Goal: Task Accomplishment & Management: Complete application form

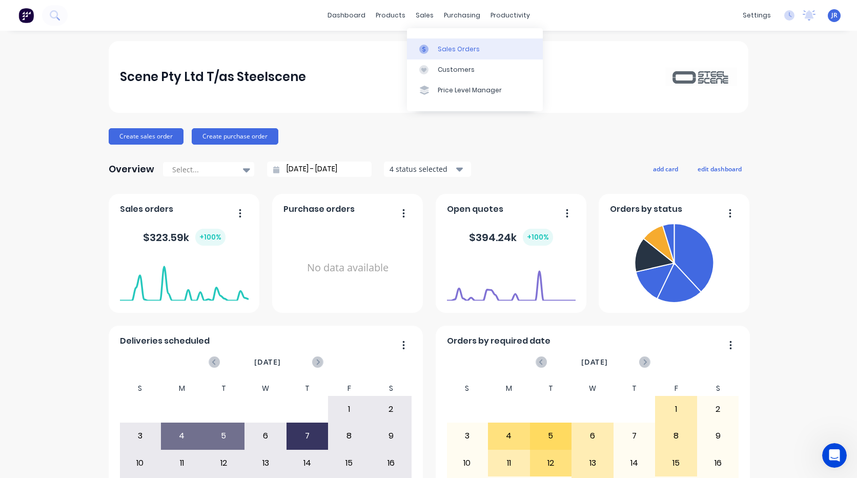
scroll to position [261, 0]
click at [440, 49] on div "Sales Orders" at bounding box center [459, 49] width 42 height 9
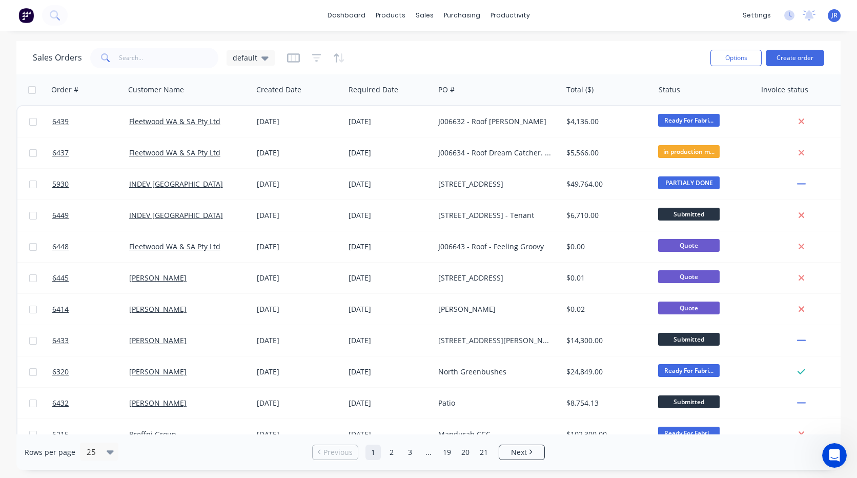
click at [831, 457] on icon "Open Intercom Messenger" at bounding box center [834, 455] width 17 height 17
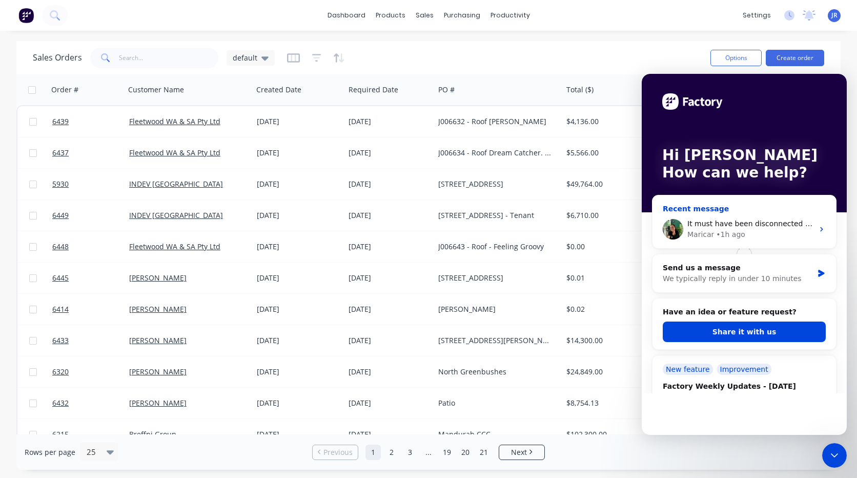
click at [685, 208] on div "Recent message" at bounding box center [744, 208] width 163 height 11
click at [710, 233] on div "Maricar" at bounding box center [700, 234] width 27 height 11
click at [818, 226] on icon "Intercom messenger" at bounding box center [822, 229] width 8 height 8
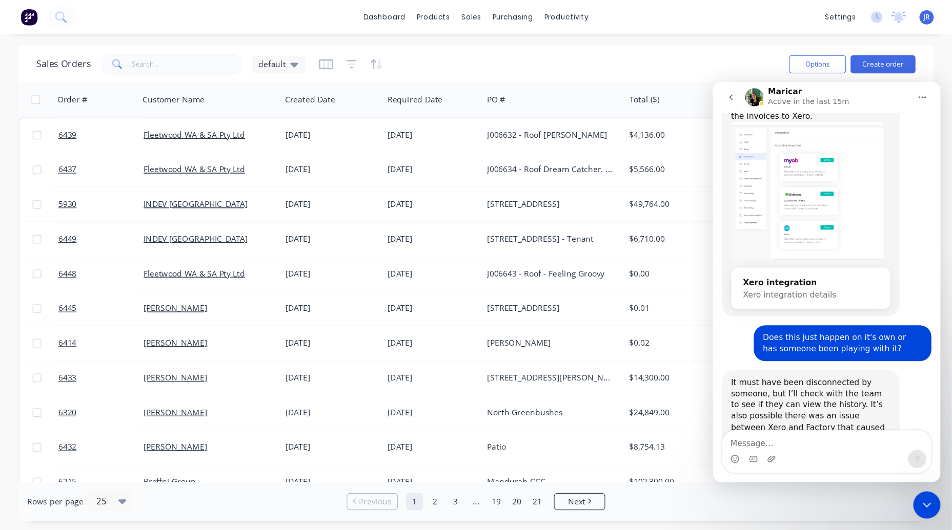
scroll to position [261, 0]
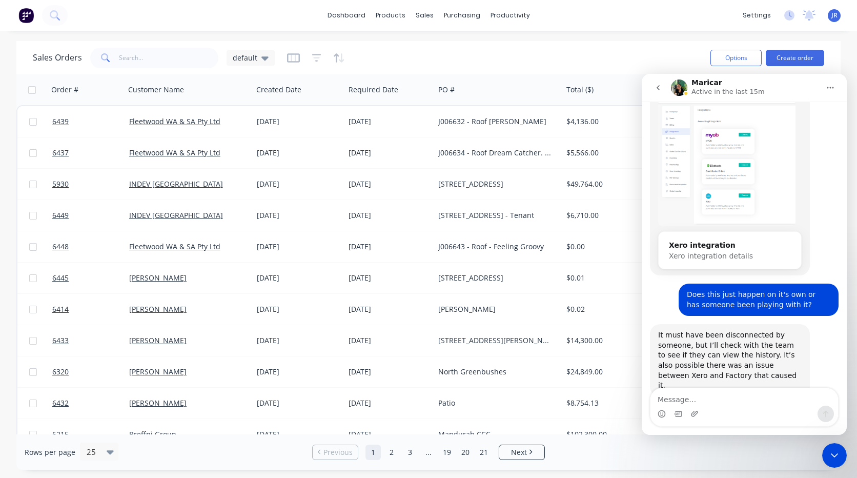
click at [832, 456] on icon "Close Intercom Messenger" at bounding box center [834, 455] width 12 height 12
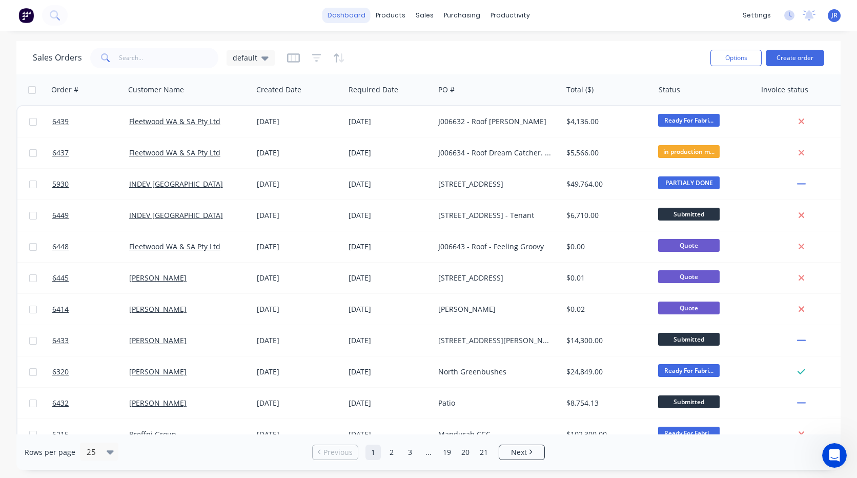
click at [364, 20] on link "dashboard" at bounding box center [346, 15] width 48 height 15
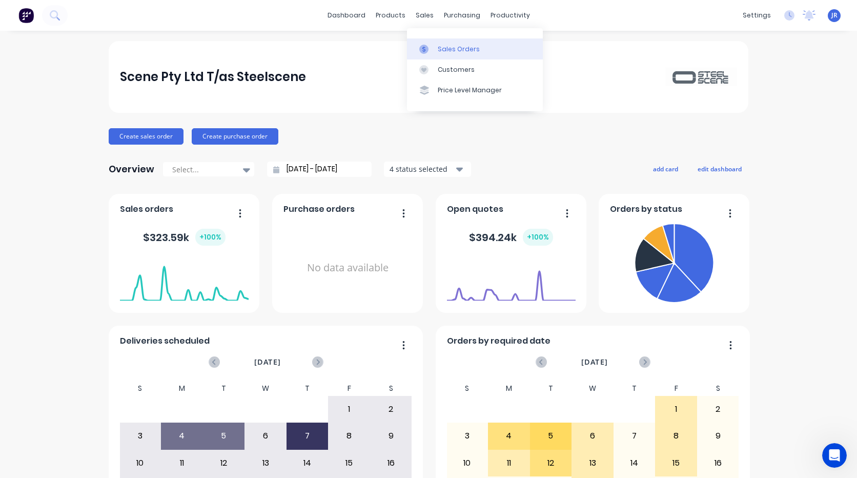
click at [430, 48] on div at bounding box center [426, 49] width 15 height 9
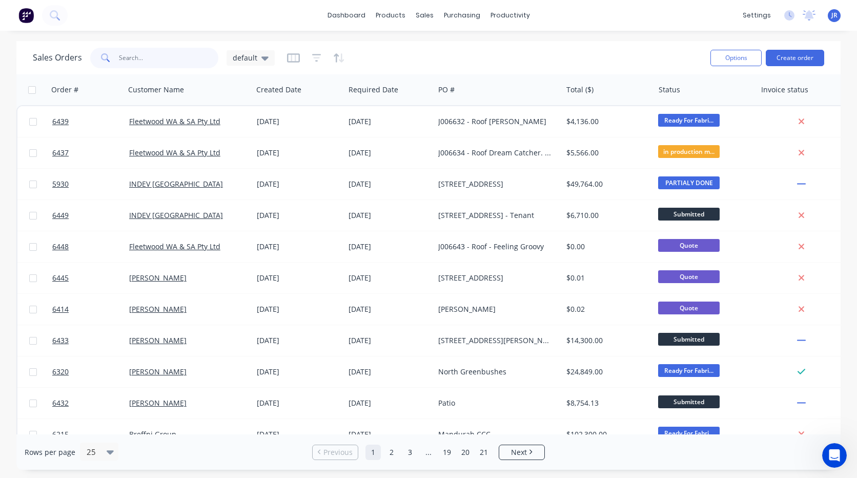
click at [159, 51] on input "text" at bounding box center [169, 58] width 100 height 21
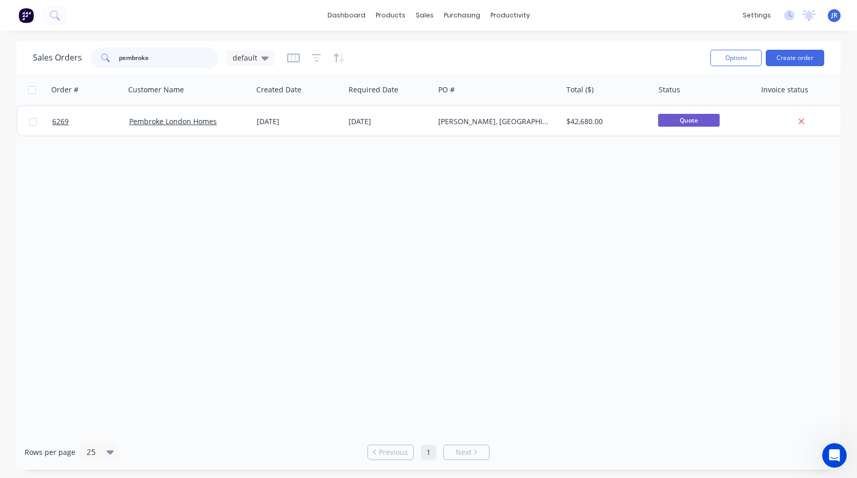
type input "pembroke"
drag, startPoint x: 108, startPoint y: 56, endPoint x: 49, endPoint y: 57, distance: 58.9
click at [49, 57] on div "Sales Orders pembroke default" at bounding box center [154, 58] width 242 height 21
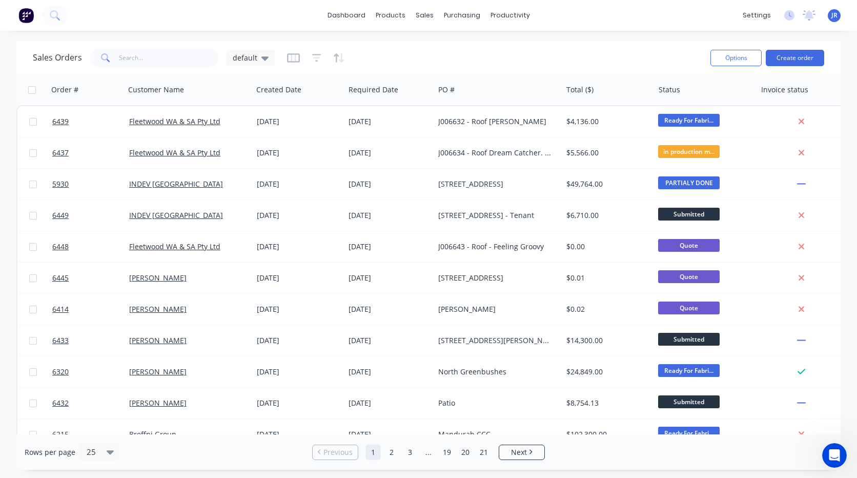
click at [176, 45] on div "Sales Orders default" at bounding box center [367, 57] width 669 height 25
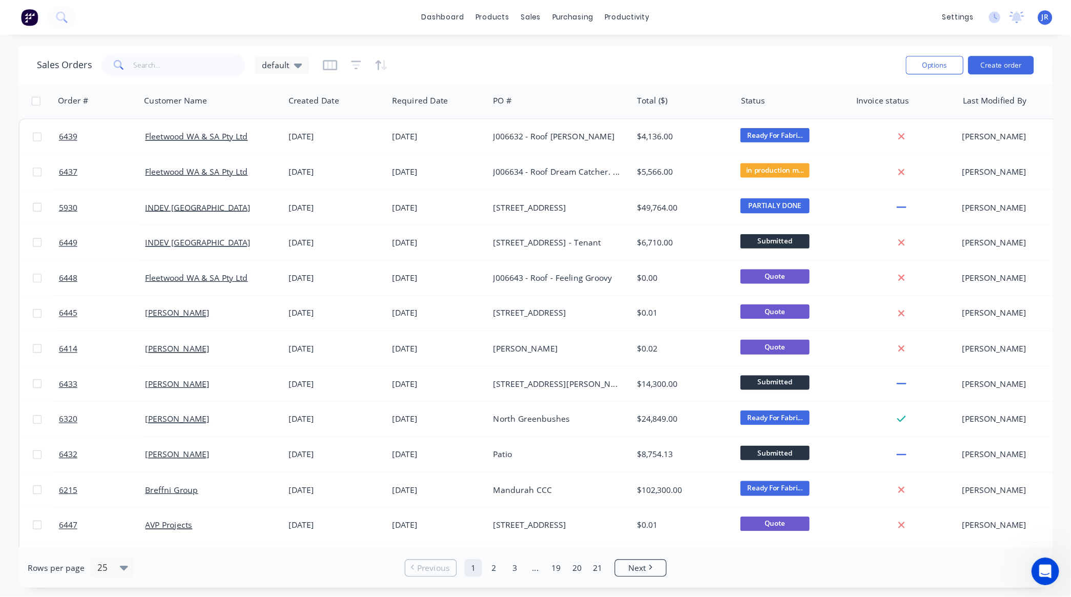
scroll to position [261, 0]
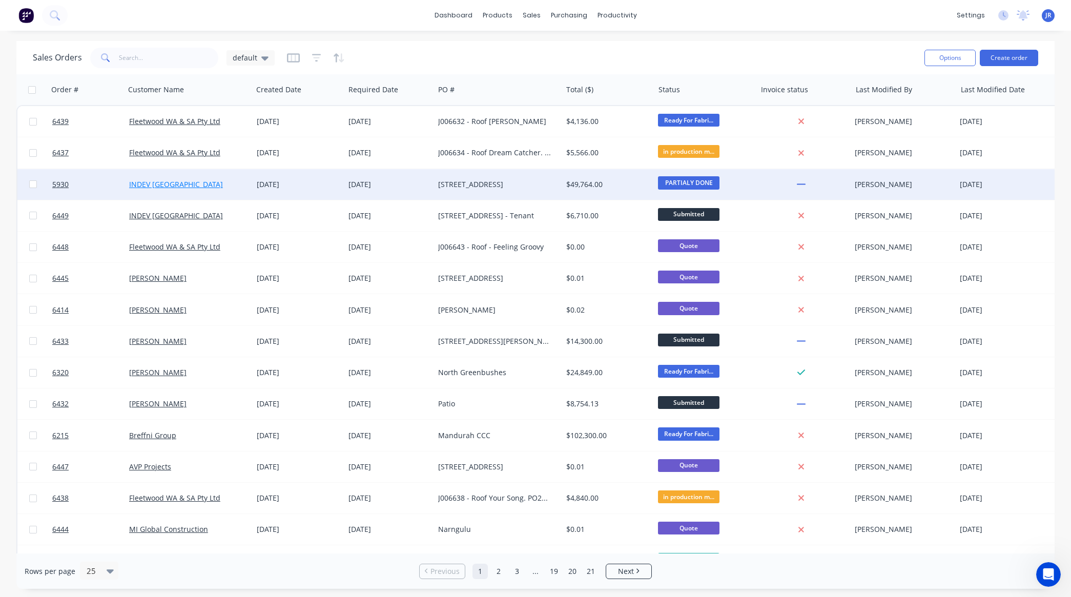
click at [140, 185] on link "INDEV [GEOGRAPHIC_DATA]" at bounding box center [176, 184] width 94 height 10
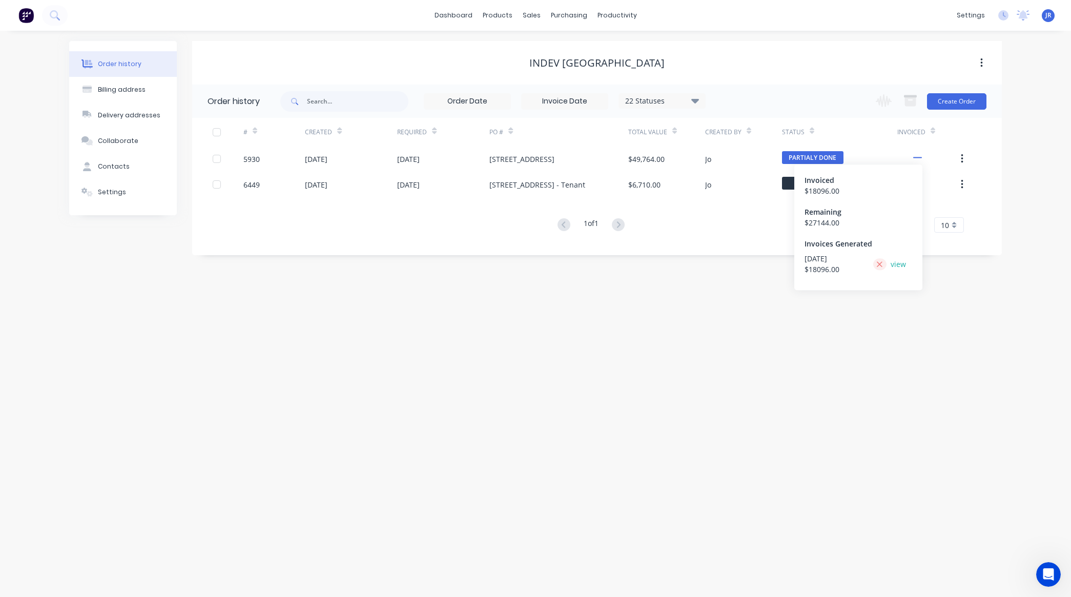
click at [856, 265] on button at bounding box center [879, 264] width 13 height 12
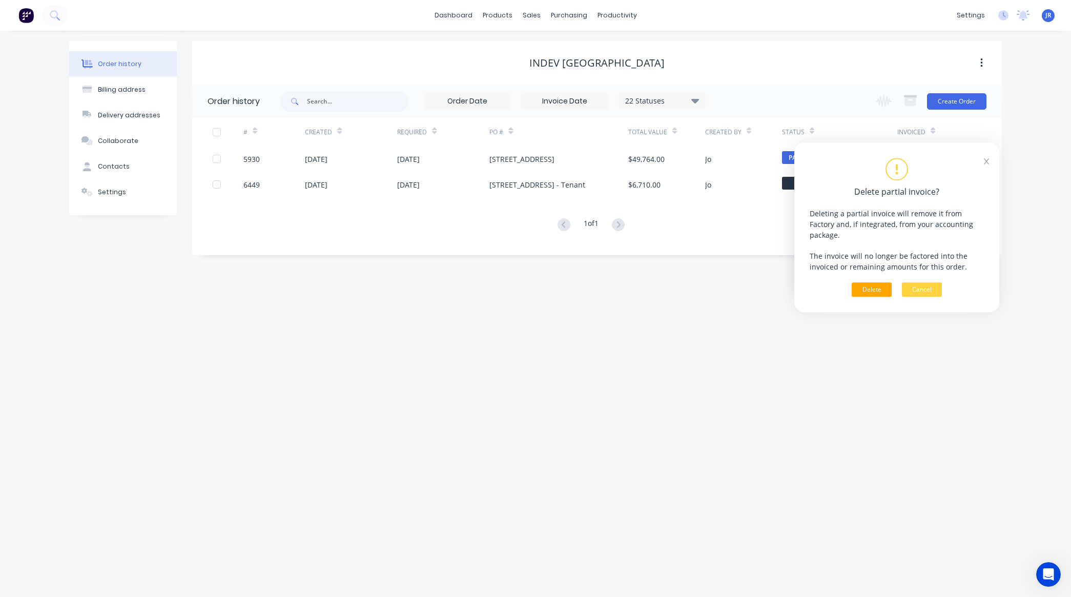
click at [856, 283] on button "Delete" at bounding box center [872, 289] width 40 height 14
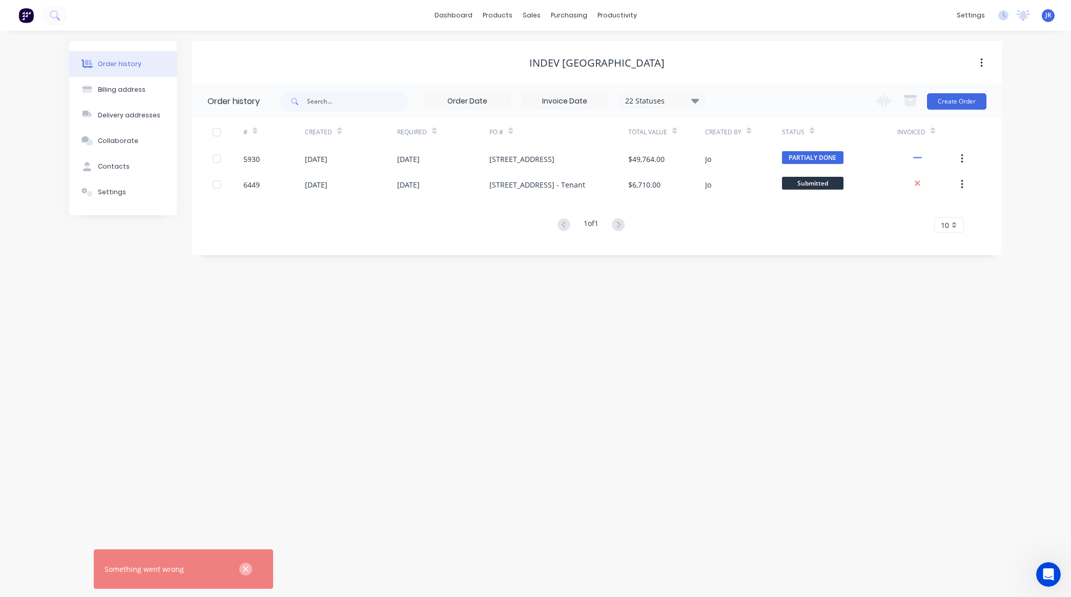
click at [244, 477] on icon "button" at bounding box center [246, 569] width 6 height 6
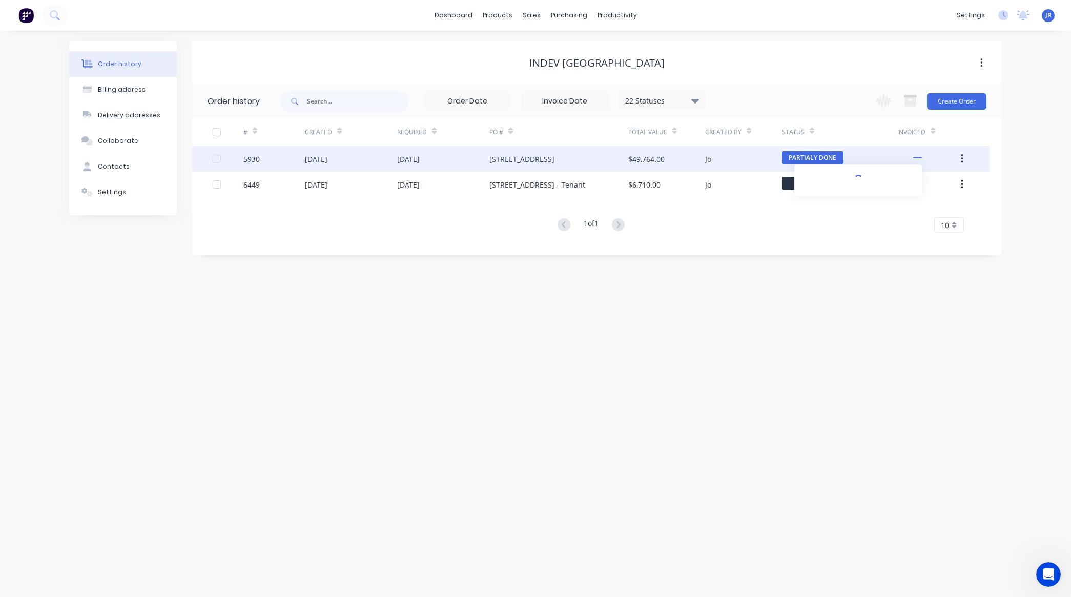
click at [856, 161] on icon at bounding box center [917, 157] width 9 height 9
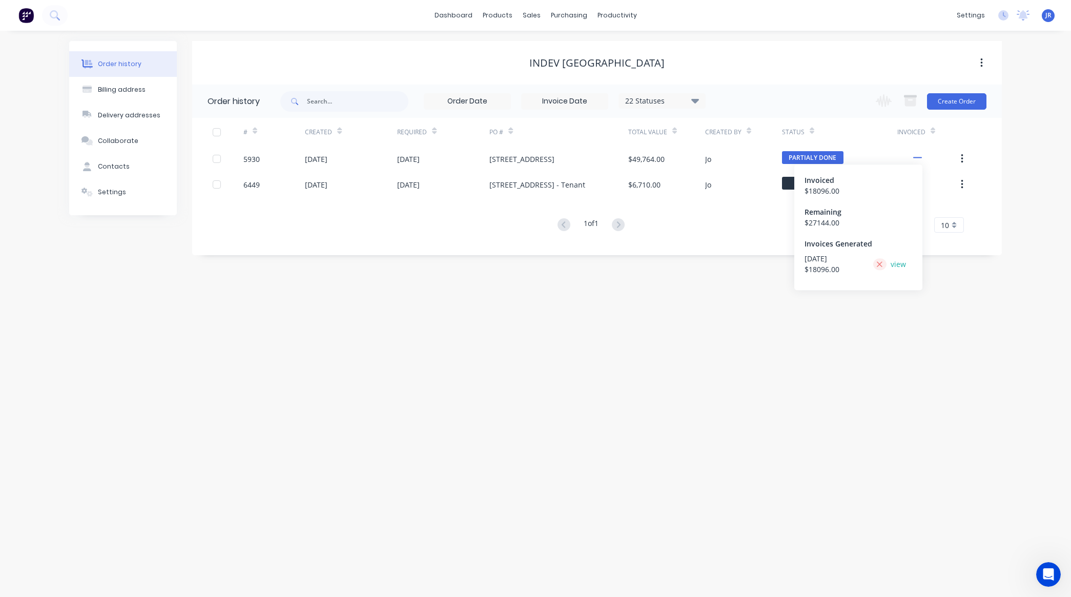
click at [856, 263] on icon at bounding box center [879, 264] width 7 height 9
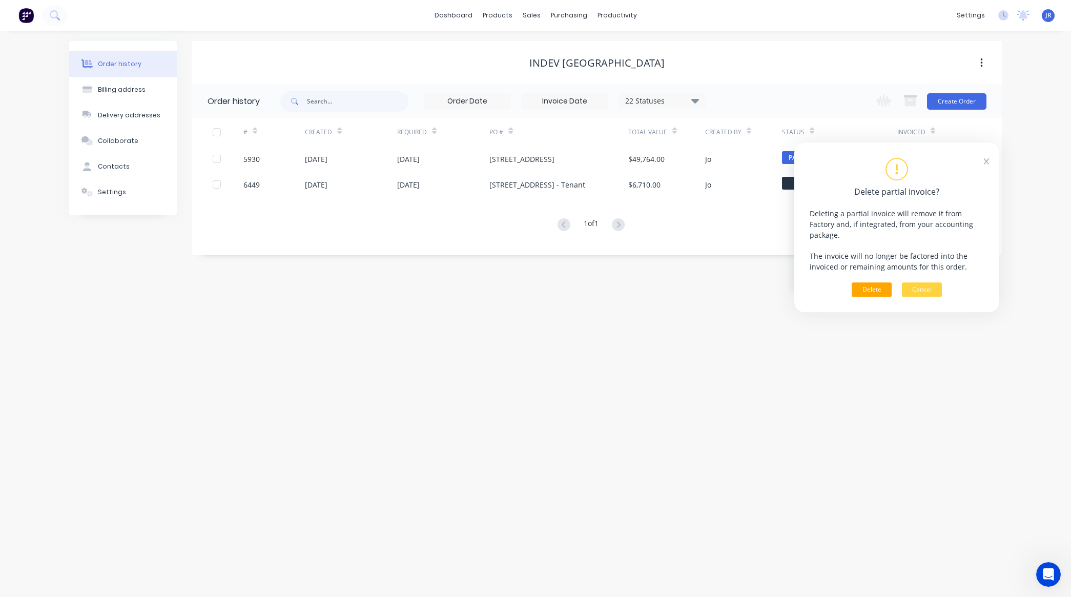
click at [856, 288] on button "Delete" at bounding box center [872, 289] width 40 height 14
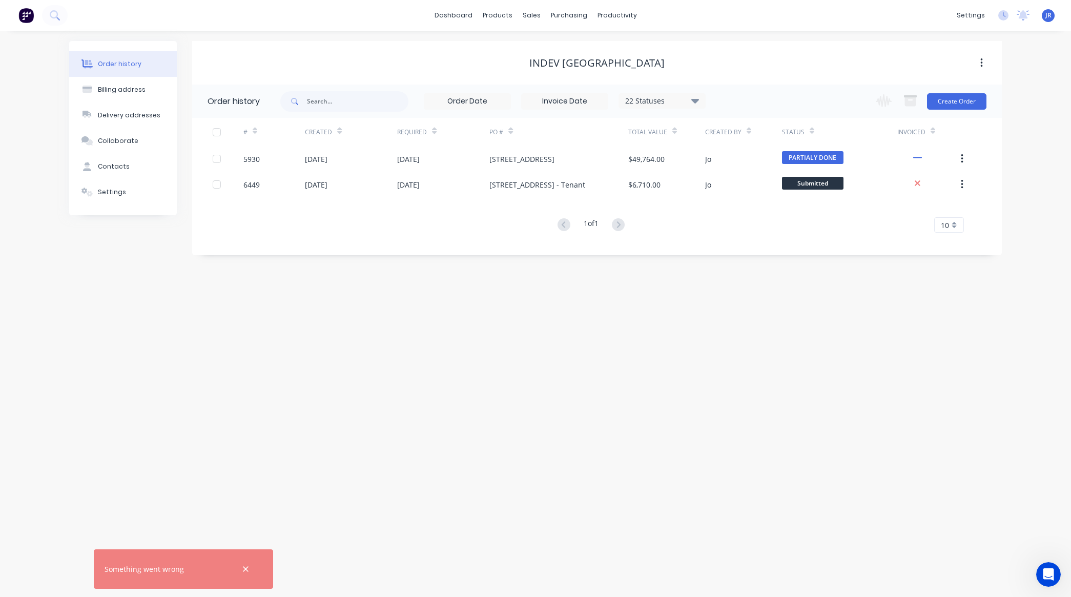
click at [856, 477] on icon "Open Intercom Messenger" at bounding box center [1048, 574] width 17 height 17
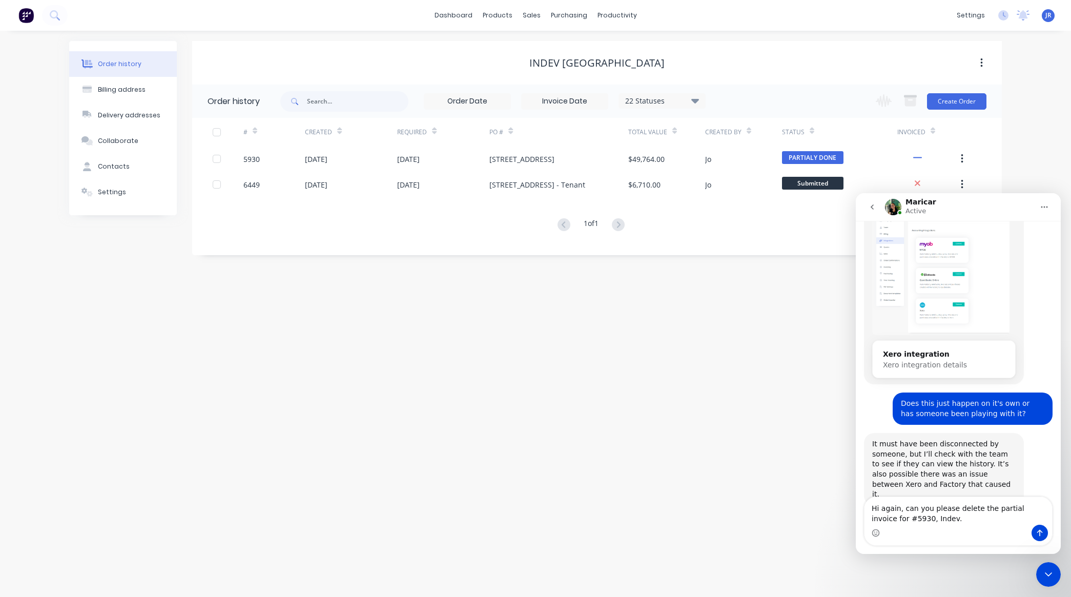
scroll to position [282, 0]
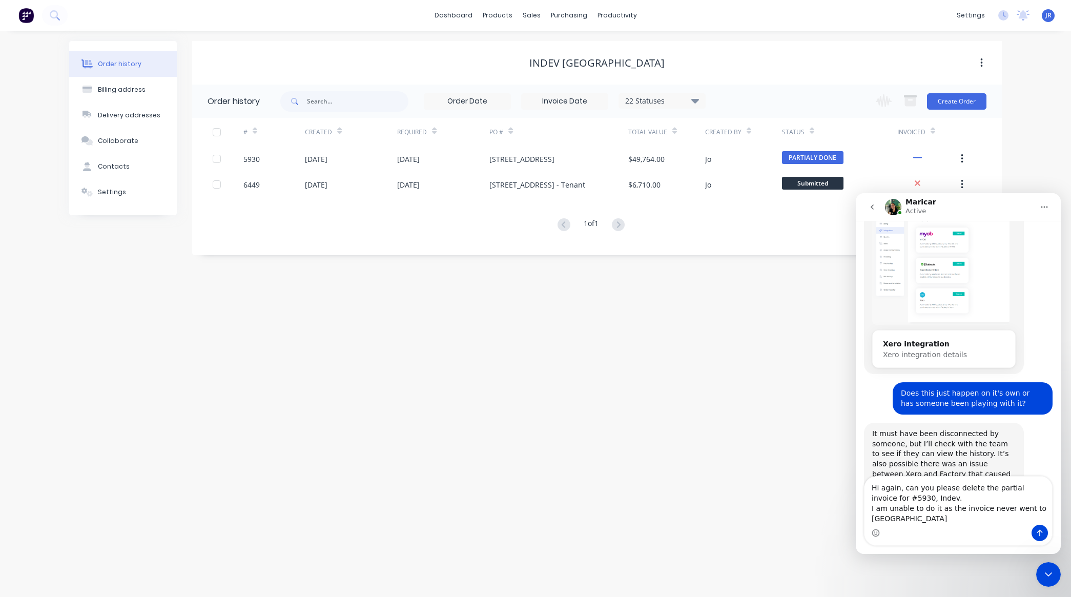
type textarea "Hi again, can you please delete the partial invoice for #5930, Indev. I am unab…"
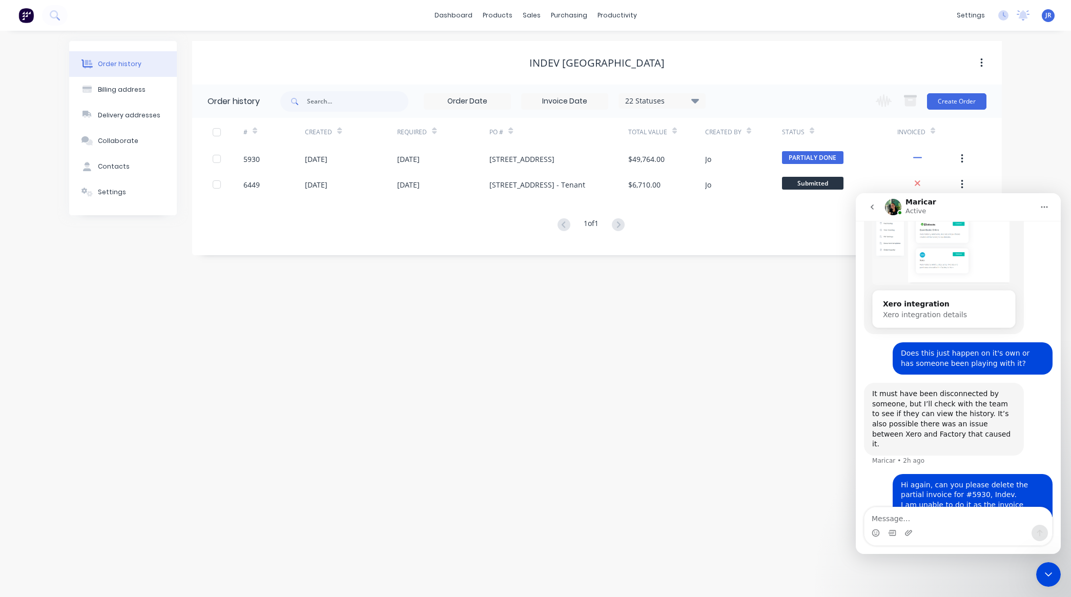
drag, startPoint x: 1046, startPoint y: 568, endPoint x: 2027, endPoint y: 1042, distance: 1088.9
click at [856, 477] on icon "Close Intercom Messenger" at bounding box center [1049, 574] width 12 height 12
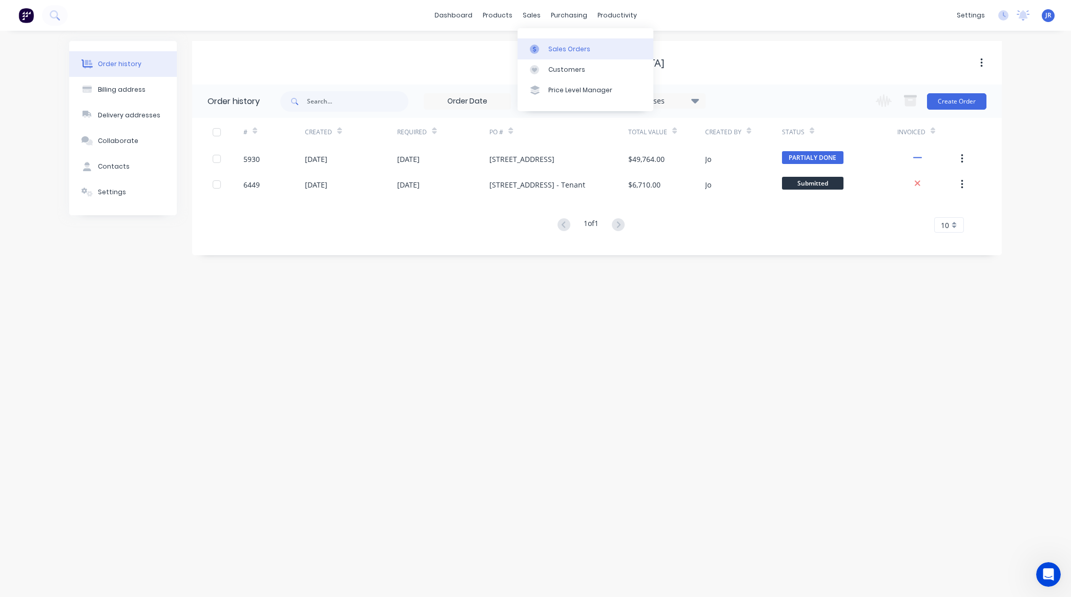
click at [555, 52] on div "Sales Orders" at bounding box center [569, 49] width 42 height 9
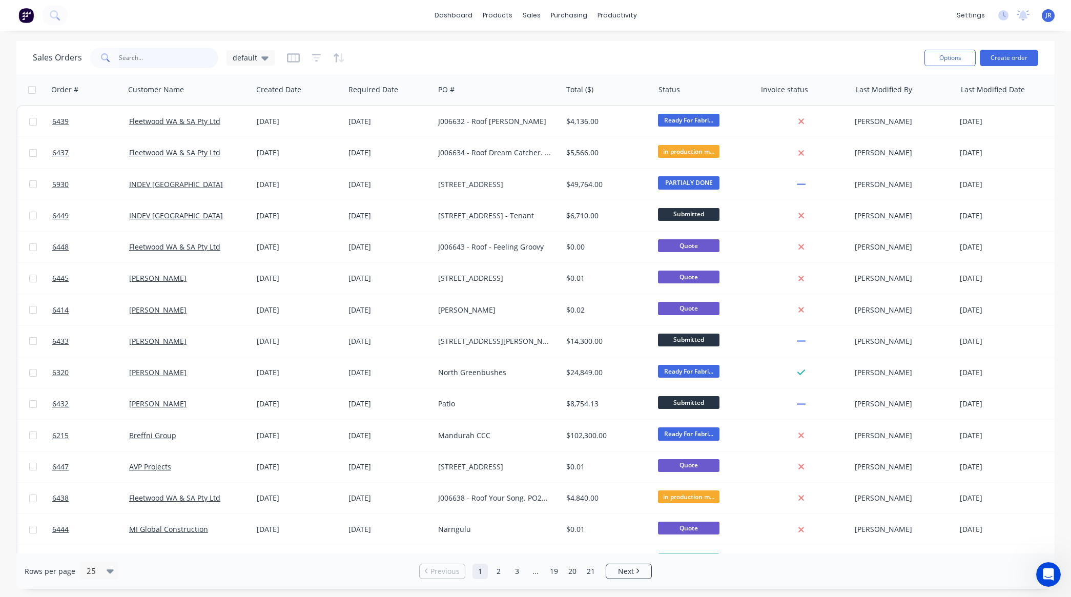
click at [145, 59] on input "text" at bounding box center [169, 58] width 100 height 21
click at [856, 59] on button "Create order" at bounding box center [1009, 58] width 58 height 16
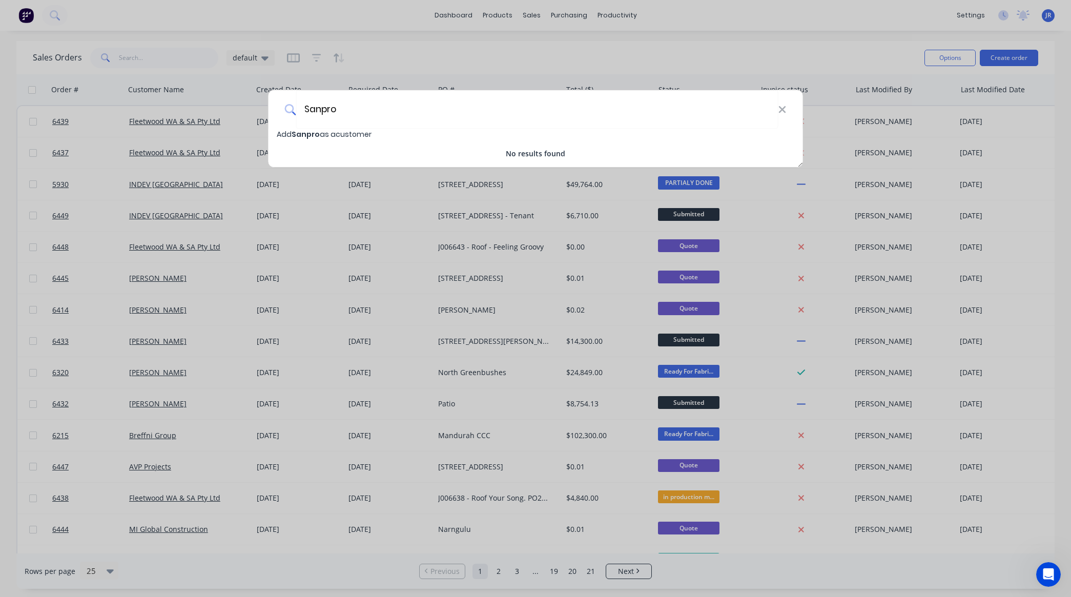
type input "Sanpro"
click at [350, 130] on span "Add Sanpro as a customer" at bounding box center [324, 134] width 95 height 10
select select "AU"
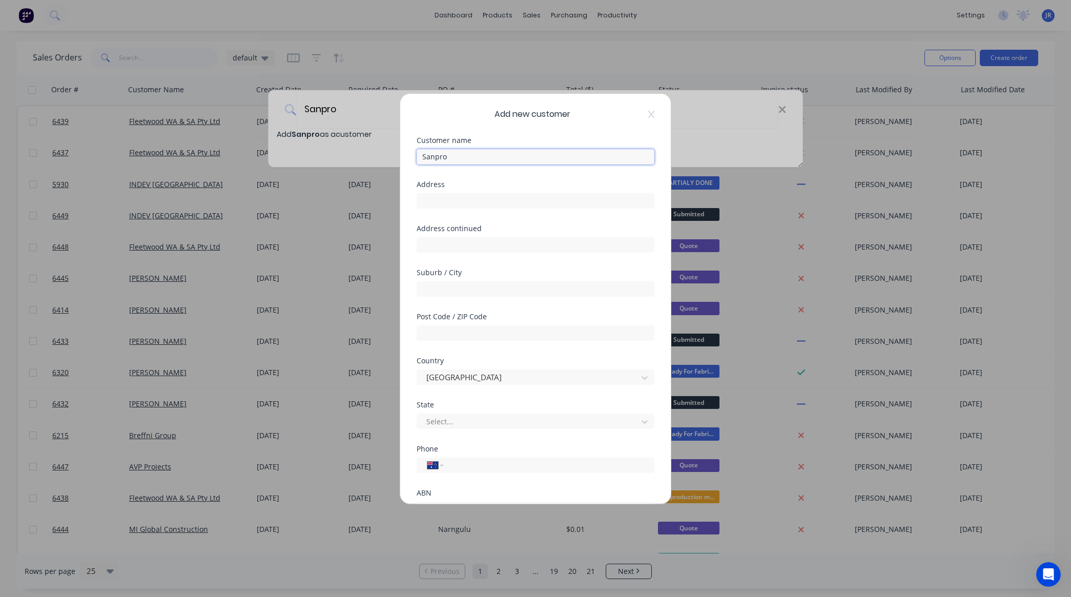
click at [490, 159] on input "Sanpro" at bounding box center [536, 156] width 238 height 15
type input "Sanpro Construction"
click at [477, 188] on div "Address" at bounding box center [536, 195] width 238 height 28
click at [478, 196] on input "text" at bounding box center [536, 200] width 238 height 15
type input "[STREET_ADDRESS][PERSON_NAME]"
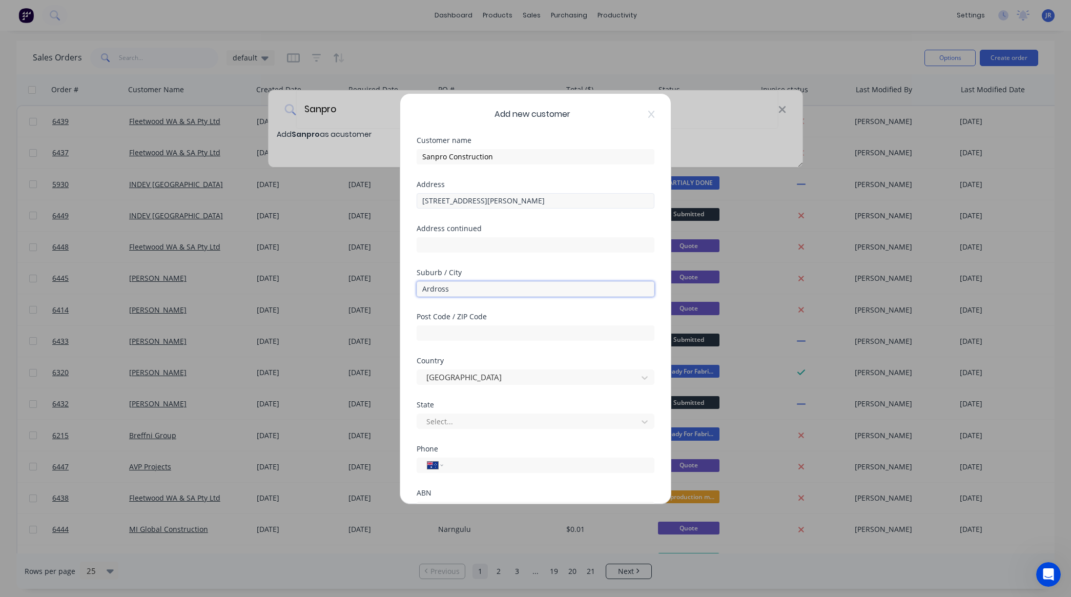
type input "Ardross"
type input "6153"
type input "w"
type input "[PHONE_NUMBER]"
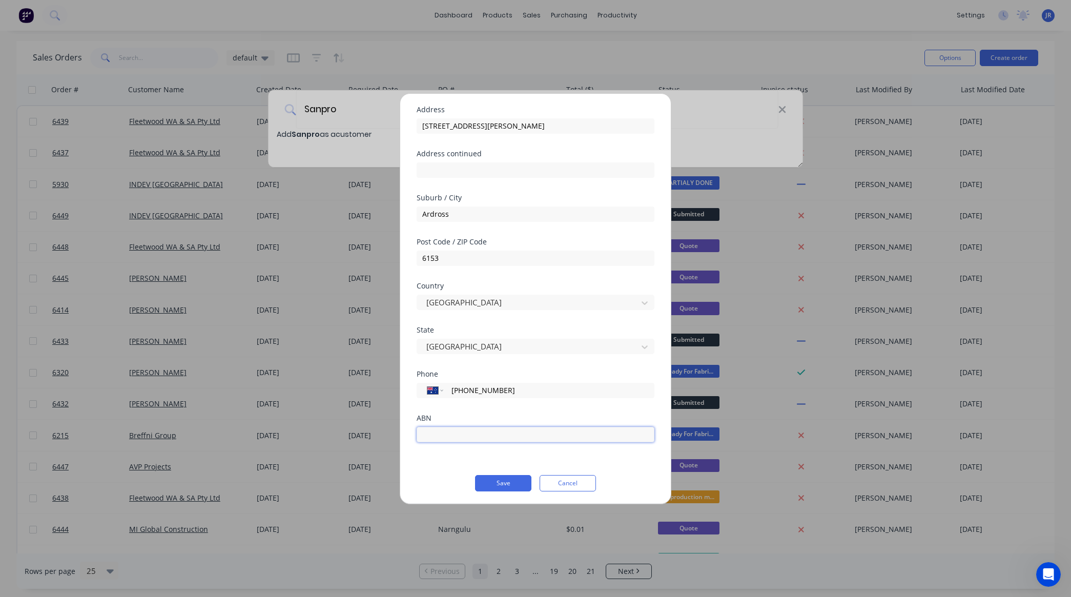
scroll to position [77, 0]
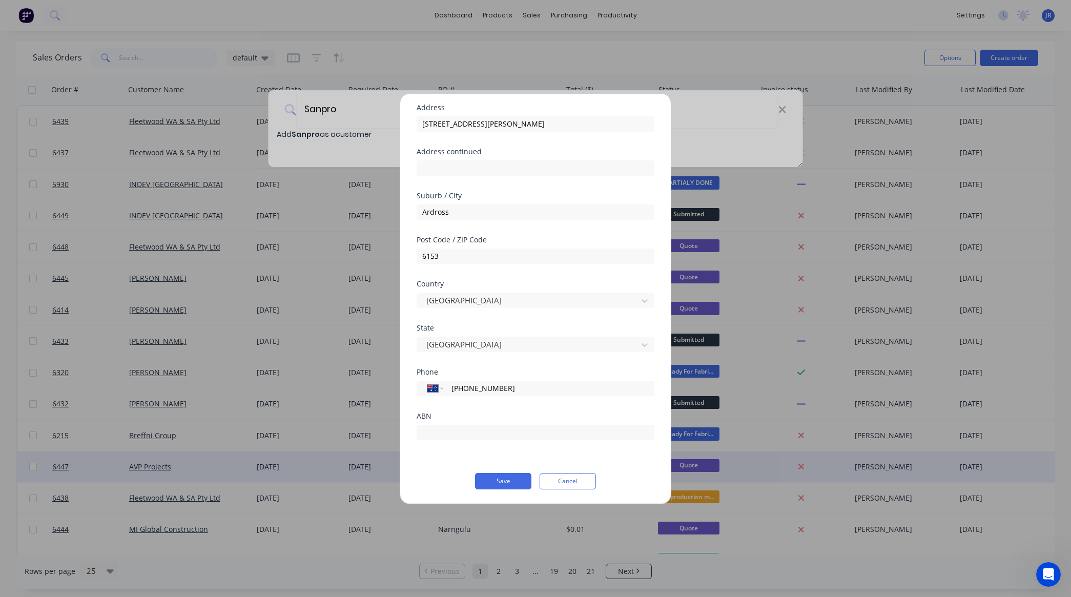
drag, startPoint x: 546, startPoint y: 478, endPoint x: 547, endPoint y: 464, distance: 13.9
click at [547, 477] on button "Cancel" at bounding box center [568, 481] width 56 height 16
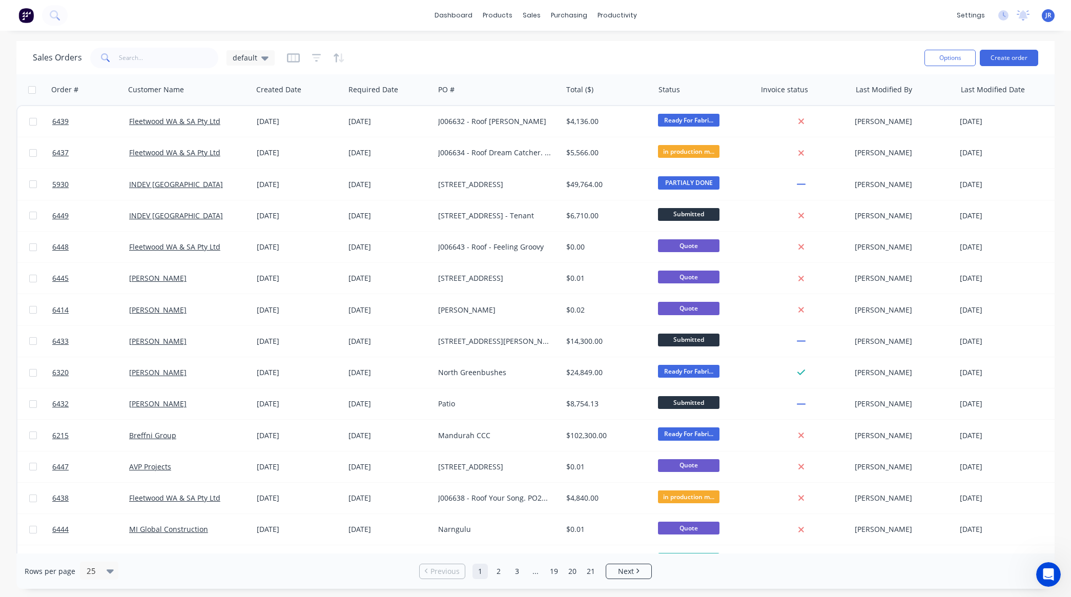
click at [856, 477] on div "Open Intercom Messenger" at bounding box center [1049, 575] width 34 height 34
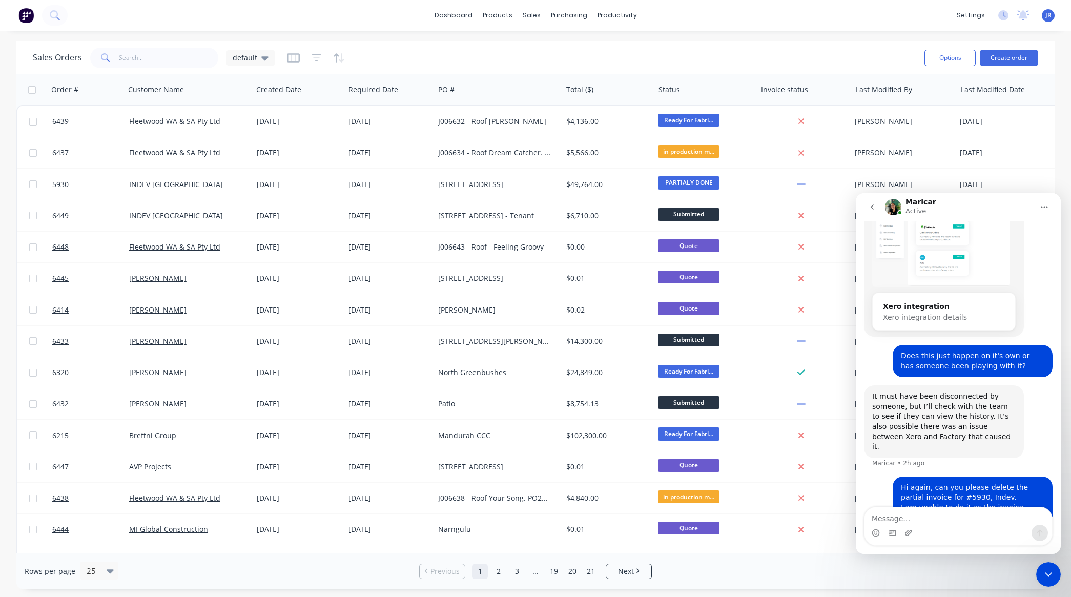
scroll to position [322, 0]
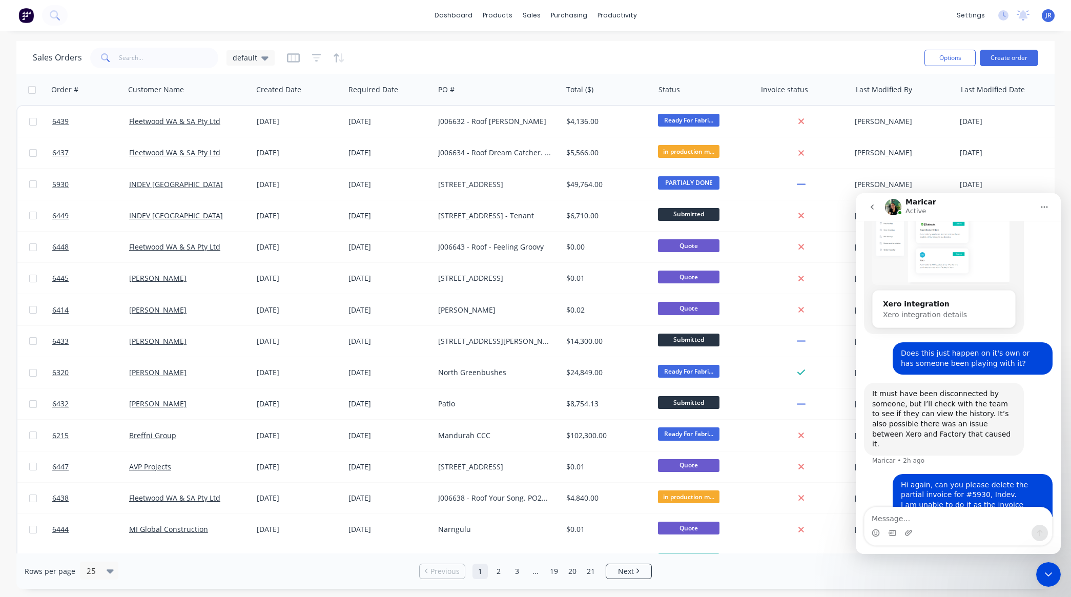
click at [856, 477] on icon "Close Intercom Messenger" at bounding box center [1049, 574] width 12 height 12
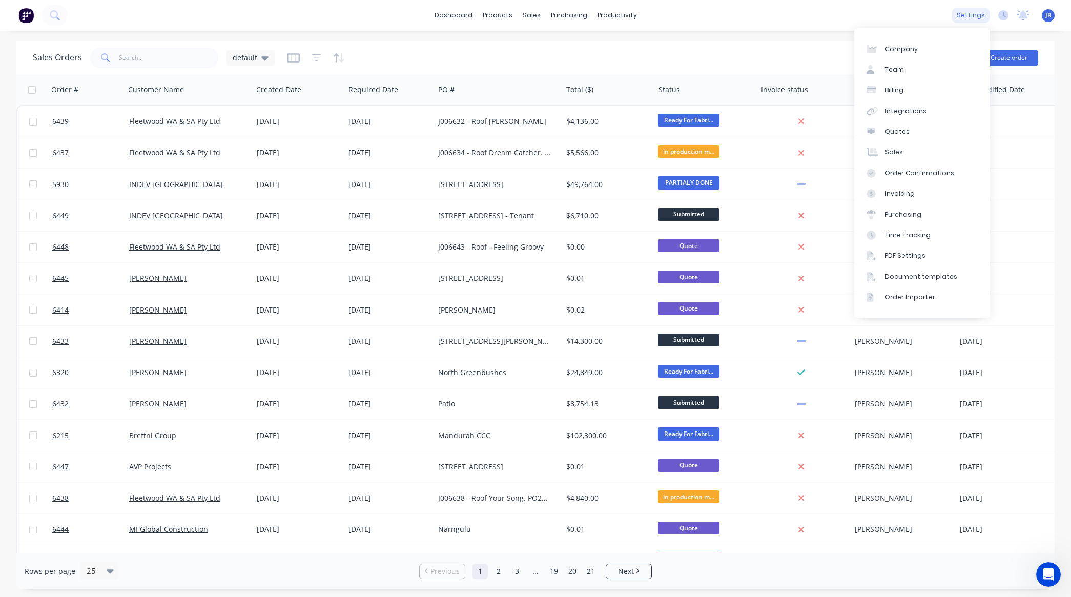
click at [856, 10] on div "settings" at bounding box center [971, 15] width 38 height 15
click at [856, 107] on div "Integrations" at bounding box center [906, 111] width 42 height 9
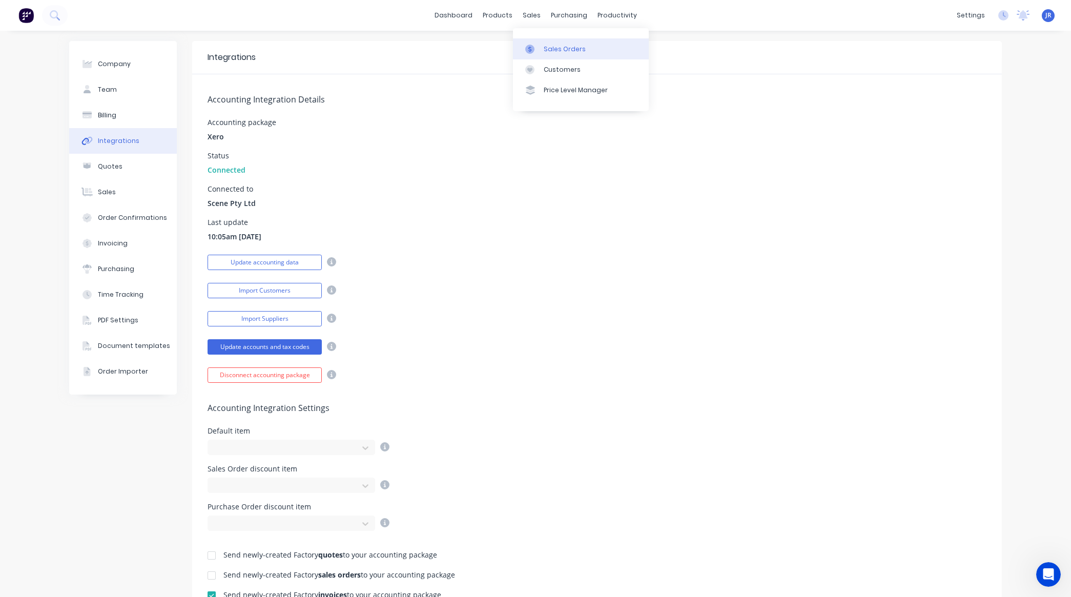
click at [544, 50] on div "Sales Orders" at bounding box center [565, 49] width 42 height 9
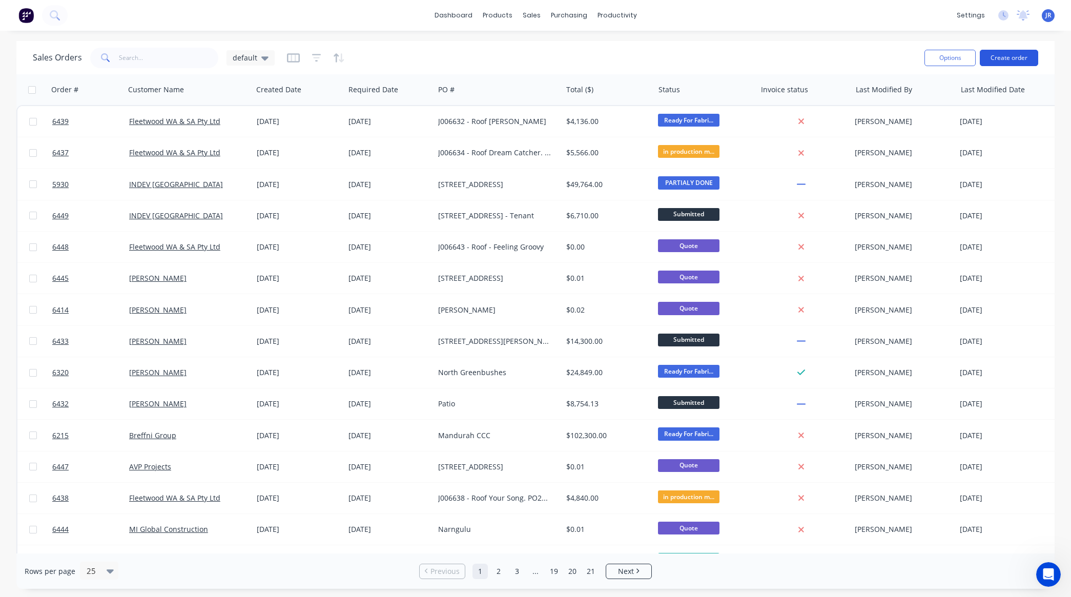
click at [856, 50] on button "Create order" at bounding box center [1009, 58] width 58 height 16
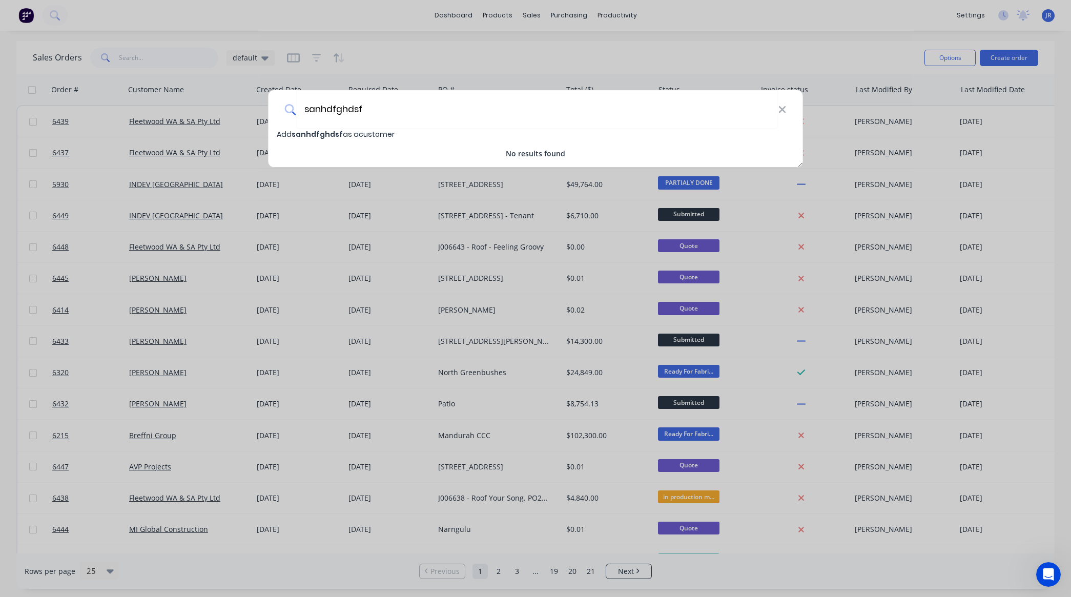
type input "sanhdfghdsf"
click at [321, 141] on div "Add sanhdfghdsf as a customer No results found" at bounding box center [536, 144] width 535 height 30
click at [328, 132] on span "sanhdfghdsf" at bounding box center [317, 134] width 51 height 10
select select "AU"
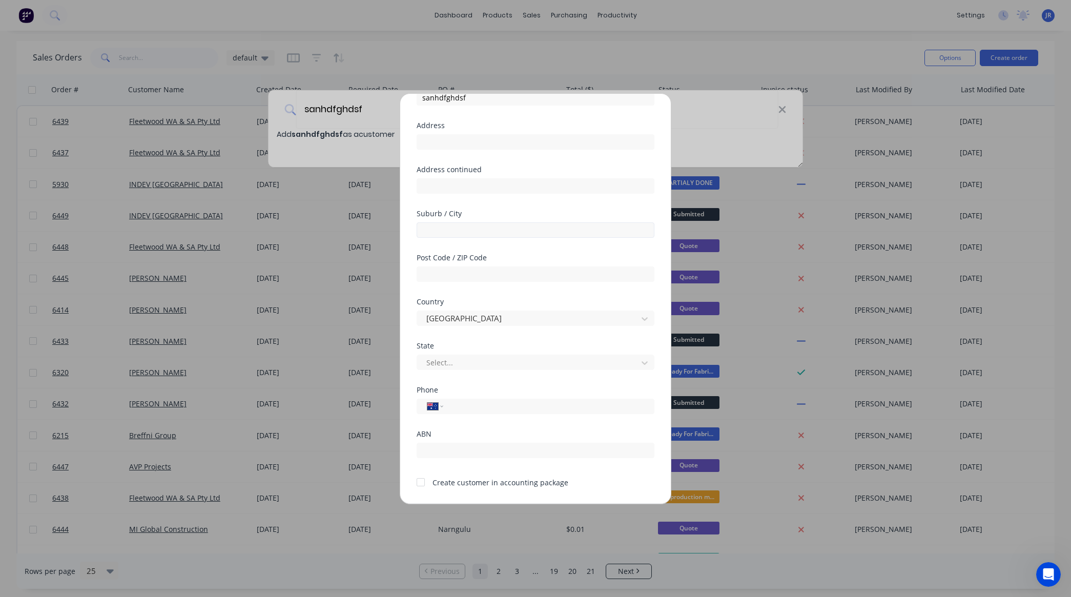
scroll to position [90, 0]
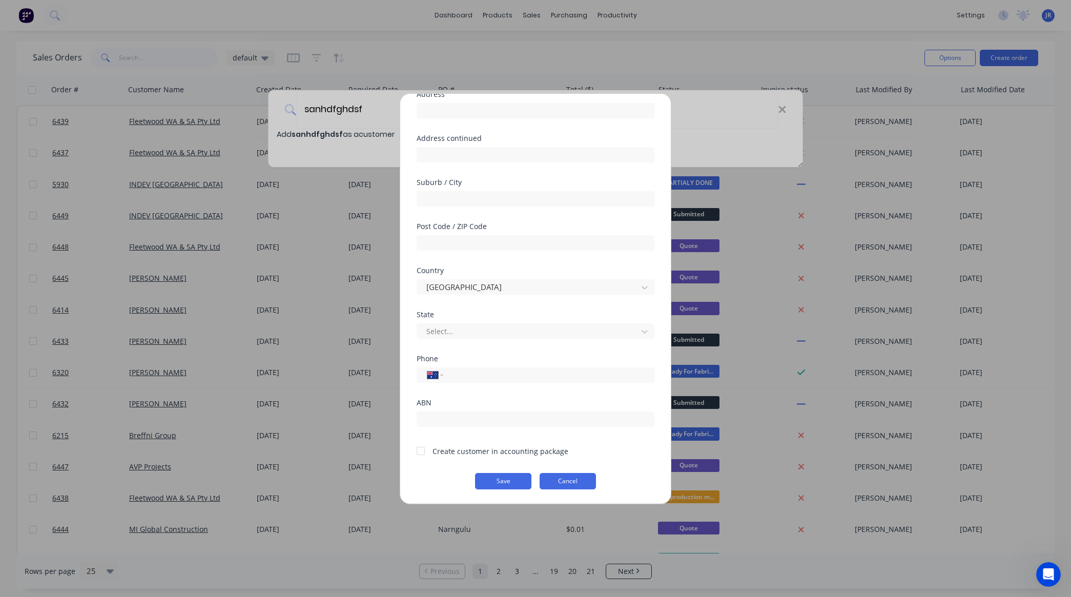
click at [541, 477] on button "Cancel" at bounding box center [568, 481] width 56 height 16
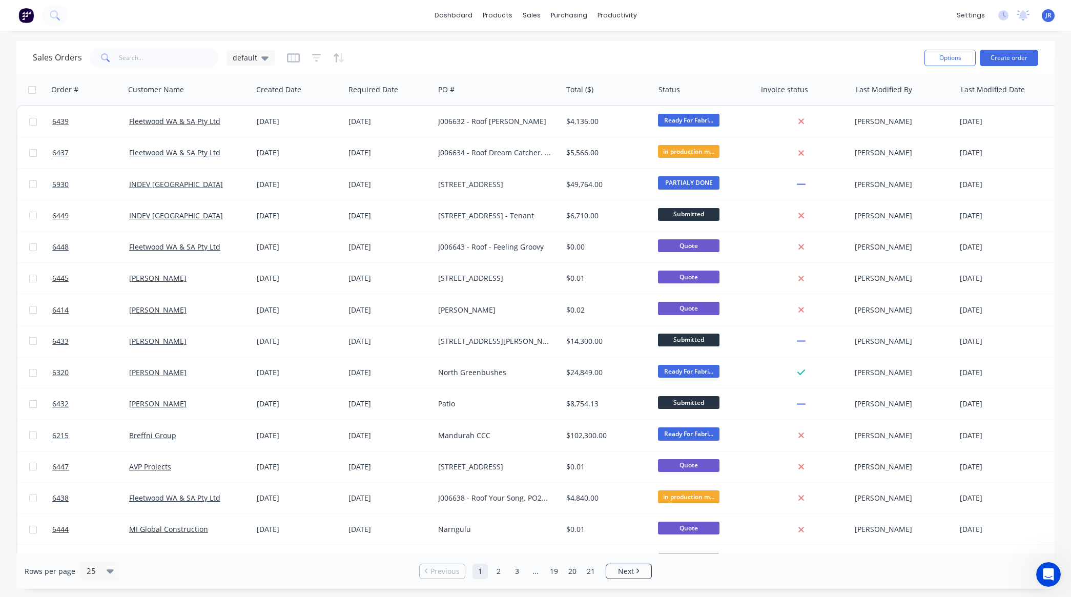
click at [856, 477] on icon "Open Intercom Messenger" at bounding box center [1048, 574] width 17 height 17
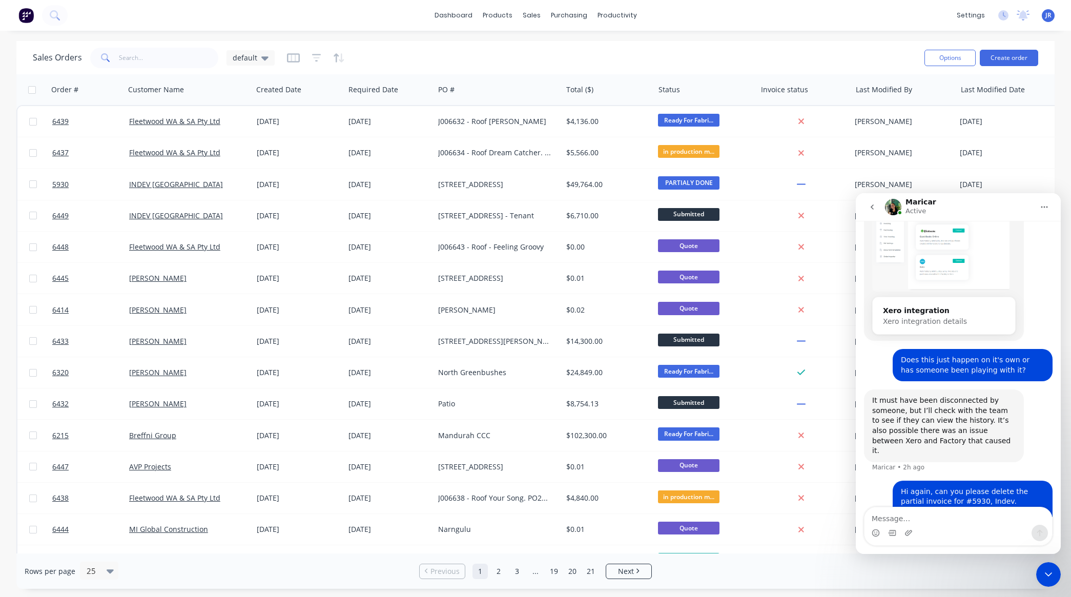
scroll to position [322, 0]
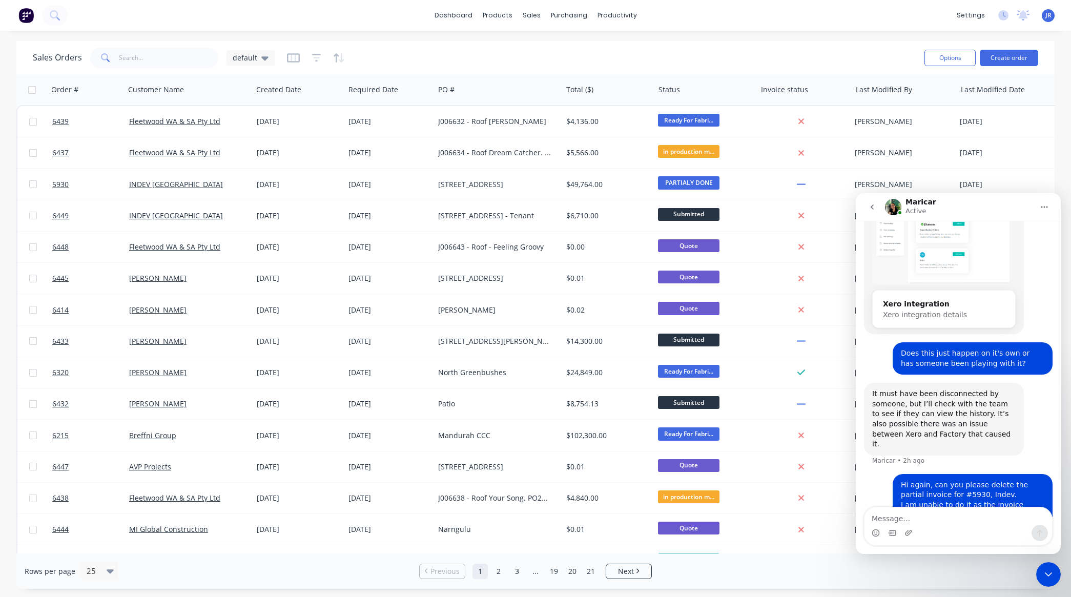
click at [856, 477] on div "Close Intercom Messenger" at bounding box center [1048, 574] width 25 height 25
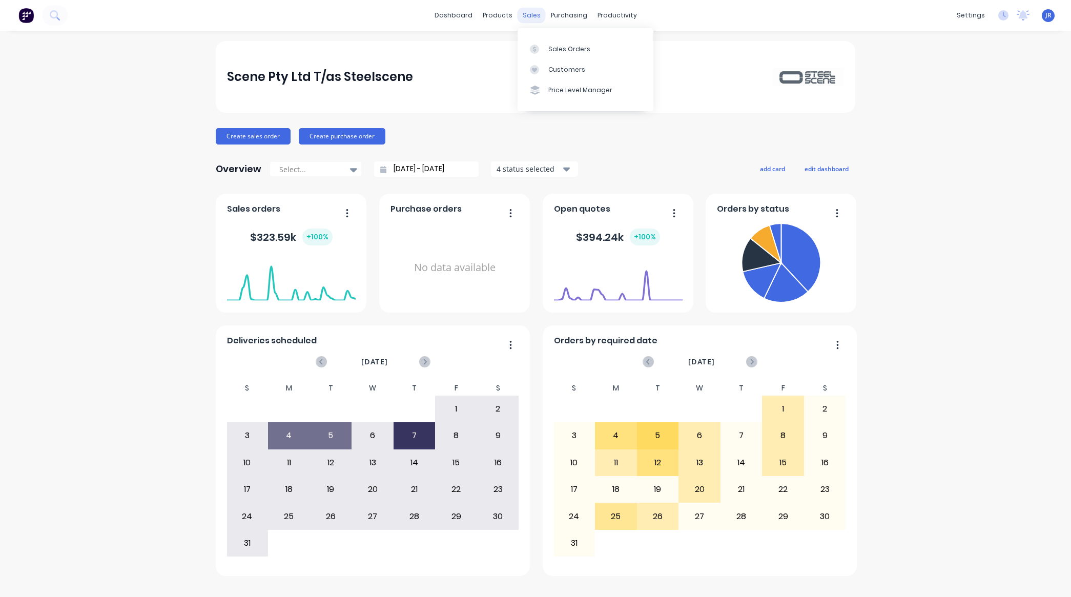
click at [524, 19] on div "sales" at bounding box center [532, 15] width 28 height 15
click at [533, 46] on icon at bounding box center [534, 49] width 9 height 9
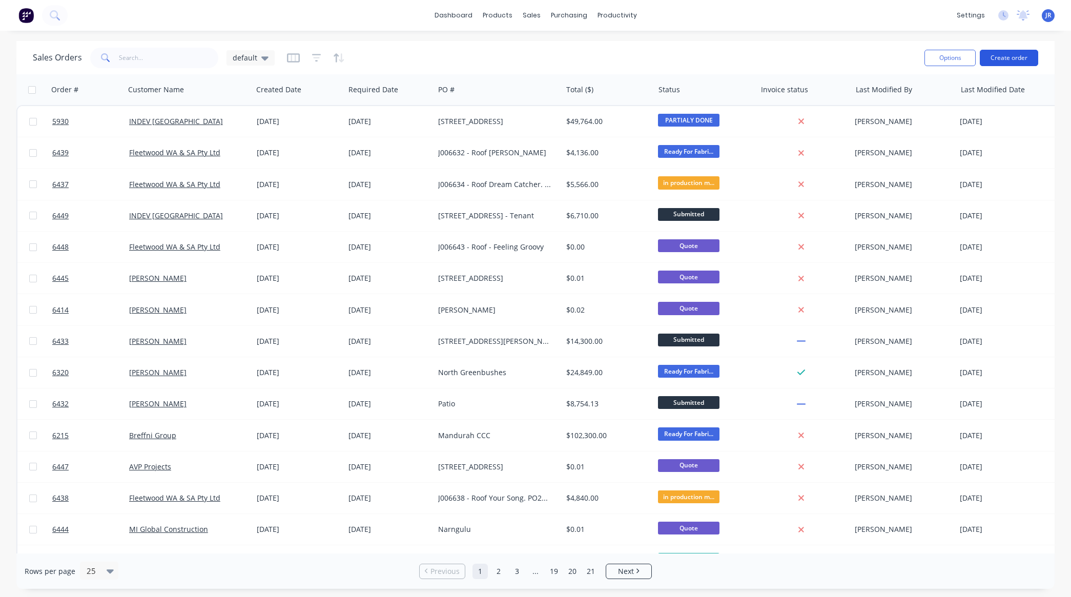
click at [1010, 51] on button "Create order" at bounding box center [1009, 58] width 58 height 16
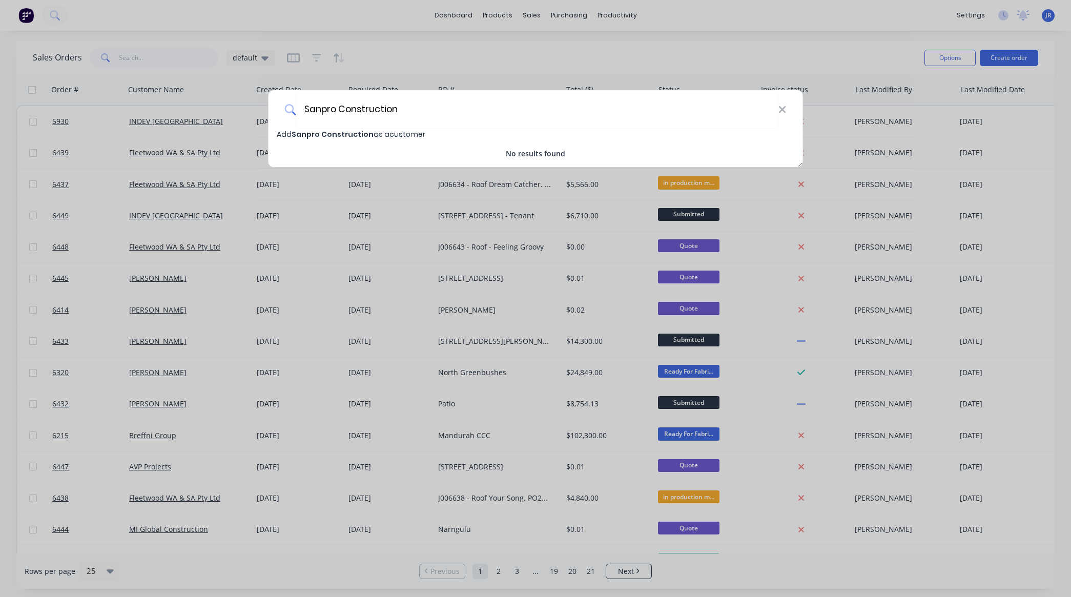
type input "Sanpro Construction"
click at [314, 136] on span "Sanpro Construction" at bounding box center [333, 134] width 82 height 10
select select "AU"
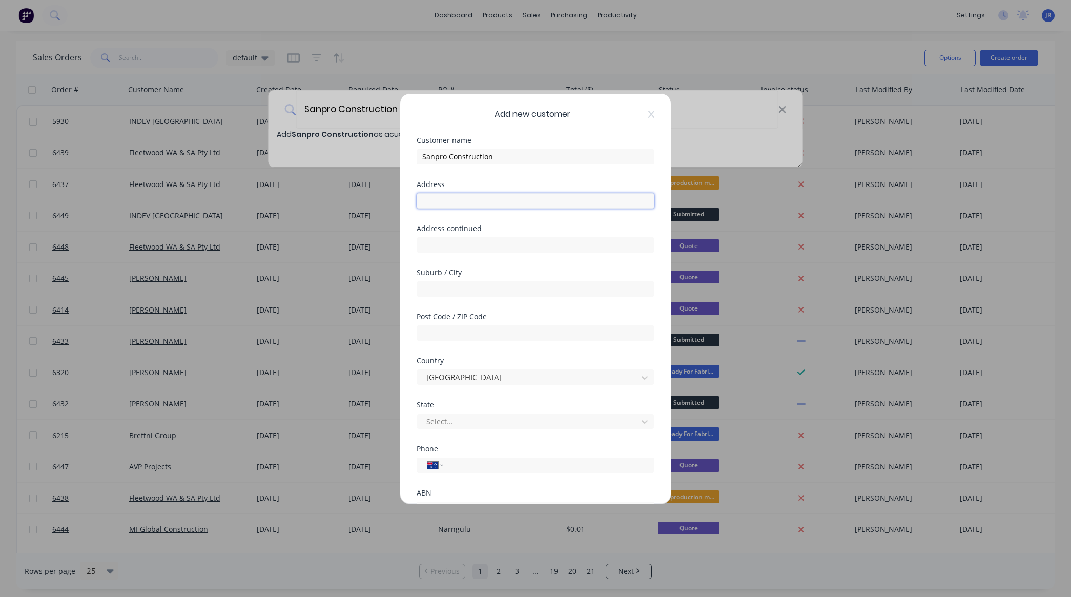
click at [536, 206] on input "text" at bounding box center [536, 200] width 238 height 15
type input "[STREET_ADDRESS][PERSON_NAME]"
type input "Ardoss"
type input "6153"
type input "we"
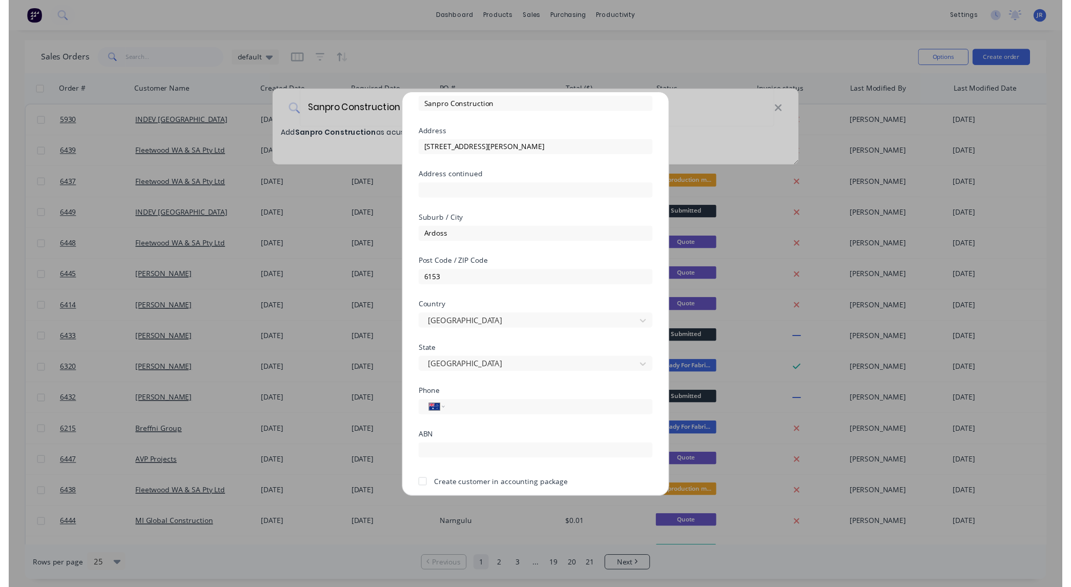
scroll to position [90, 0]
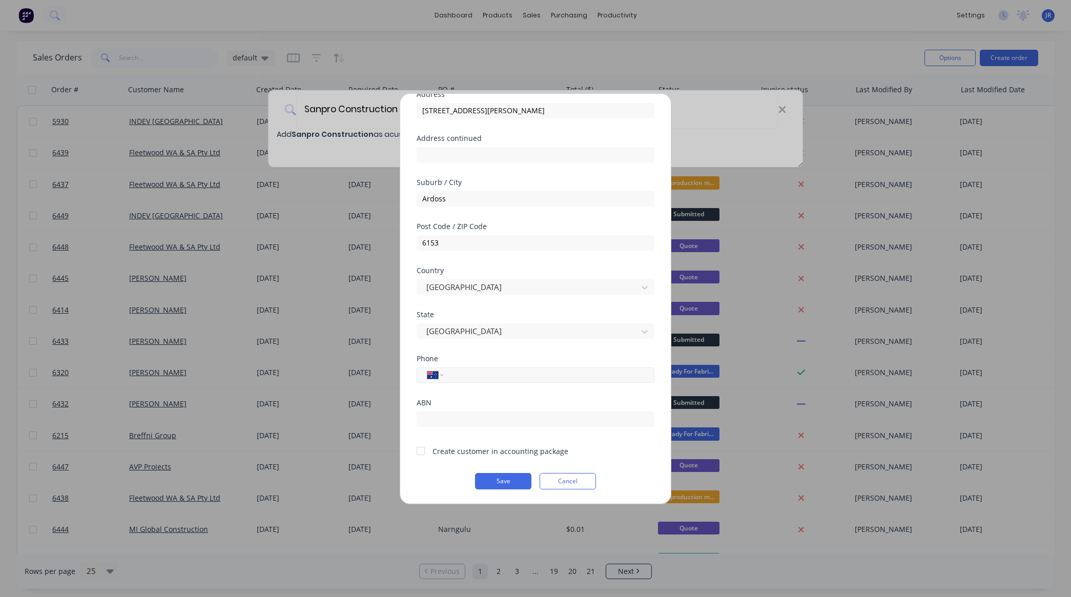
drag, startPoint x: 467, startPoint y: 371, endPoint x: 465, endPoint y: 381, distance: 10.4
click at [467, 371] on input "tel" at bounding box center [547, 375] width 193 height 12
type input "[PHONE_NUMBER]"
click at [419, 450] on div at bounding box center [421, 451] width 21 height 21
click at [510, 483] on button "Save" at bounding box center [503, 481] width 56 height 16
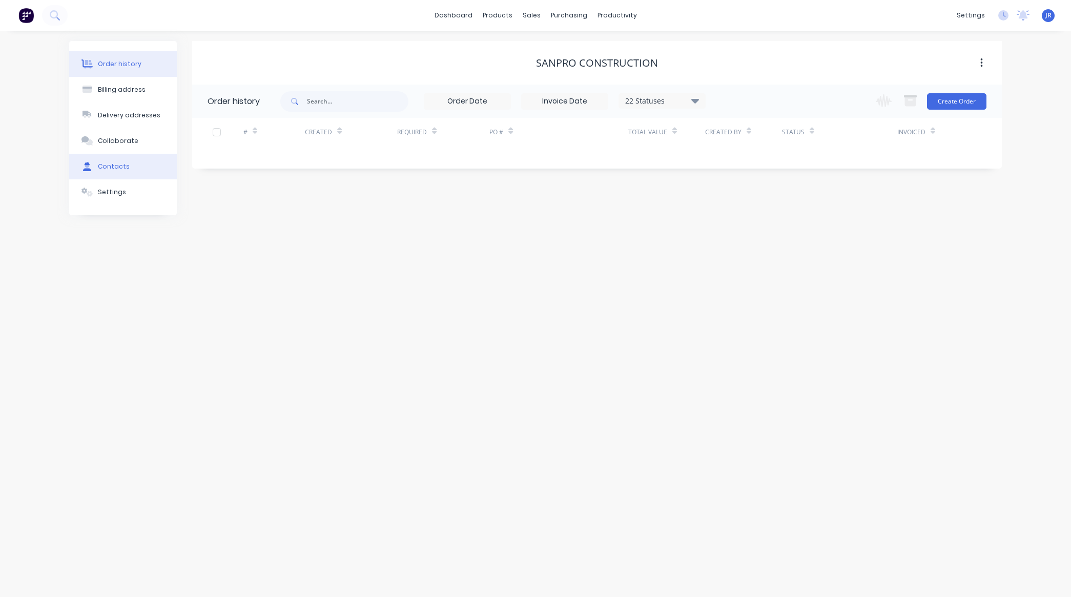
drag, startPoint x: 125, startPoint y: 166, endPoint x: 128, endPoint y: 160, distance: 6.3
click at [124, 165] on div "Contacts" at bounding box center [114, 166] width 32 height 9
click at [967, 103] on button "Add contact" at bounding box center [970, 100] width 47 height 15
select select "AU"
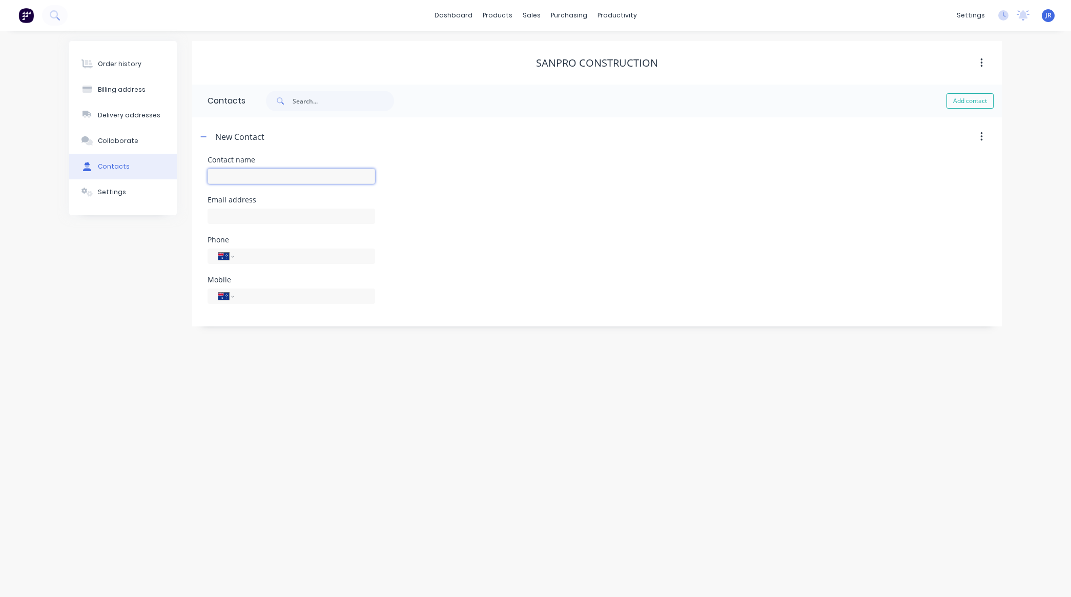
click at [227, 171] on input "text" at bounding box center [292, 176] width 168 height 15
type input "[PERSON_NAME]"
select select "AU"
click at [267, 219] on input "text" at bounding box center [292, 216] width 168 height 15
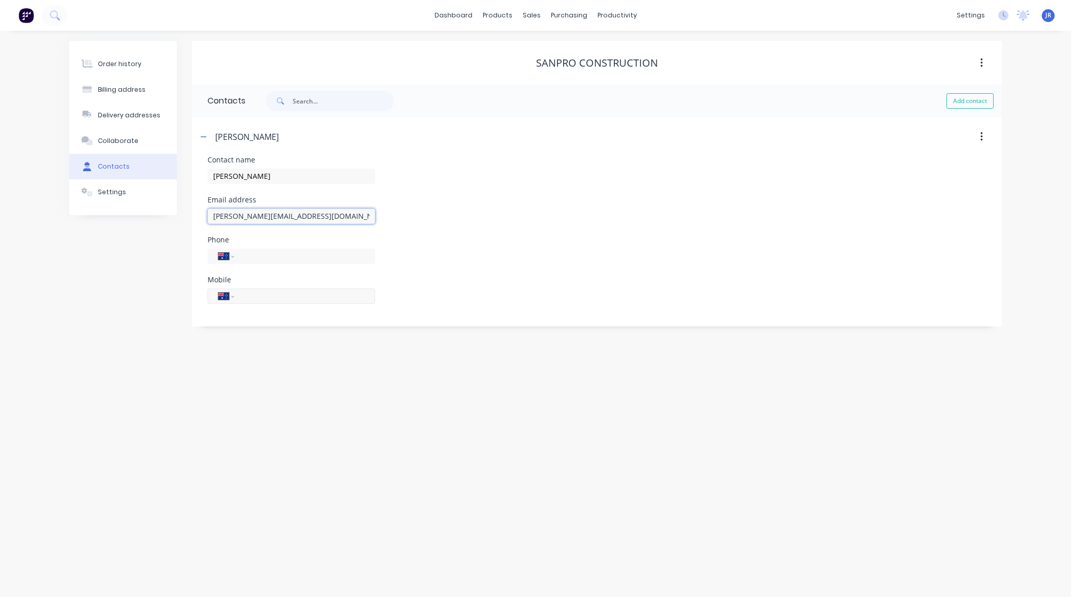
type input "[PERSON_NAME][EMAIL_ADDRESS][DOMAIN_NAME]"
click at [273, 297] on input "tel" at bounding box center [302, 296] width 123 height 12
type input "0430 392 665"
click at [206, 139] on icon "button" at bounding box center [203, 136] width 6 height 7
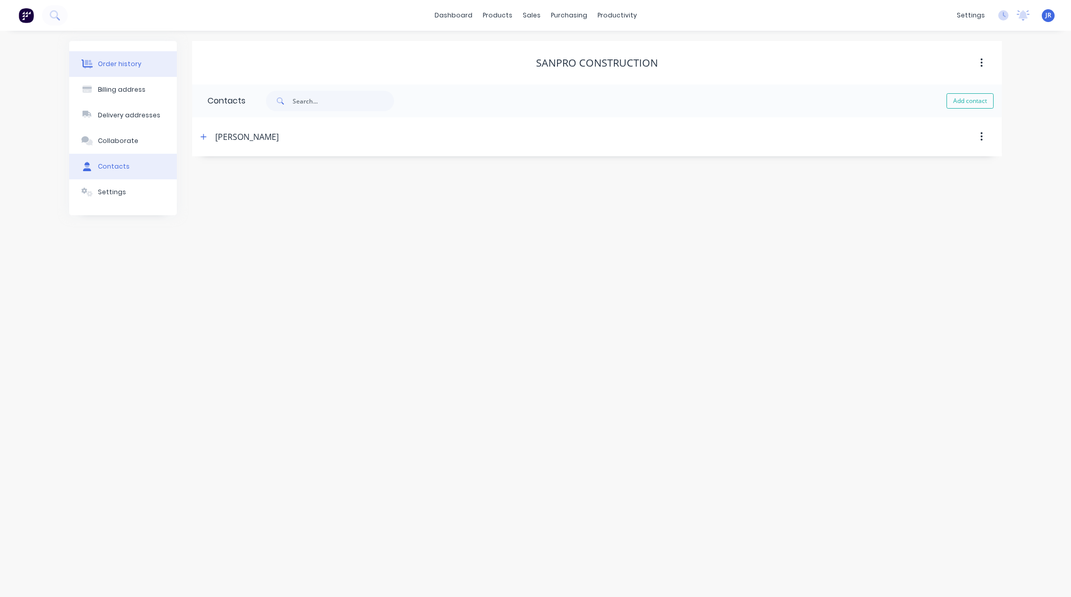
click at [136, 69] on button "Order history" at bounding box center [123, 64] width 108 height 26
click at [964, 101] on button "Create Order" at bounding box center [956, 101] width 59 height 16
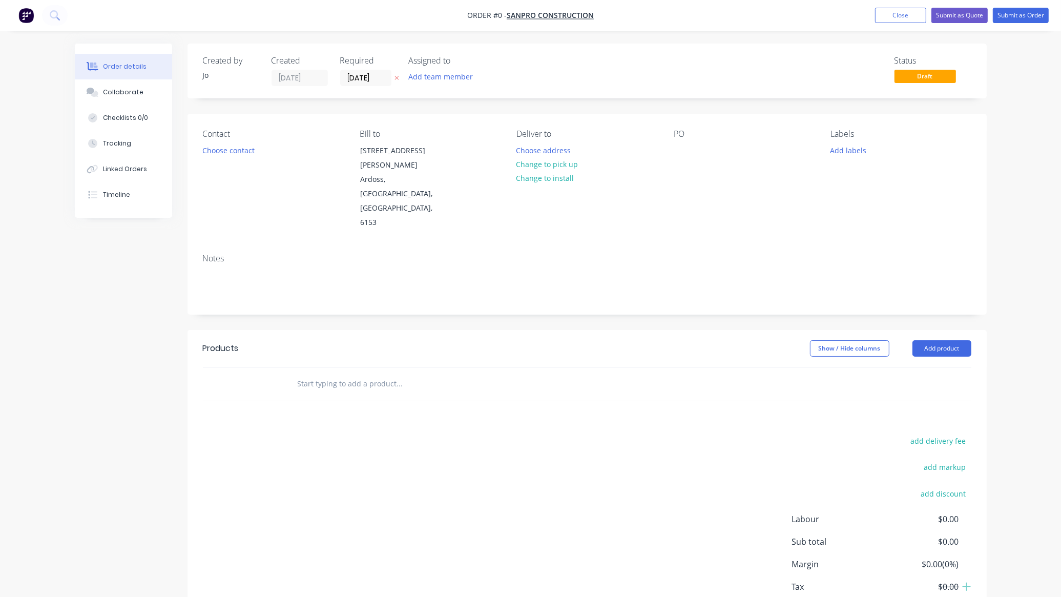
click at [370, 68] on div "Required [DATE]" at bounding box center [368, 71] width 56 height 30
click at [362, 85] on label "[DATE]" at bounding box center [365, 78] width 51 height 16
click at [362, 85] on input "[DATE]" at bounding box center [366, 77] width 50 height 15
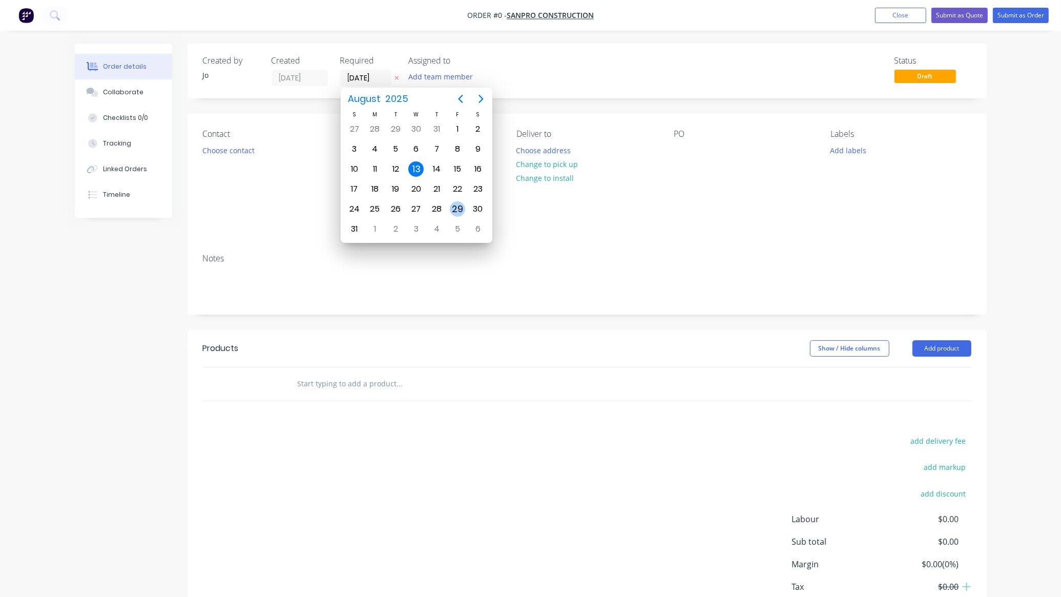
click at [453, 207] on div "29" at bounding box center [457, 208] width 15 height 15
type input "[DATE]"
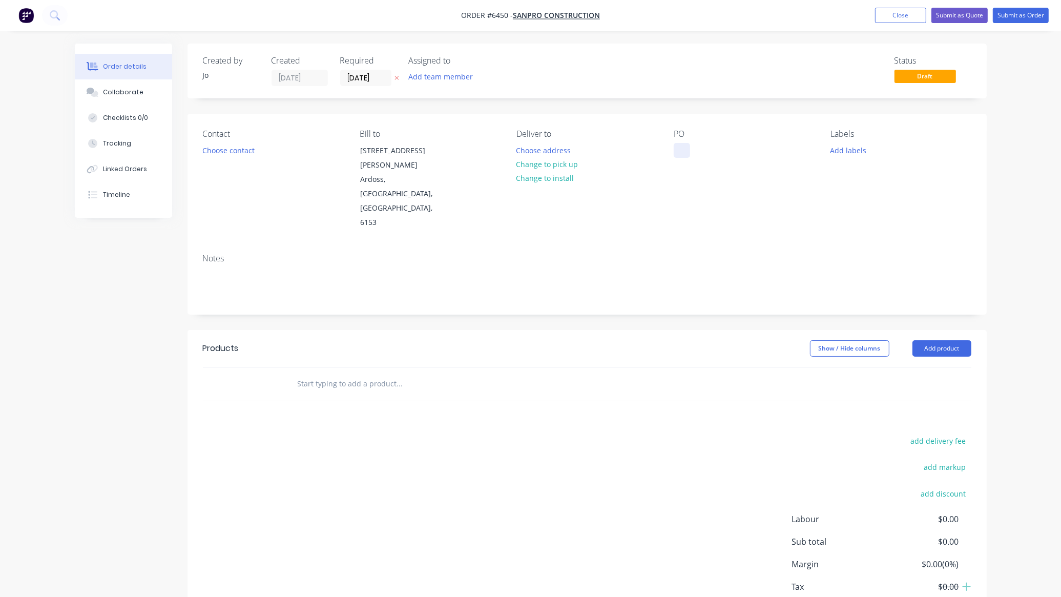
click at [679, 150] on div at bounding box center [682, 150] width 16 height 15
click at [408, 374] on input "text" at bounding box center [399, 384] width 205 height 21
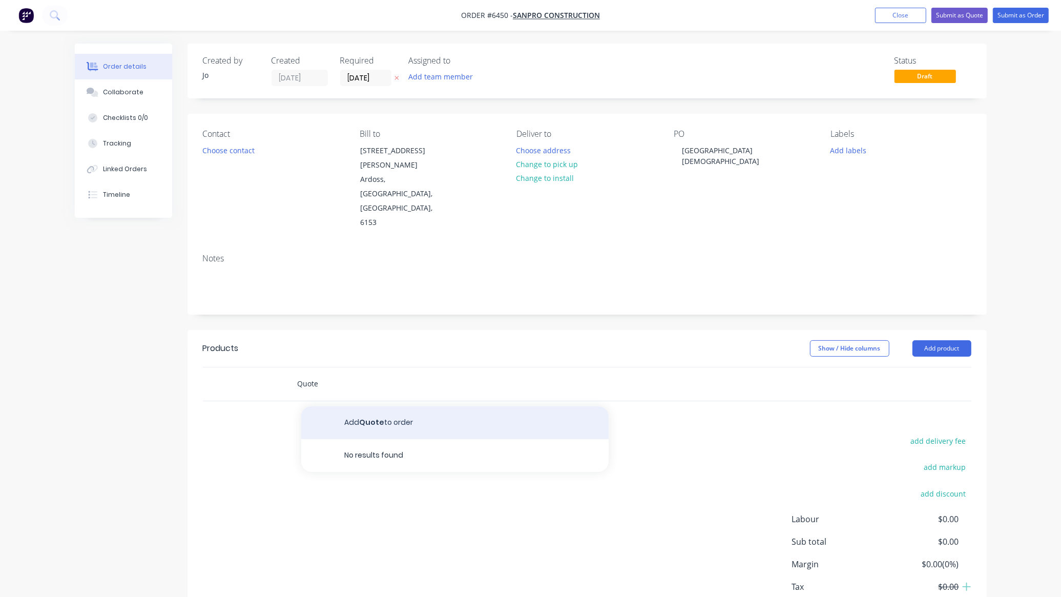
type input "Quote"
click at [365, 406] on button "Add Quote to order" at bounding box center [455, 422] width 308 height 33
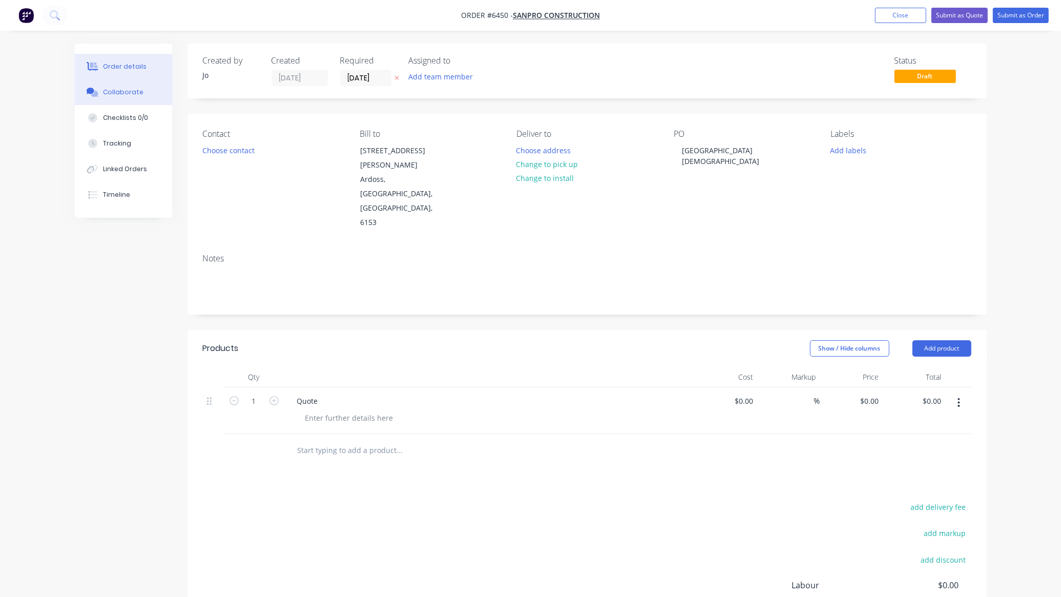
click at [116, 92] on div "Collaborate" at bounding box center [123, 92] width 40 height 9
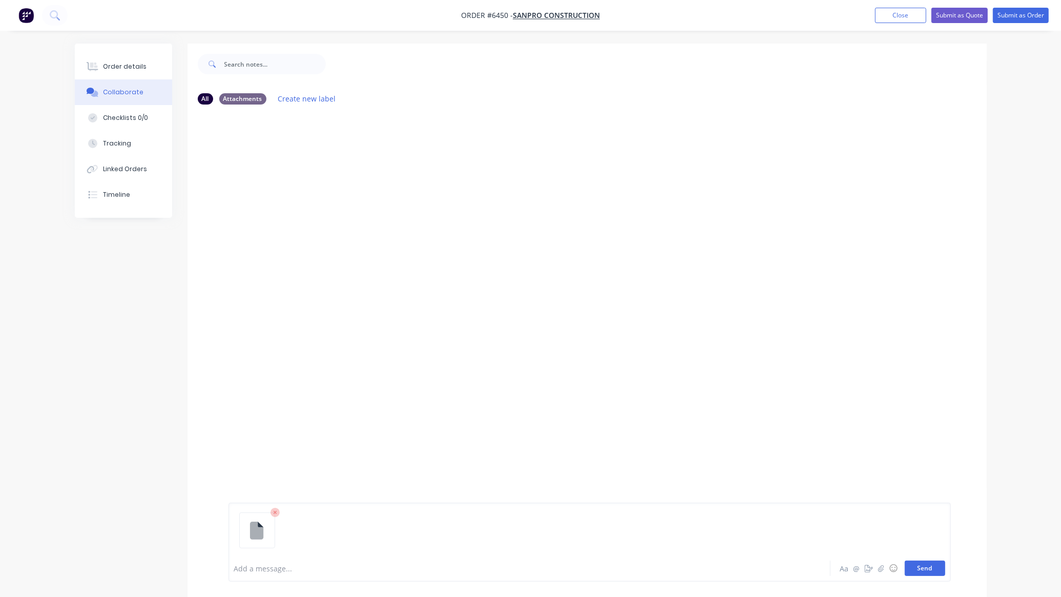
click at [931, 565] on button "Send" at bounding box center [925, 568] width 40 height 15
click at [955, 18] on button "Submit as Quote" at bounding box center [960, 15] width 56 height 15
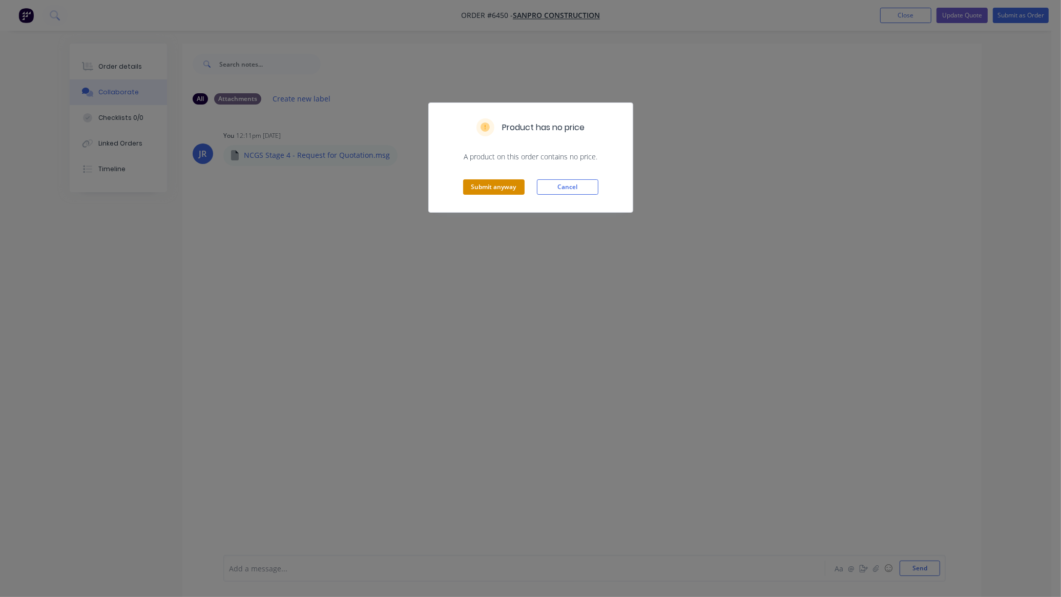
click at [504, 190] on button "Submit anyway" at bounding box center [494, 186] width 62 height 15
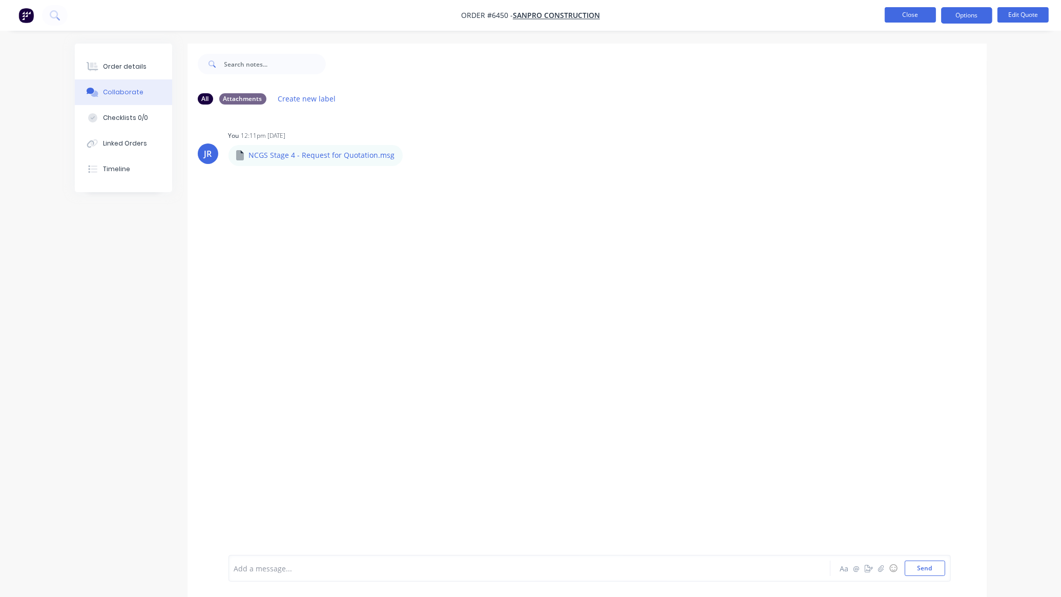
click at [910, 19] on button "Close" at bounding box center [910, 14] width 51 height 15
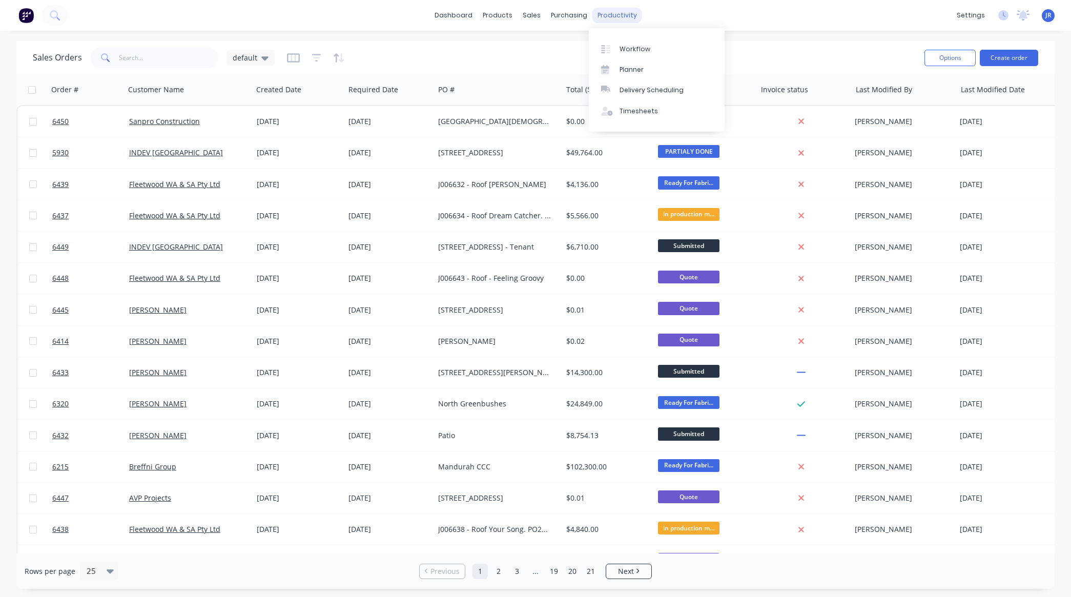
click at [601, 14] on div "productivity" at bounding box center [617, 15] width 50 height 15
click at [618, 45] on link "Workflow" at bounding box center [657, 48] width 136 height 21
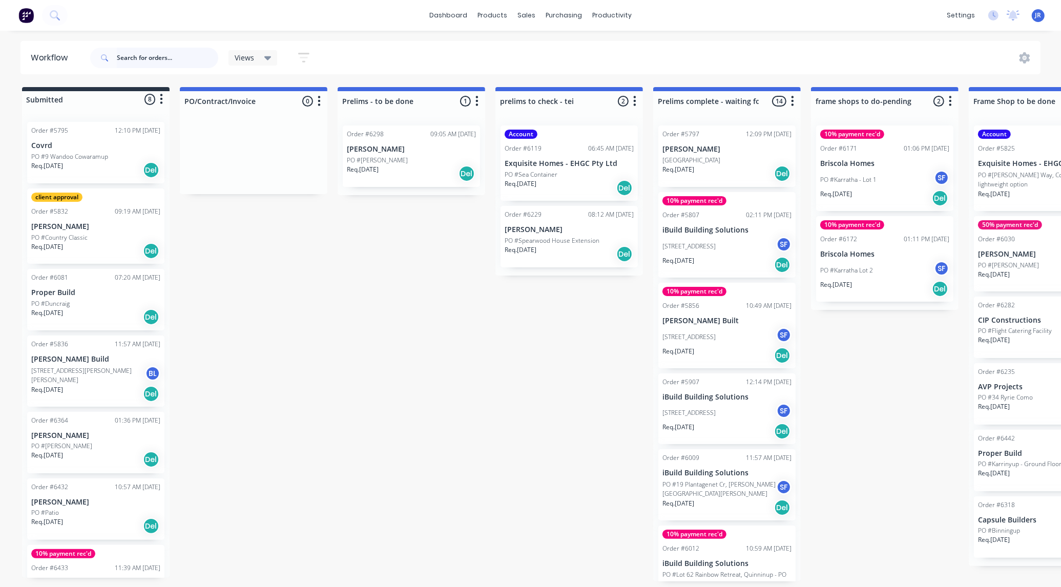
click at [165, 55] on input "text" at bounding box center [167, 58] width 101 height 21
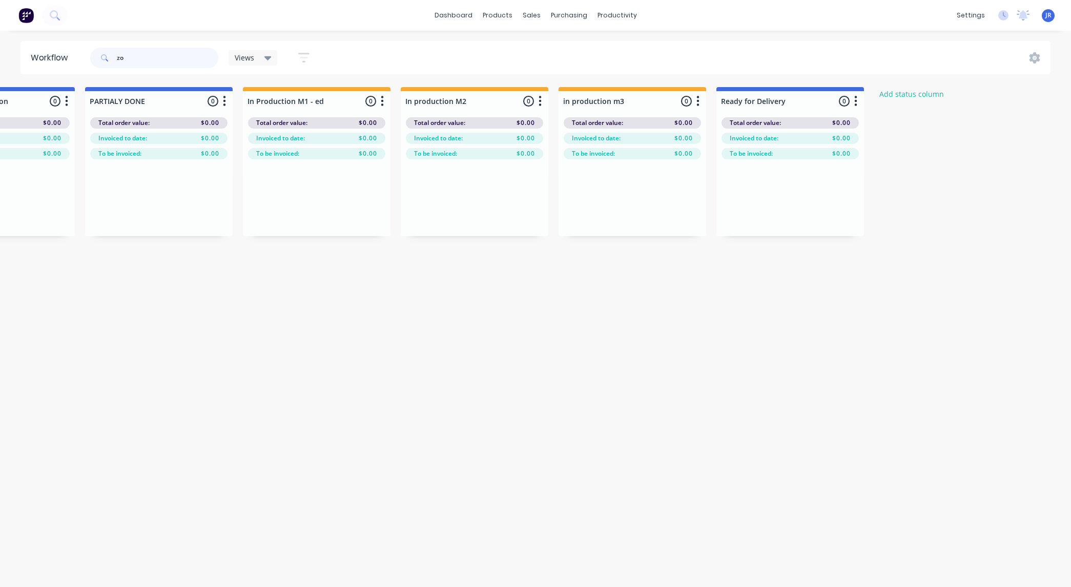
scroll to position [0, 1530]
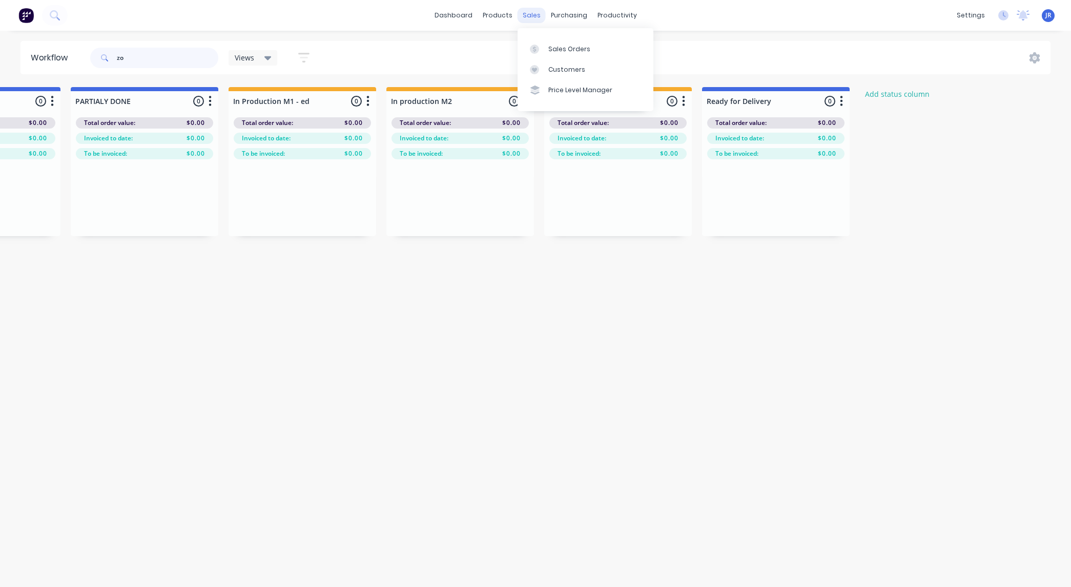
type input "zo"
click at [540, 17] on div "sales" at bounding box center [532, 15] width 28 height 15
click at [552, 62] on link "Customers" at bounding box center [586, 69] width 136 height 21
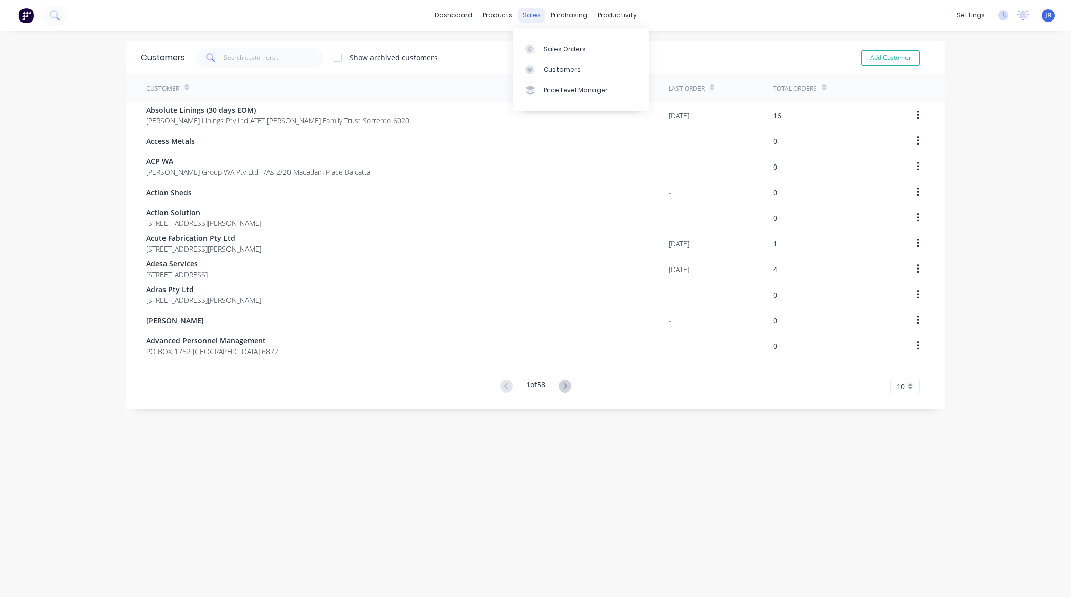
click at [530, 16] on div "sales" at bounding box center [532, 15] width 28 height 15
click at [542, 47] on link "Sales Orders" at bounding box center [581, 48] width 136 height 21
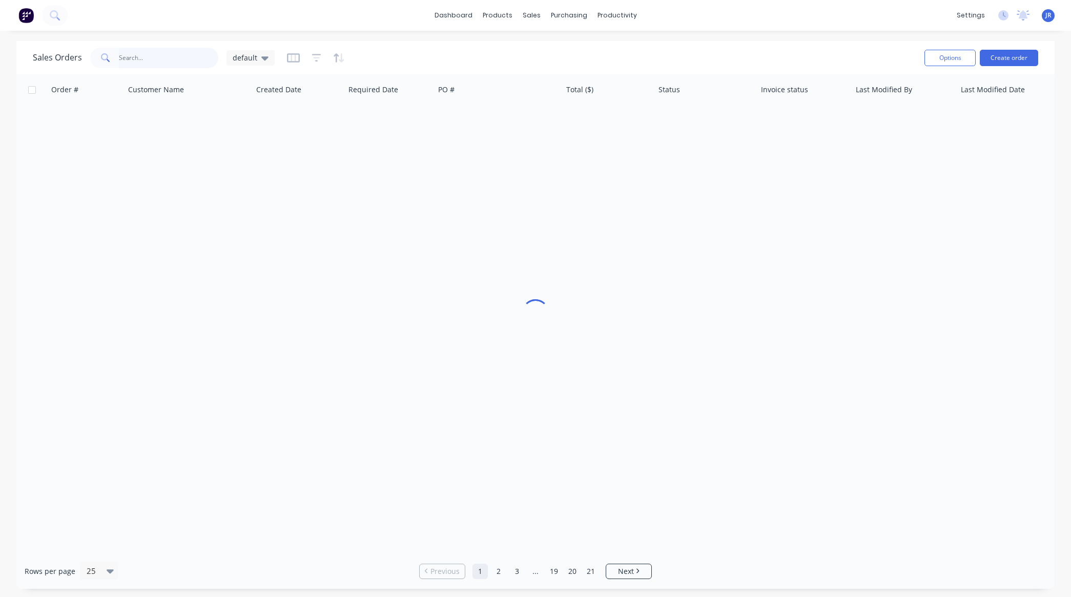
click at [160, 59] on input "text" at bounding box center [169, 58] width 100 height 21
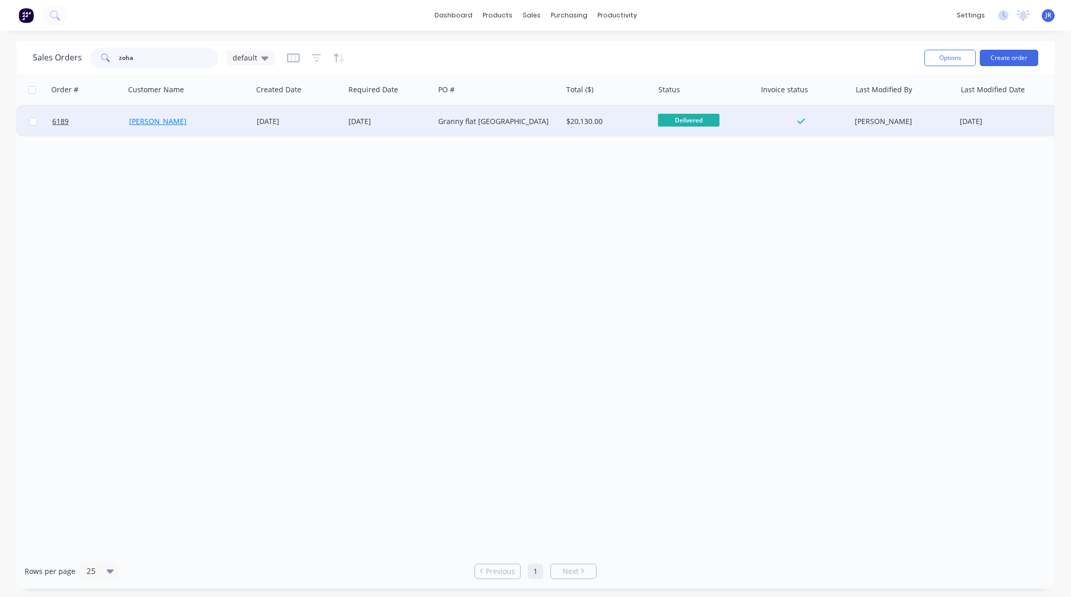
type input "zoha"
click at [152, 121] on link "[PERSON_NAME]" at bounding box center [157, 121] width 57 height 10
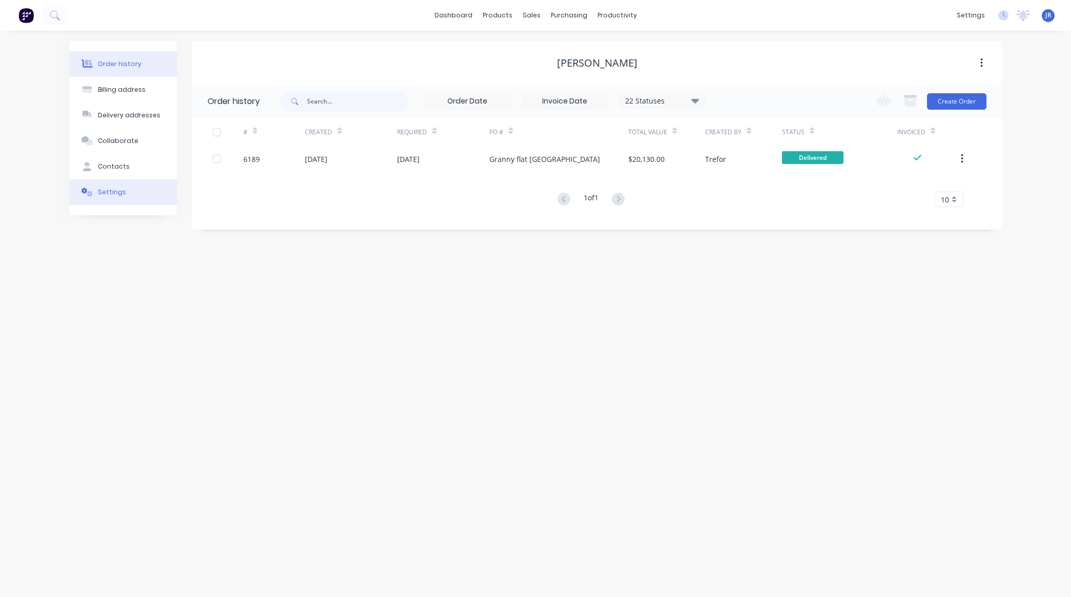
click at [111, 193] on div "Settings" at bounding box center [112, 192] width 28 height 9
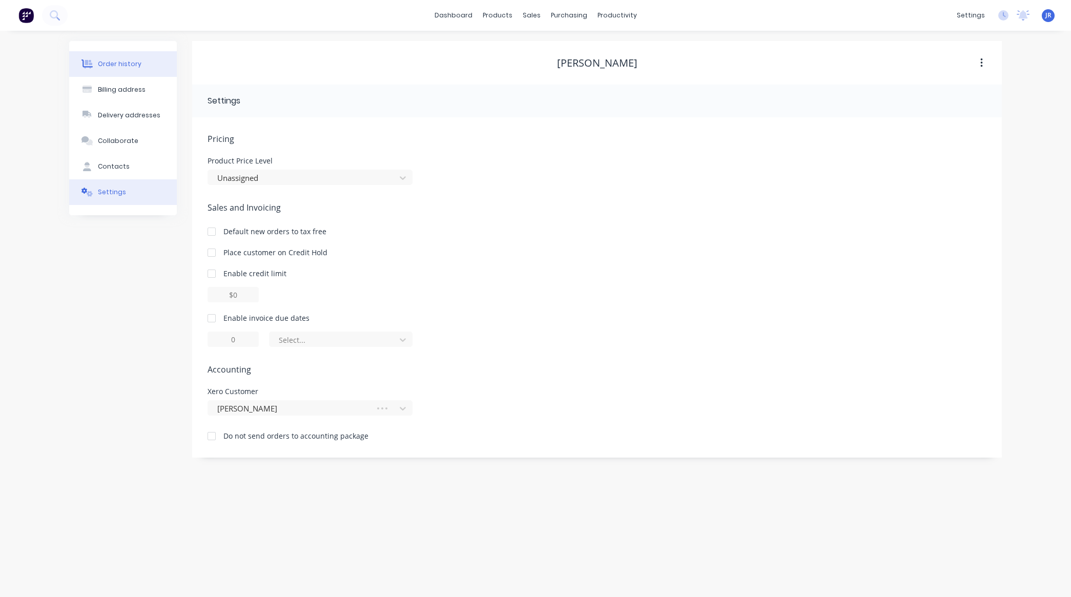
click at [94, 59] on div at bounding box center [86, 63] width 15 height 9
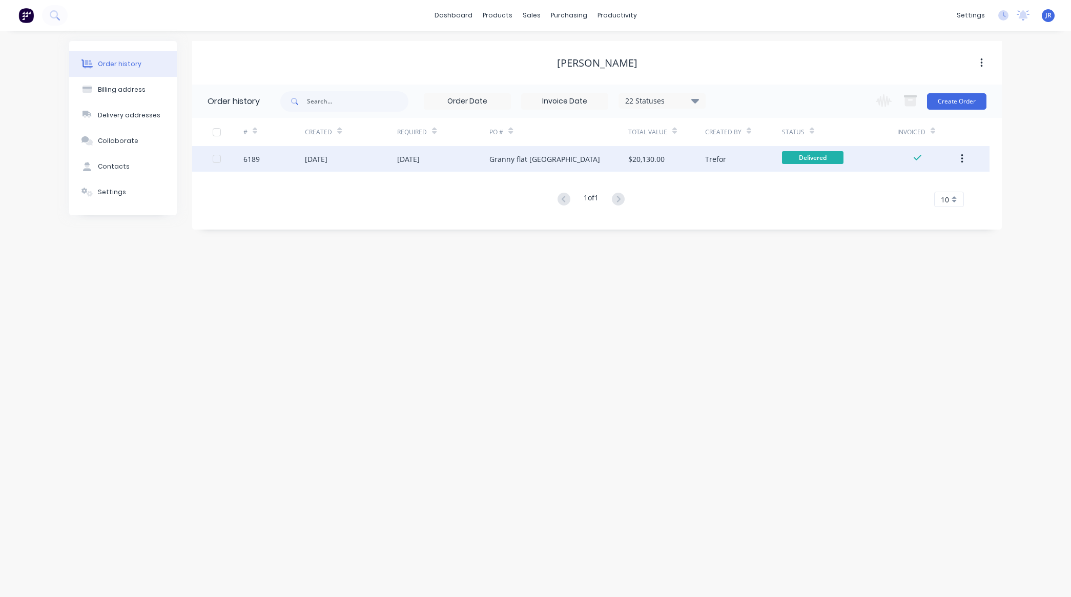
click at [523, 160] on div "Granny flat [GEOGRAPHIC_DATA]" at bounding box center [544, 159] width 111 height 11
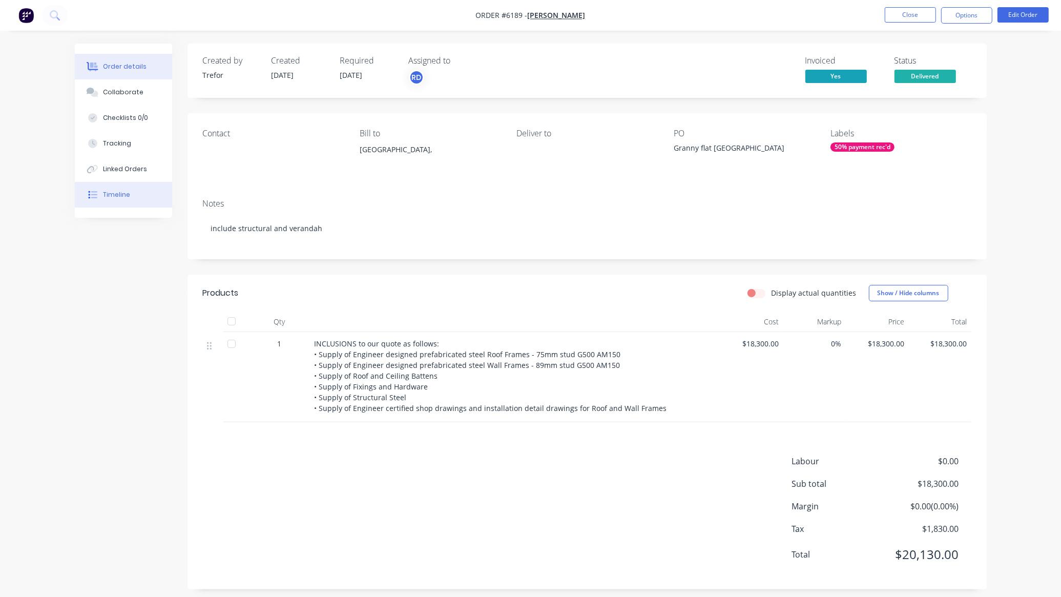
click at [118, 194] on div "Timeline" at bounding box center [116, 194] width 27 height 9
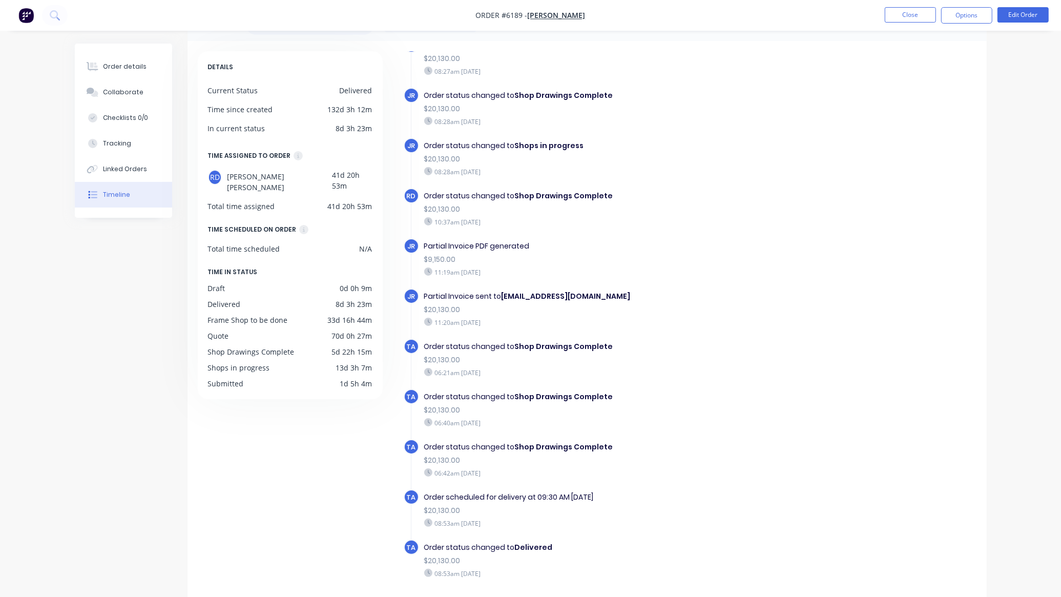
scroll to position [72, 0]
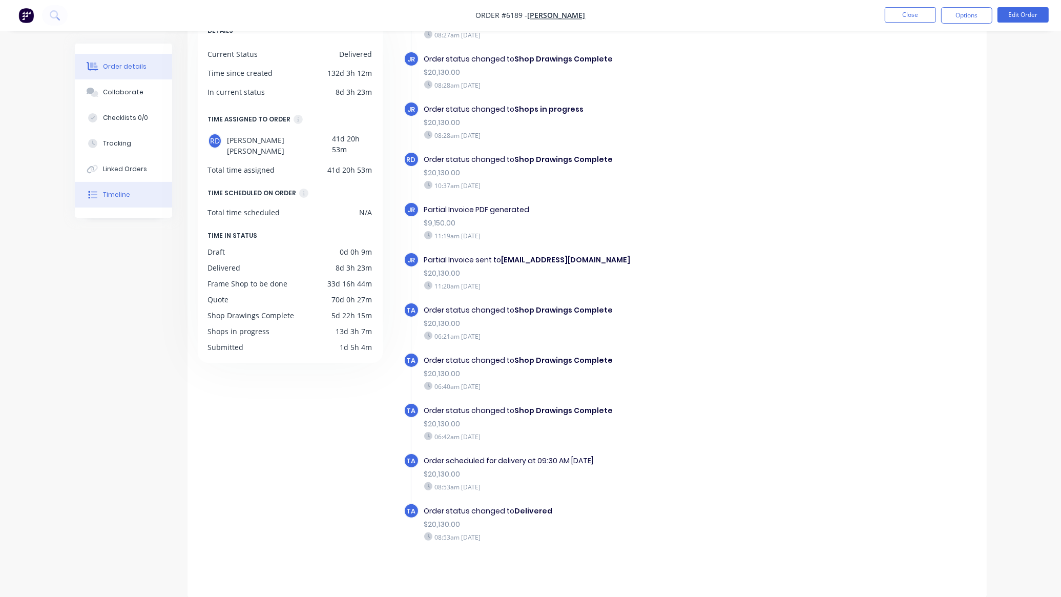
click at [133, 65] on div "Order details" at bounding box center [125, 66] width 44 height 9
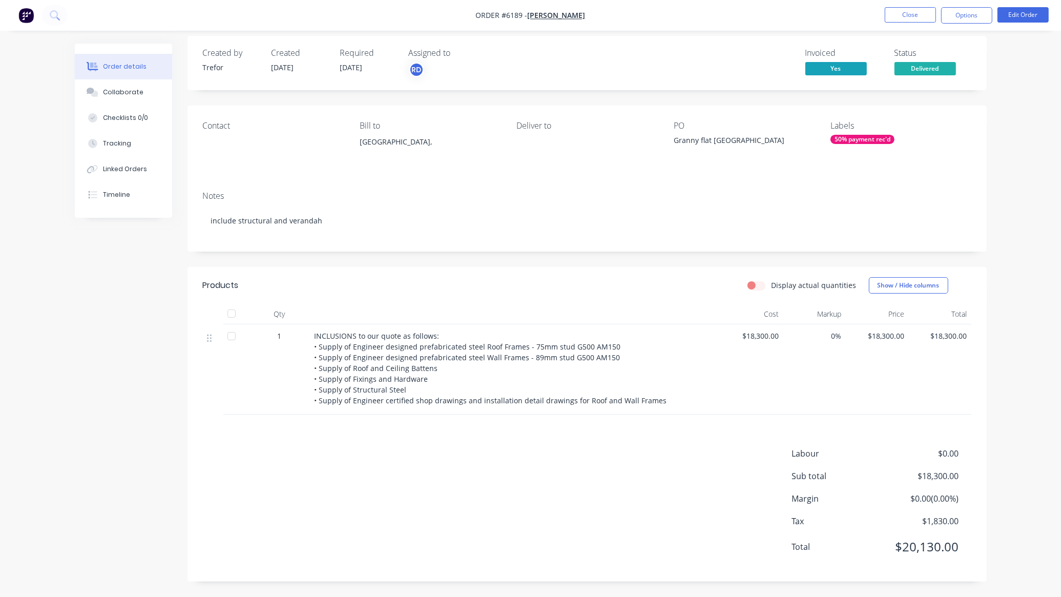
scroll to position [8, 0]
click at [911, 65] on span "Delivered" at bounding box center [926, 68] width 62 height 13
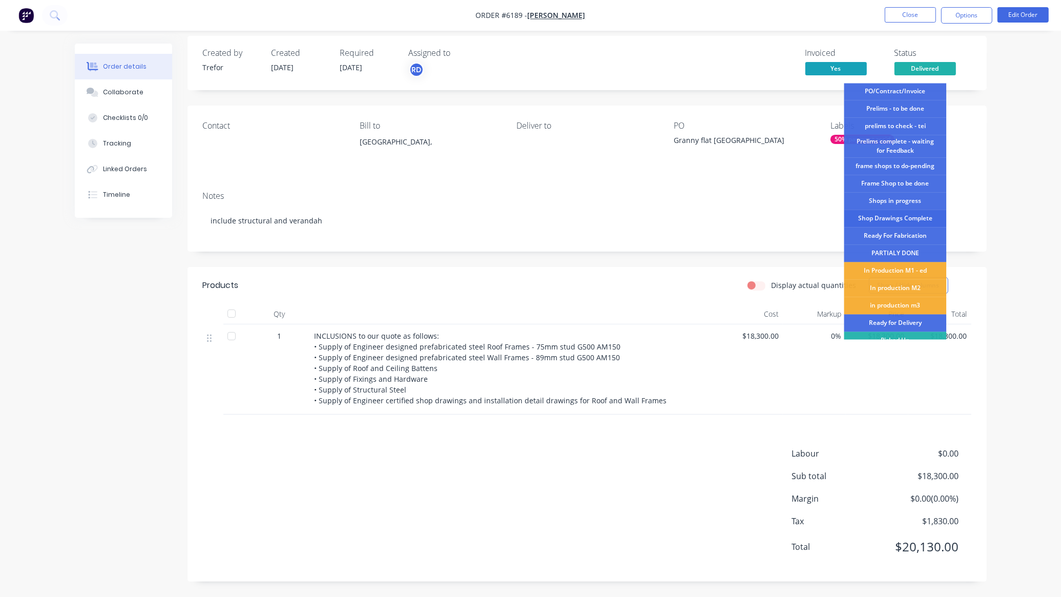
scroll to position [27, 0]
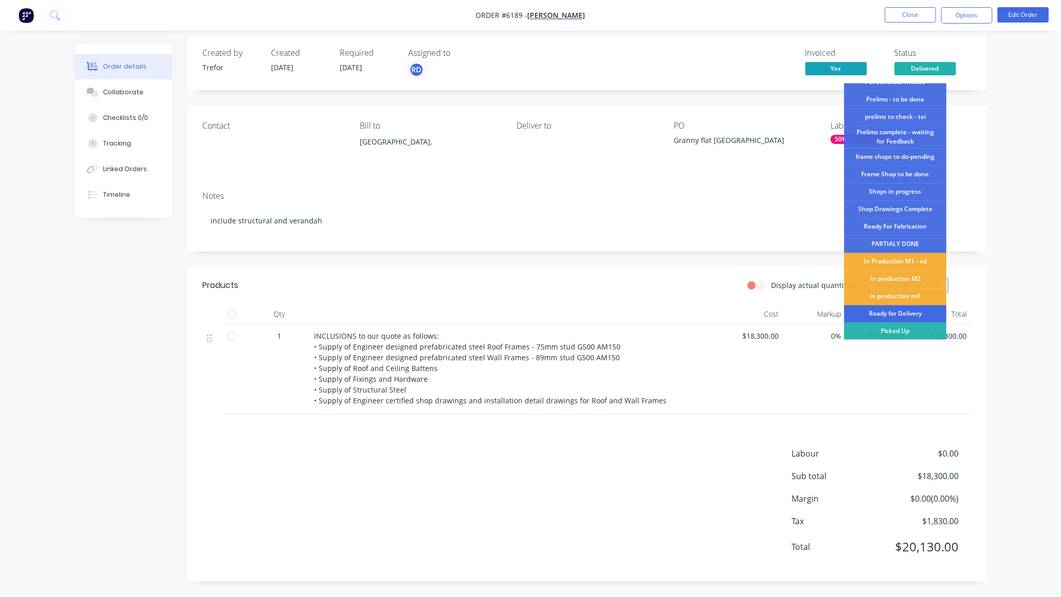
click at [883, 314] on div "Ready for Delivery" at bounding box center [896, 313] width 103 height 17
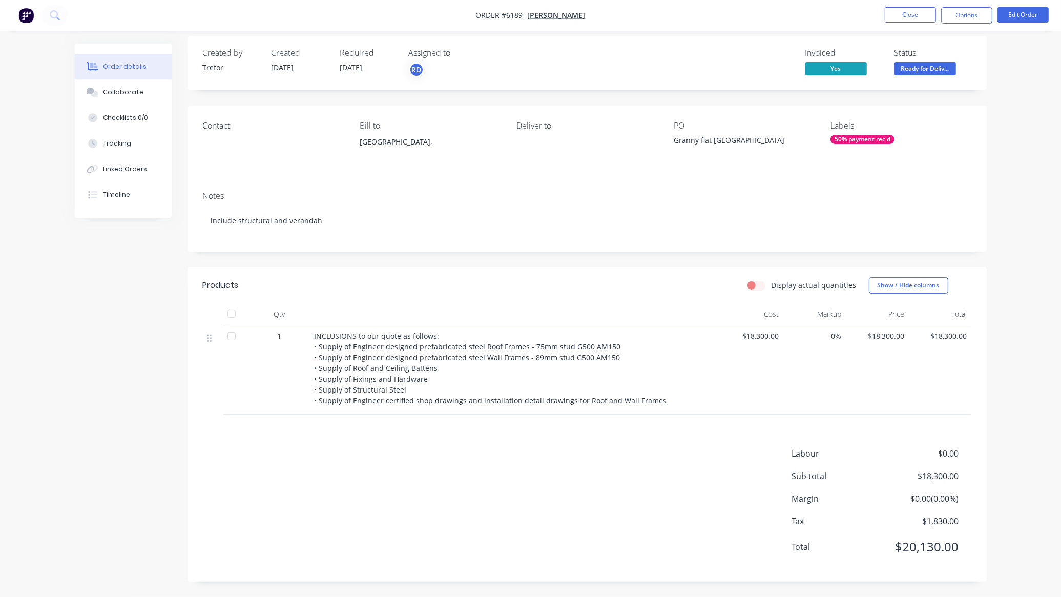
click at [846, 137] on div "50% payment rec'd" at bounding box center [863, 139] width 64 height 9
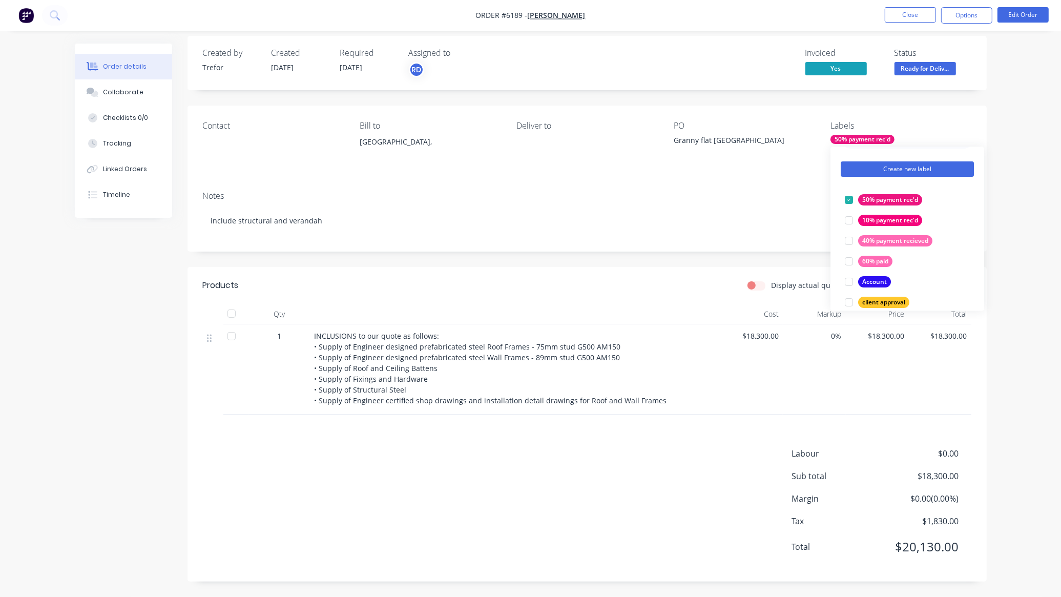
scroll to position [0, 0]
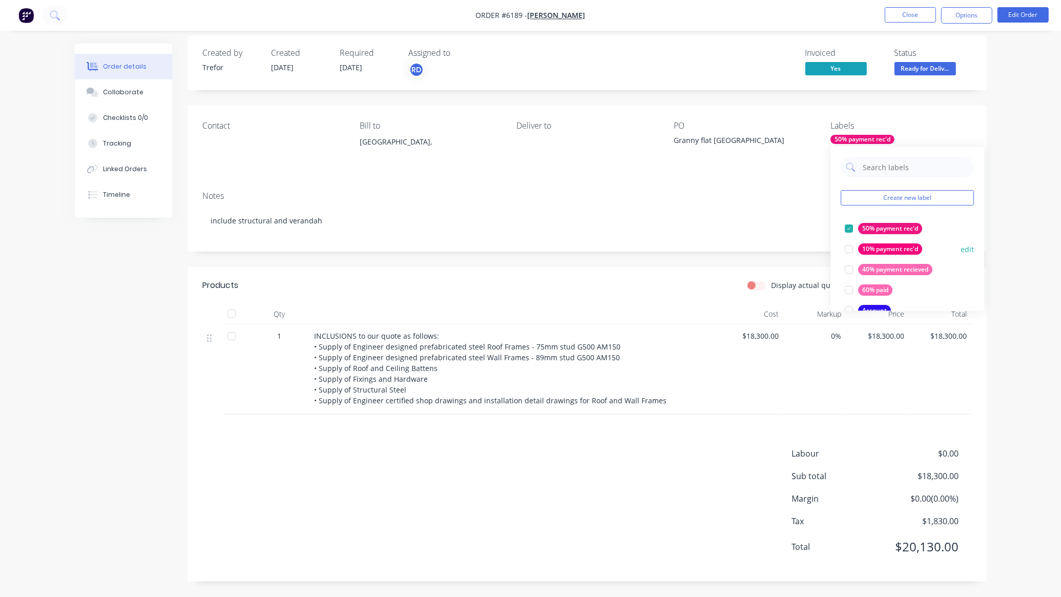
click at [848, 227] on div at bounding box center [849, 228] width 21 height 21
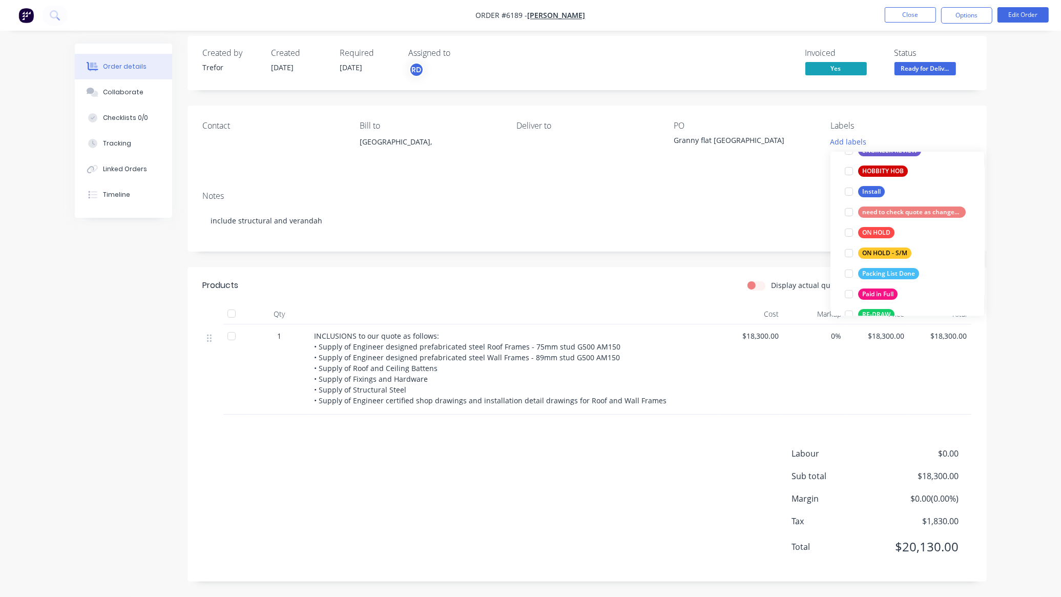
scroll to position [320, 0]
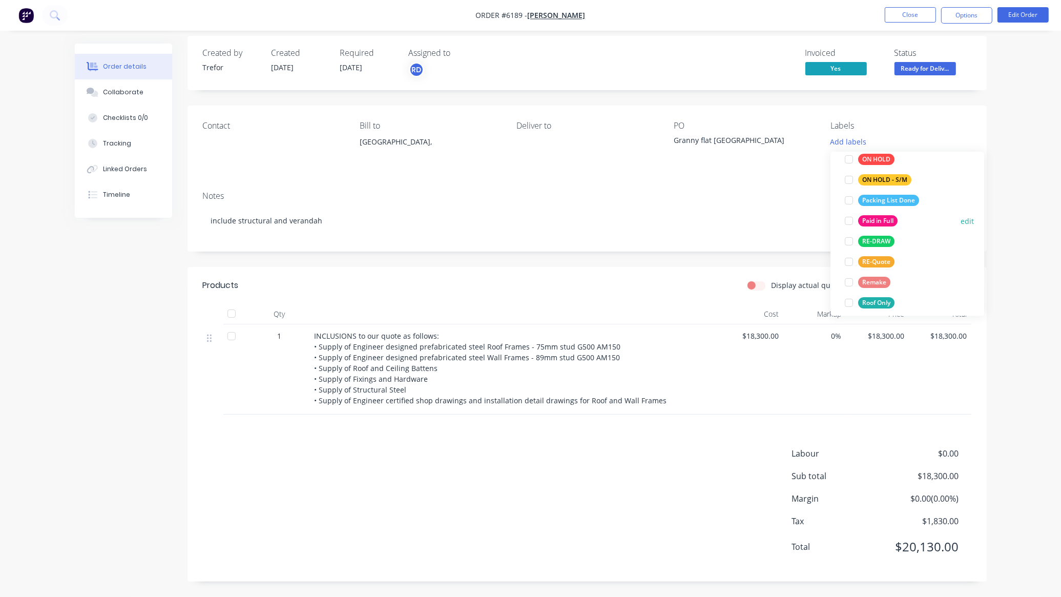
click at [850, 218] on div at bounding box center [849, 221] width 21 height 21
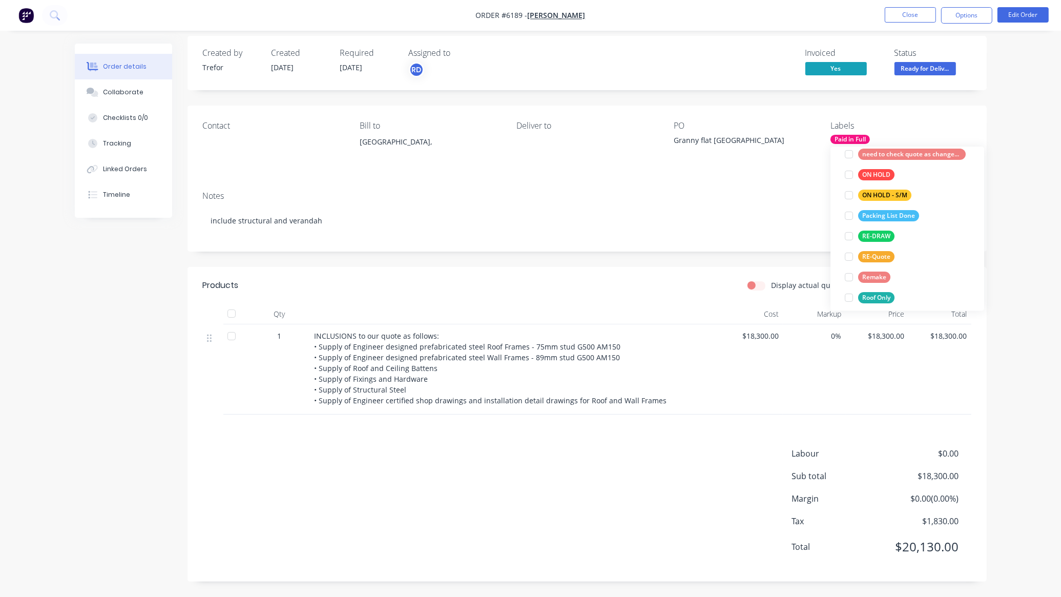
scroll to position [13, 0]
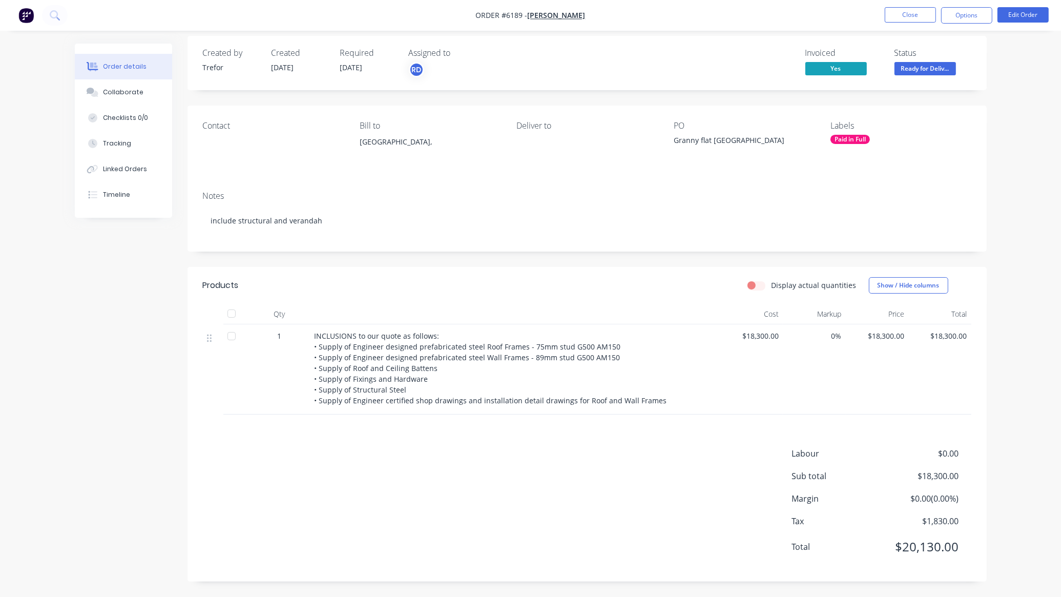
click at [931, 92] on div "Created by Trefor Created [DATE] Required [DATE] Assigned to RD Invoiced Yes St…" at bounding box center [588, 309] width 800 height 546
click at [897, 11] on button "Close" at bounding box center [910, 14] width 51 height 15
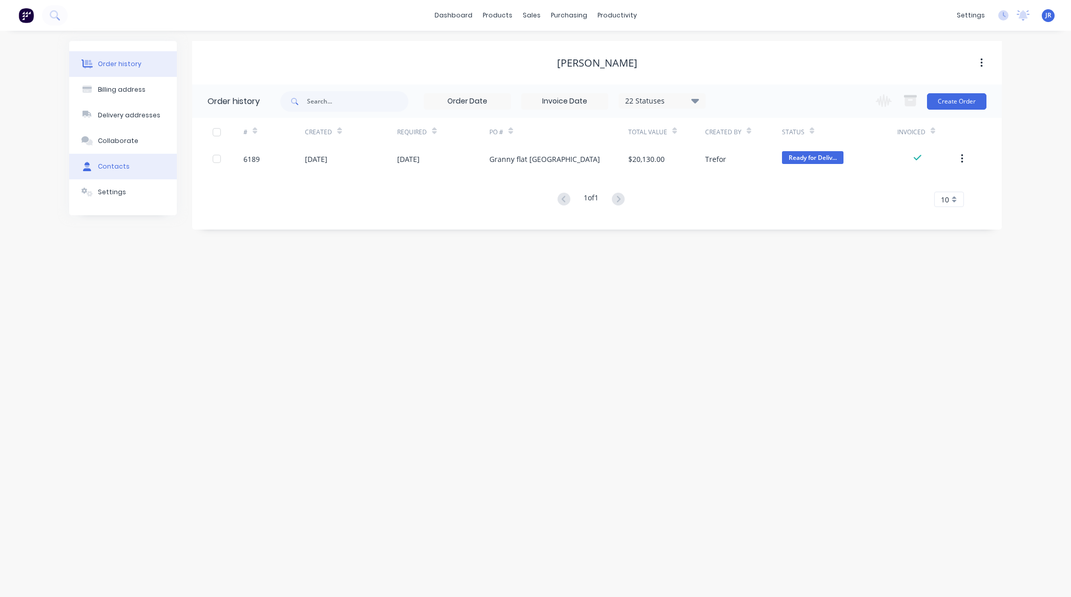
click at [93, 168] on div at bounding box center [86, 166] width 15 height 9
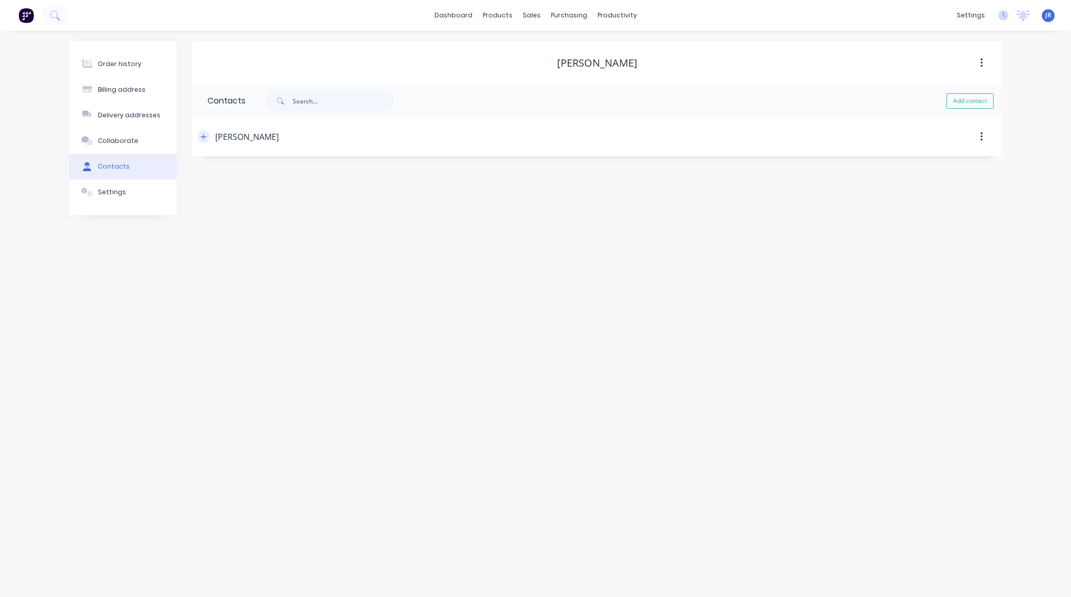
click at [200, 136] on icon "button" at bounding box center [203, 136] width 6 height 7
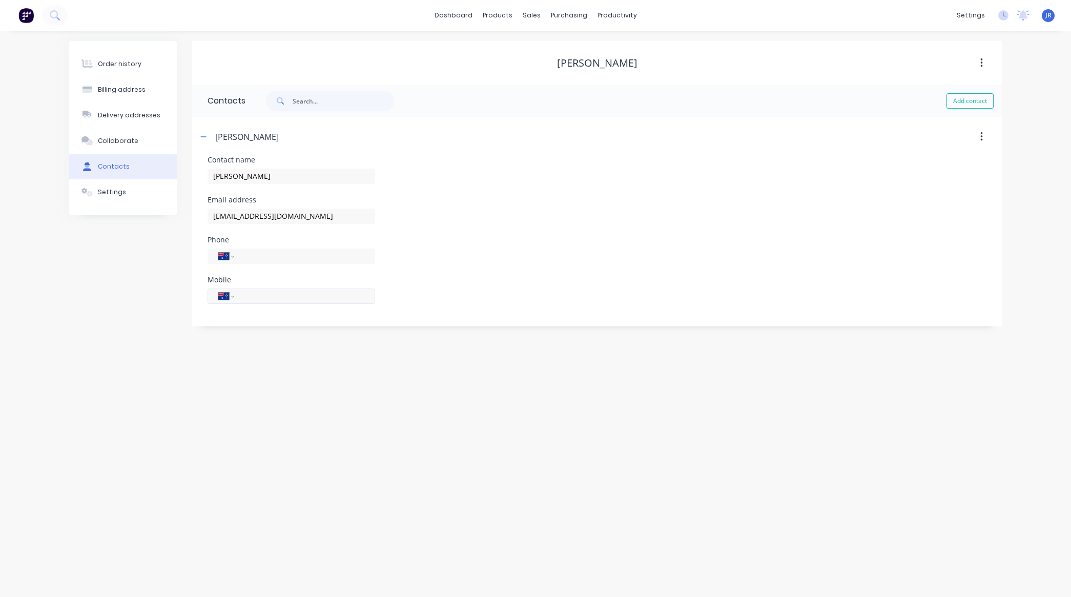
click at [279, 296] on input "tel" at bounding box center [302, 296] width 123 height 12
type input "0452 495 266"
click at [85, 62] on icon at bounding box center [88, 64] width 8 height 9
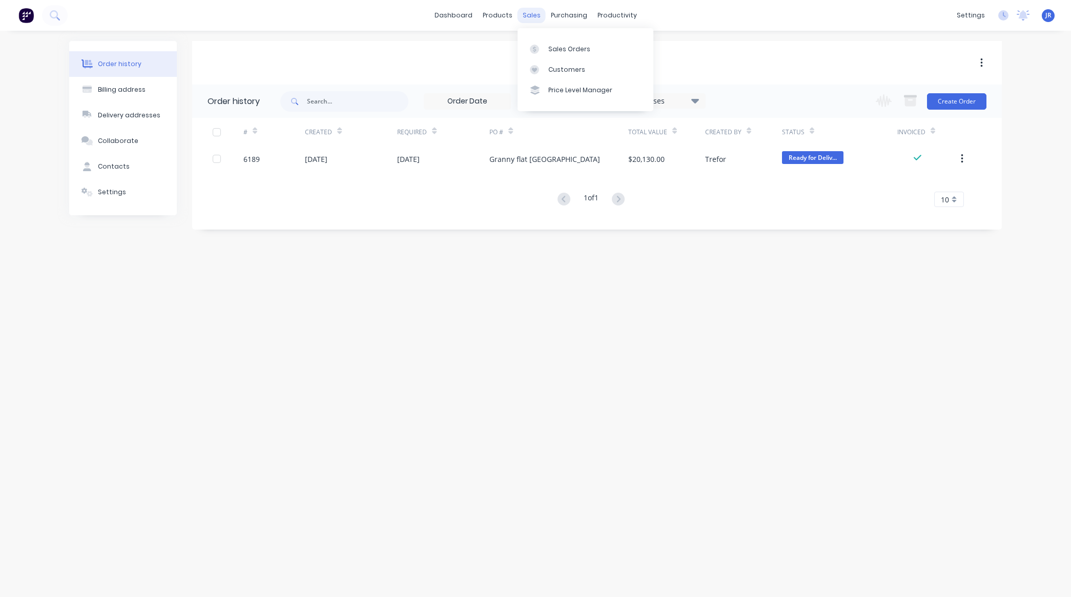
click at [539, 16] on div "sales" at bounding box center [532, 15] width 28 height 15
click at [534, 49] on icon at bounding box center [534, 49] width 3 height 6
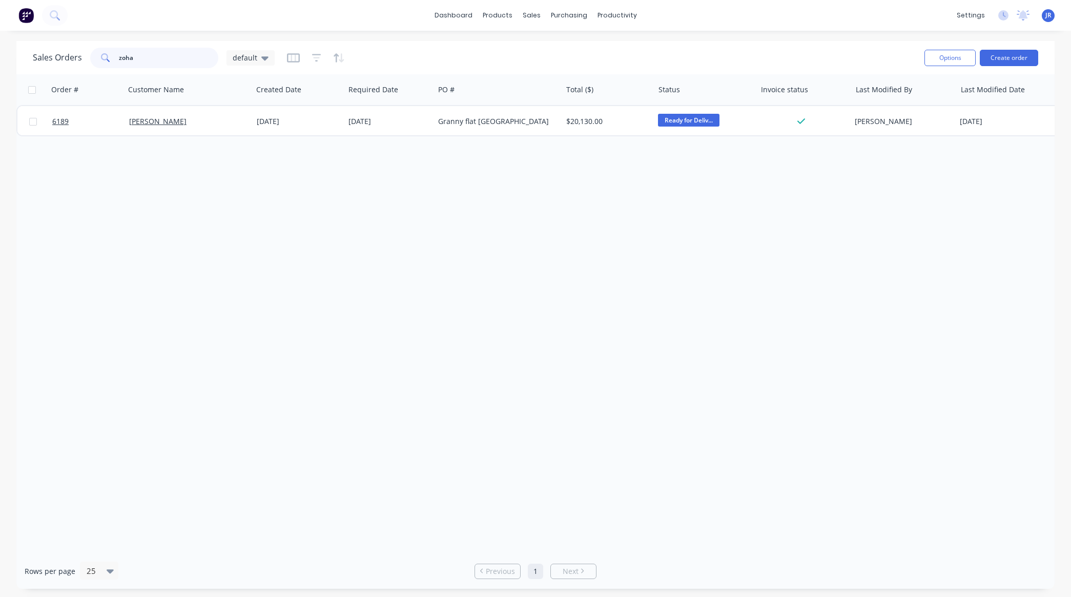
drag, startPoint x: 140, startPoint y: 57, endPoint x: 0, endPoint y: 66, distance: 140.2
click at [6, 63] on div "Sales Orders zoha default Options Create order Order # Customer Name Created Da…" at bounding box center [535, 315] width 1071 height 548
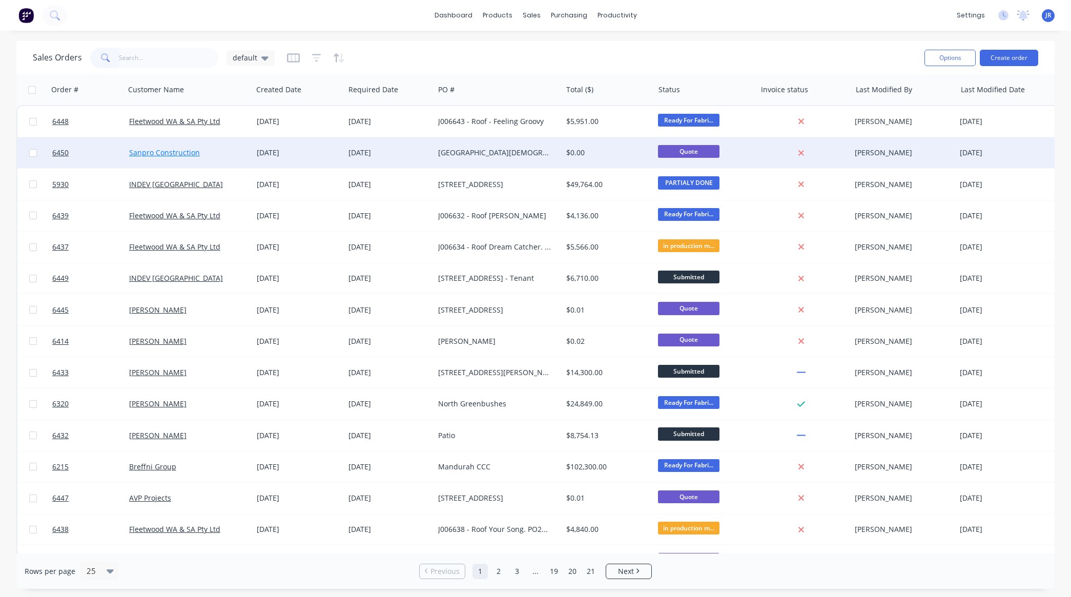
click at [170, 153] on link "Sanpro Construction" at bounding box center [164, 153] width 71 height 10
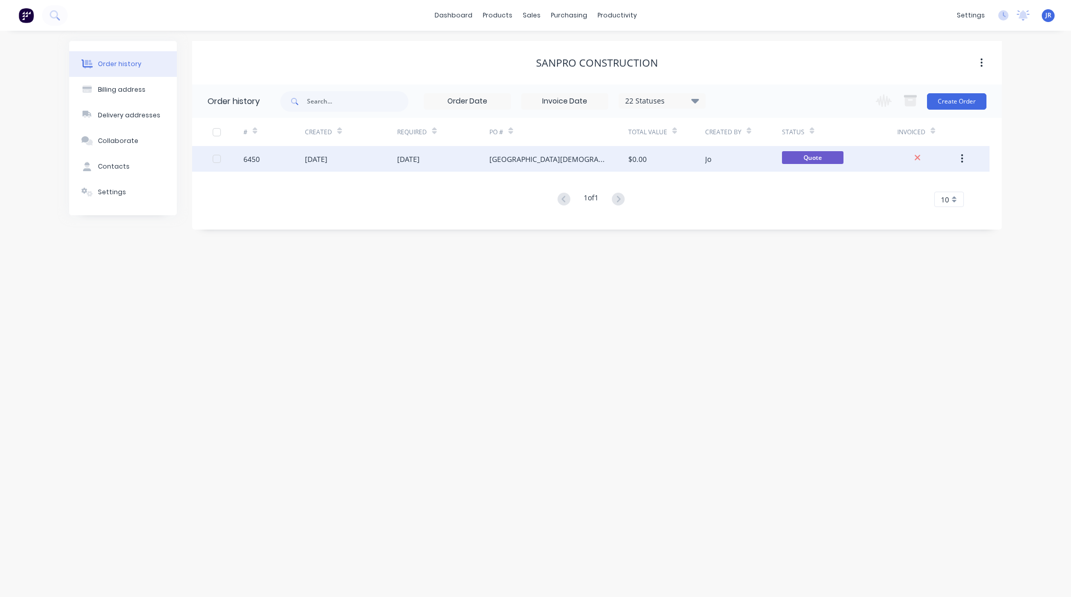
click at [328, 157] on div "[DATE]" at bounding box center [316, 159] width 23 height 11
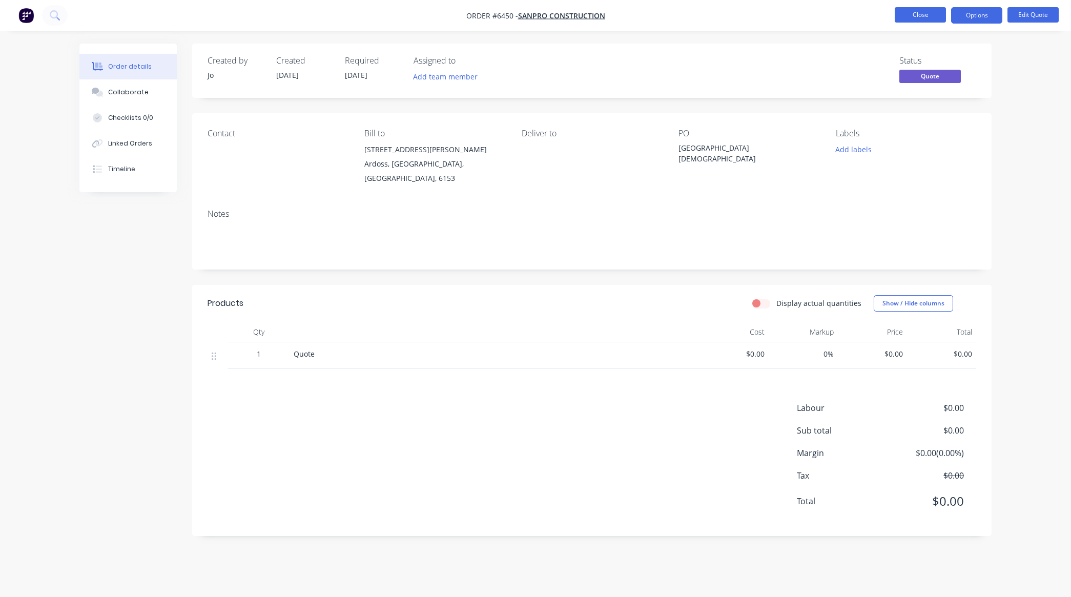
click at [924, 13] on button "Close" at bounding box center [920, 14] width 51 height 15
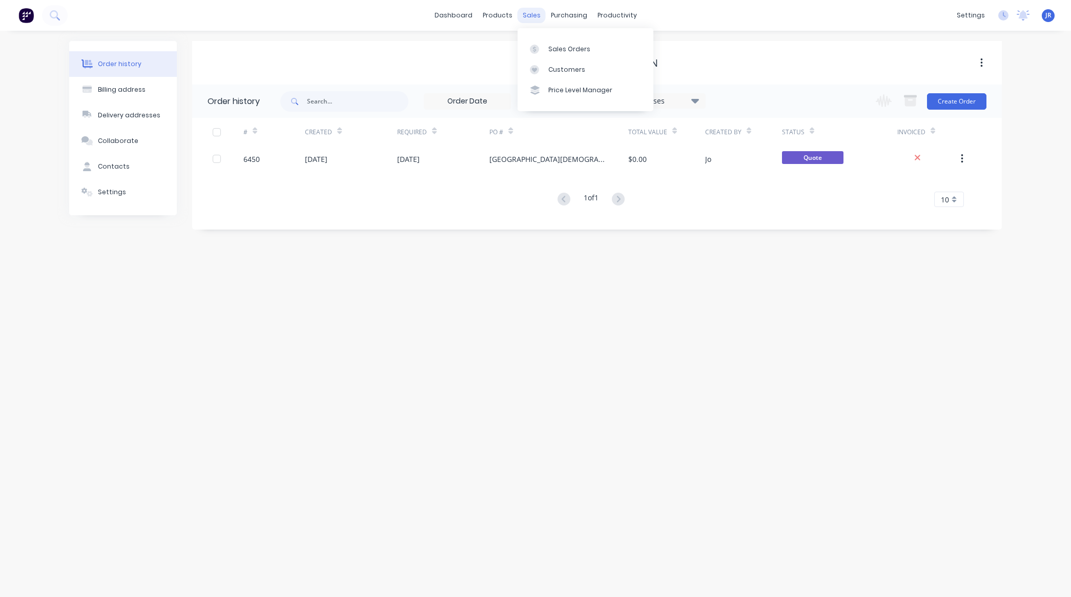
drag, startPoint x: 536, startPoint y: 13, endPoint x: 535, endPoint y: 19, distance: 5.8
click at [536, 13] on div "sales" at bounding box center [532, 15] width 28 height 15
click at [539, 50] on div at bounding box center [537, 49] width 15 height 9
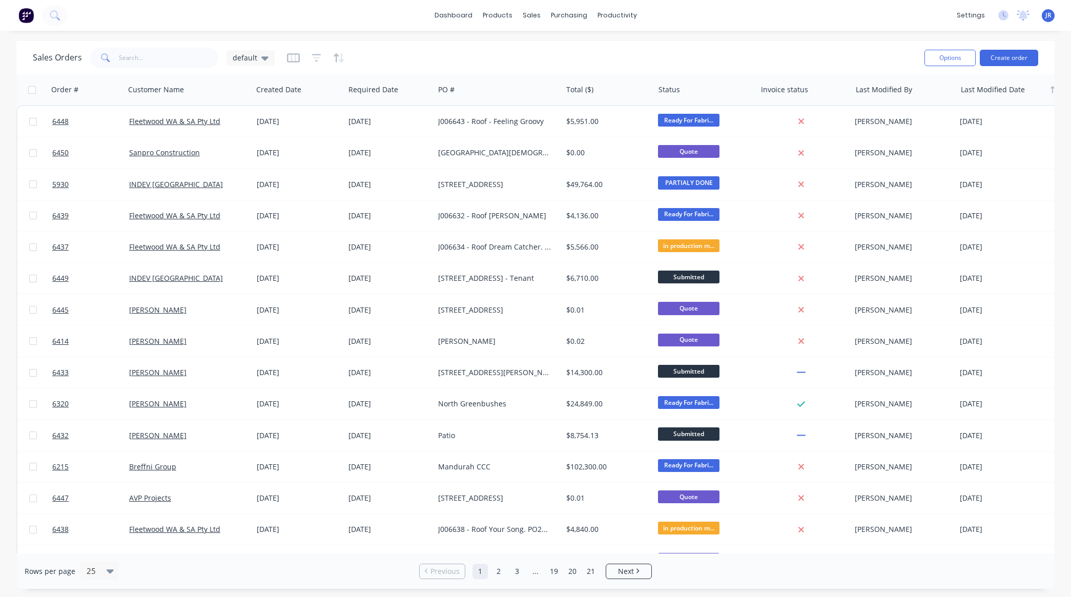
drag, startPoint x: 998, startPoint y: 51, endPoint x: 965, endPoint y: 81, distance: 44.6
click at [998, 52] on button "Create order" at bounding box center [1009, 58] width 58 height 16
click at [1021, 60] on button "Create order" at bounding box center [1009, 58] width 58 height 16
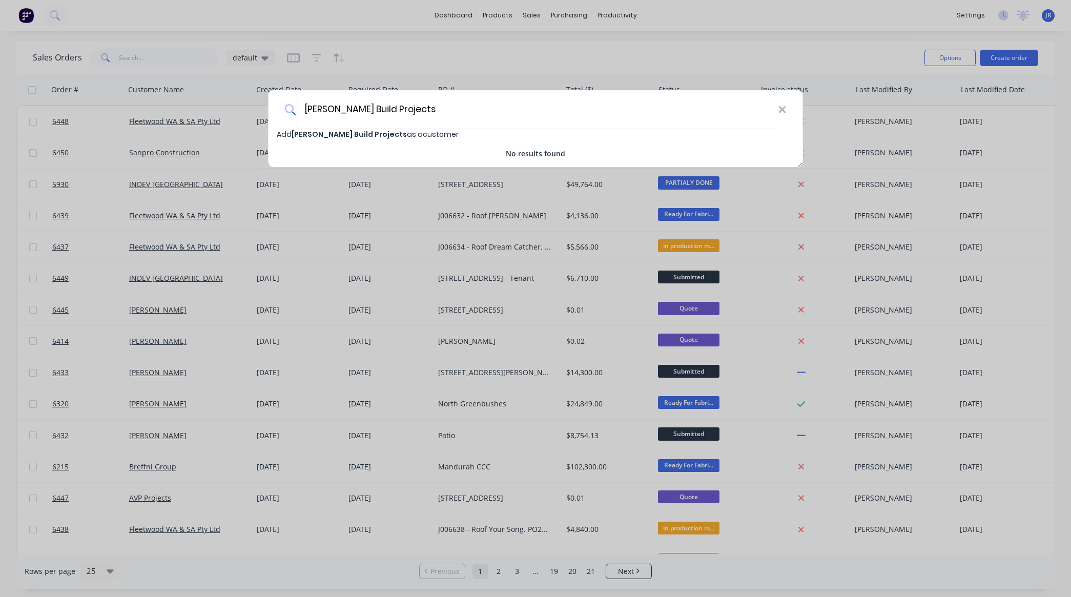
type input "[PERSON_NAME] Build Projects"
click at [375, 134] on span "[PERSON_NAME] Build Projects as a customer" at bounding box center [368, 134] width 182 height 10
select select "AU"
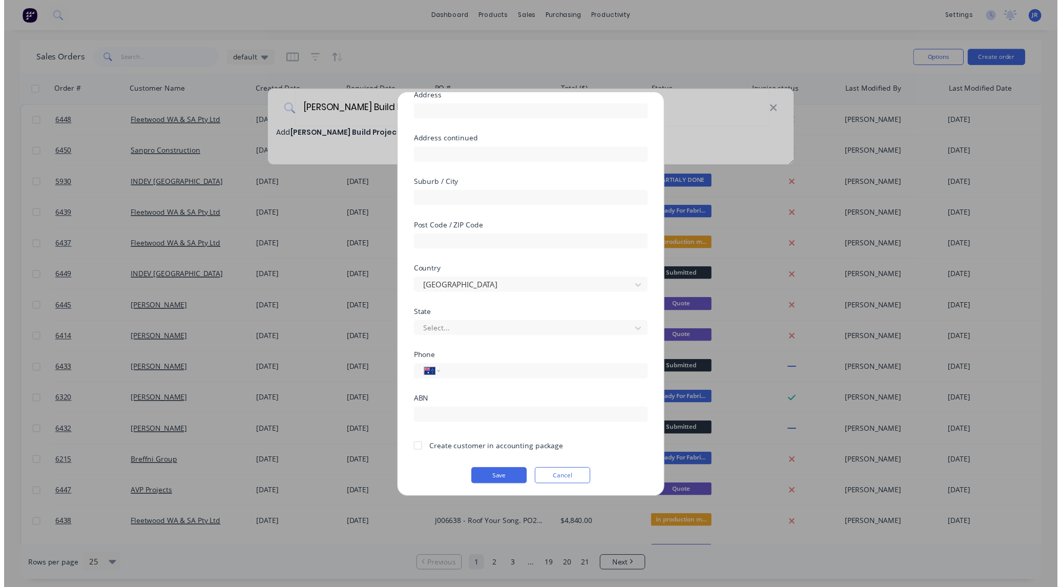
scroll to position [90, 0]
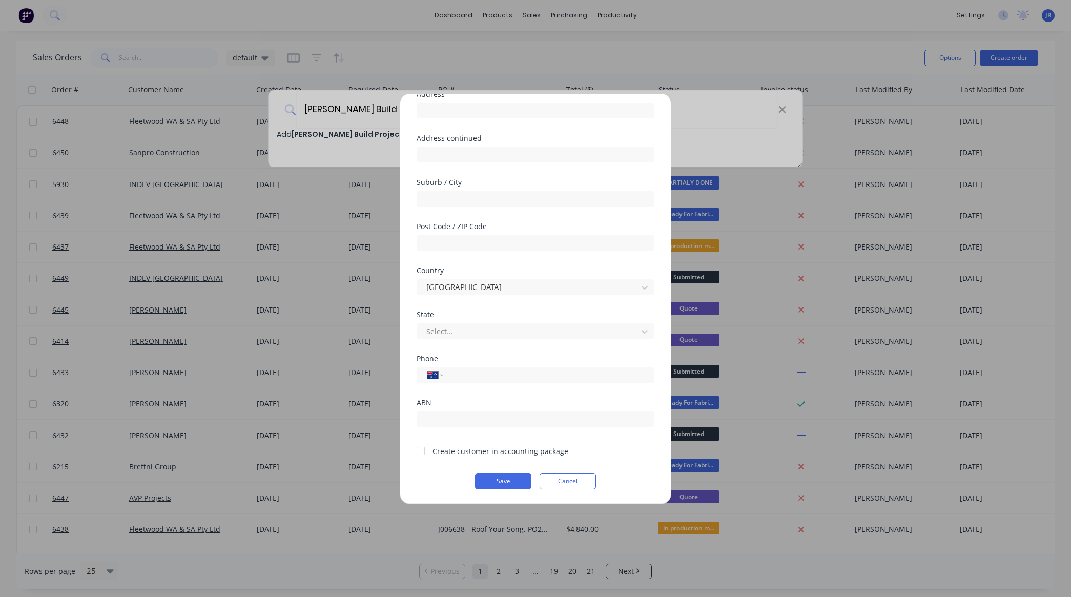
click at [421, 449] on div at bounding box center [421, 451] width 21 height 21
click at [490, 477] on button "Save" at bounding box center [503, 481] width 56 height 16
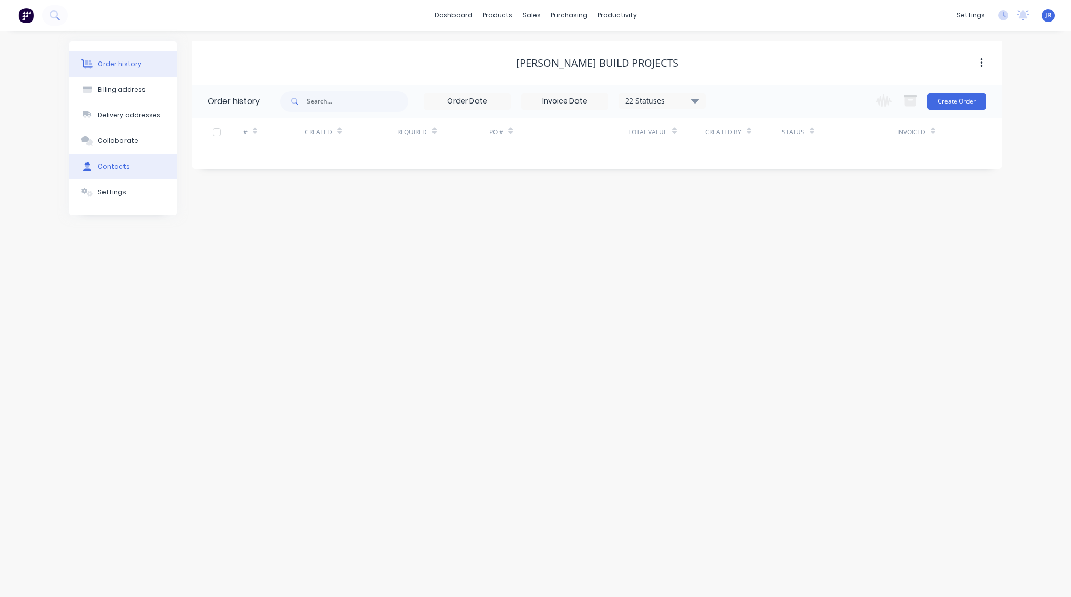
click at [108, 165] on div "Contacts" at bounding box center [114, 166] width 32 height 9
click at [976, 96] on button "Add contact" at bounding box center [970, 100] width 47 height 15
select select "AU"
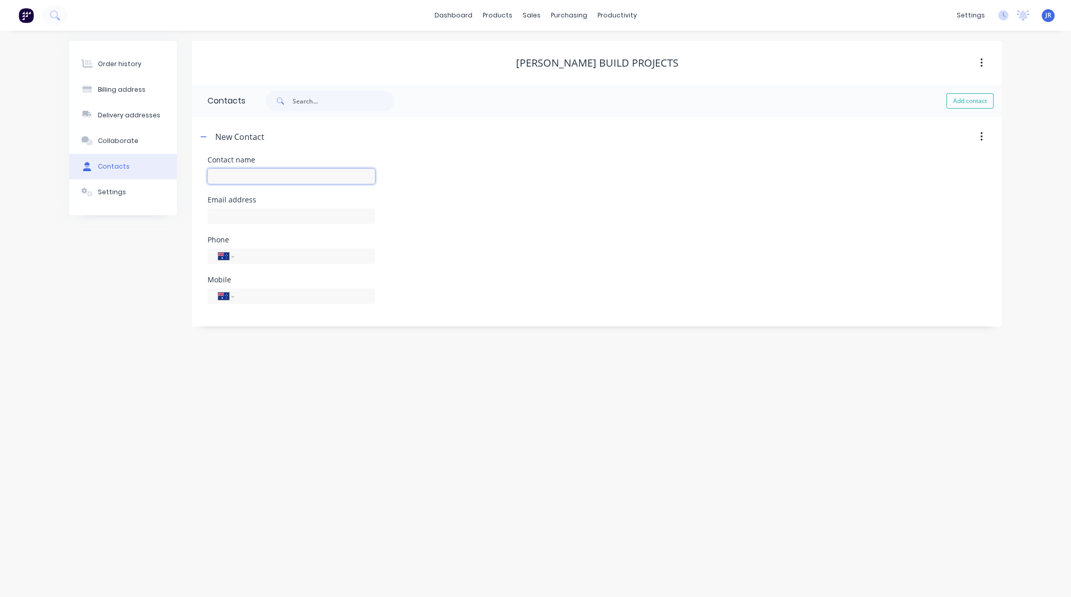
click at [260, 171] on input "text" at bounding box center [292, 176] width 168 height 15
type input "[PERSON_NAME]"
select select "AU"
click at [271, 214] on input "text" at bounding box center [292, 216] width 168 height 15
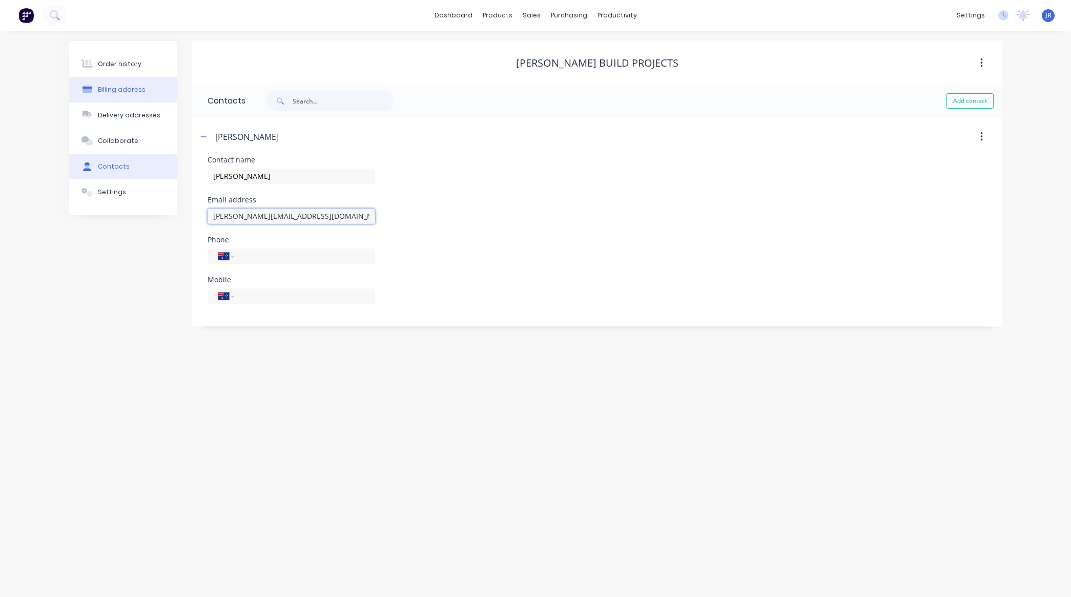
type input "[PERSON_NAME][EMAIL_ADDRESS][DOMAIN_NAME]"
click at [95, 68] on button "Order history" at bounding box center [123, 64] width 108 height 26
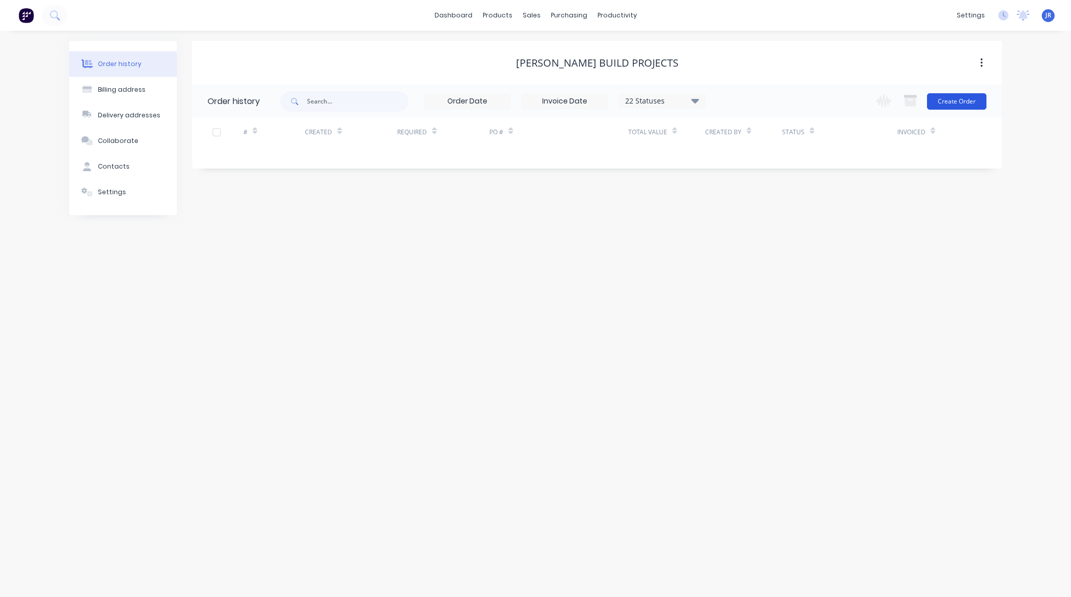
click at [954, 104] on button "Create Order" at bounding box center [956, 101] width 59 height 16
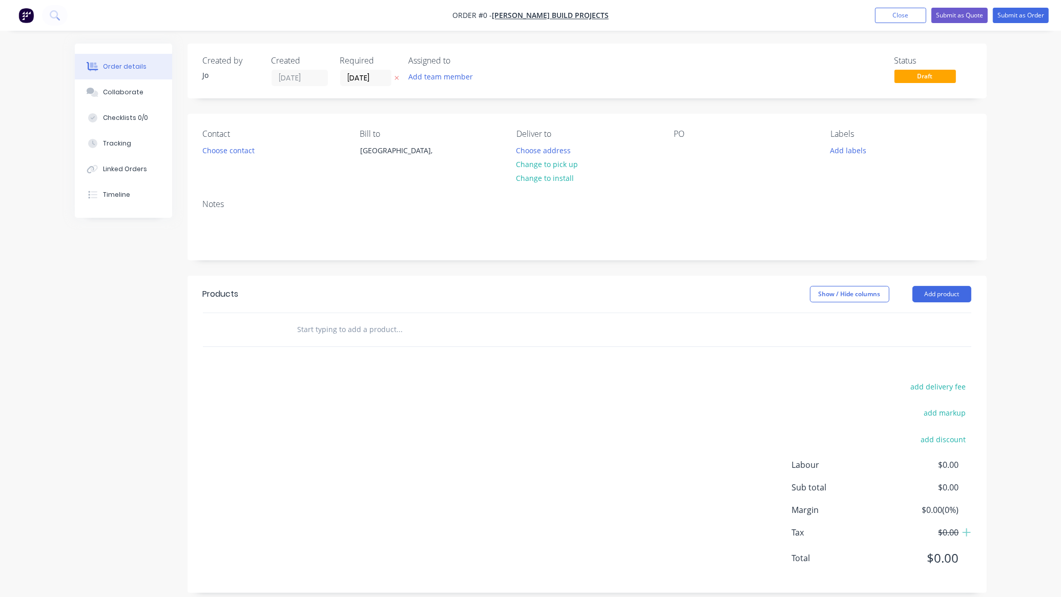
click at [363, 329] on input "text" at bounding box center [399, 329] width 205 height 21
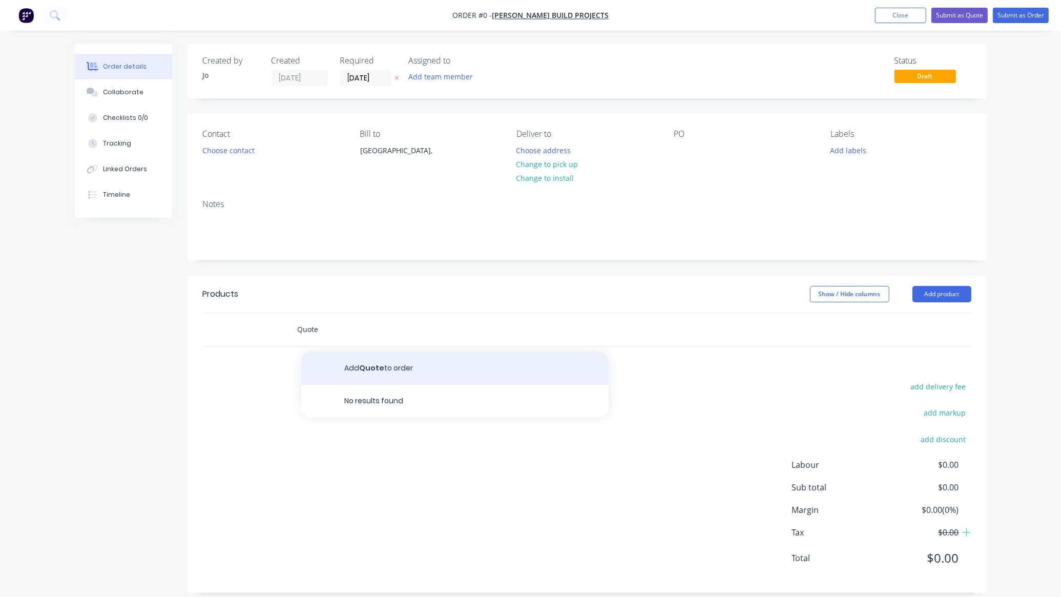
type input "Quote"
click at [382, 374] on button "Add Quote to order" at bounding box center [455, 368] width 308 height 33
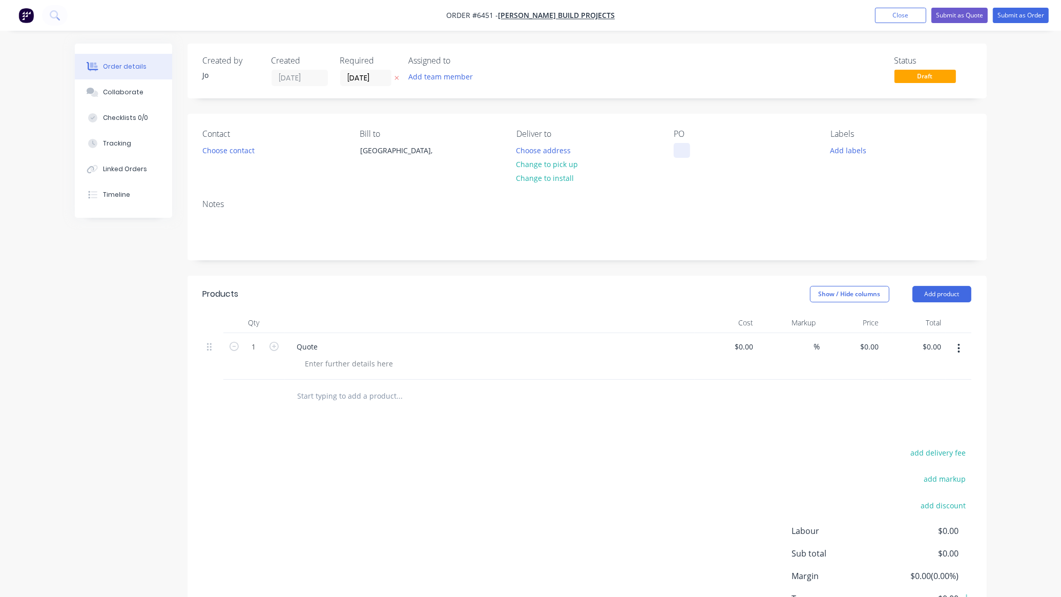
click at [680, 154] on div at bounding box center [682, 150] width 16 height 15
click at [127, 85] on button "Collaborate" at bounding box center [123, 92] width 97 height 26
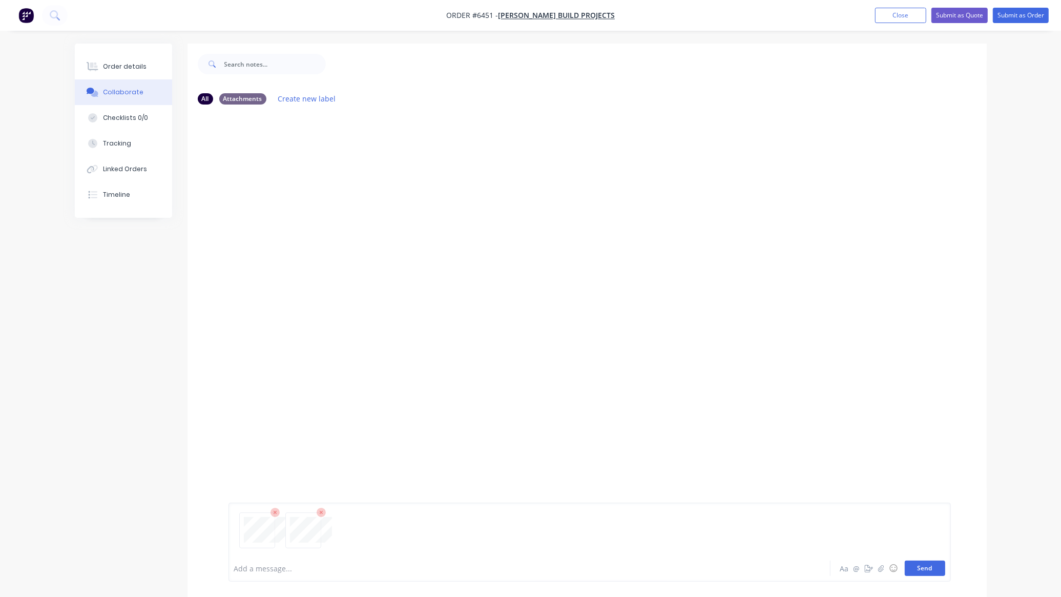
click at [933, 565] on button "Send" at bounding box center [925, 568] width 40 height 15
click at [927, 567] on button "Send" at bounding box center [925, 568] width 40 height 15
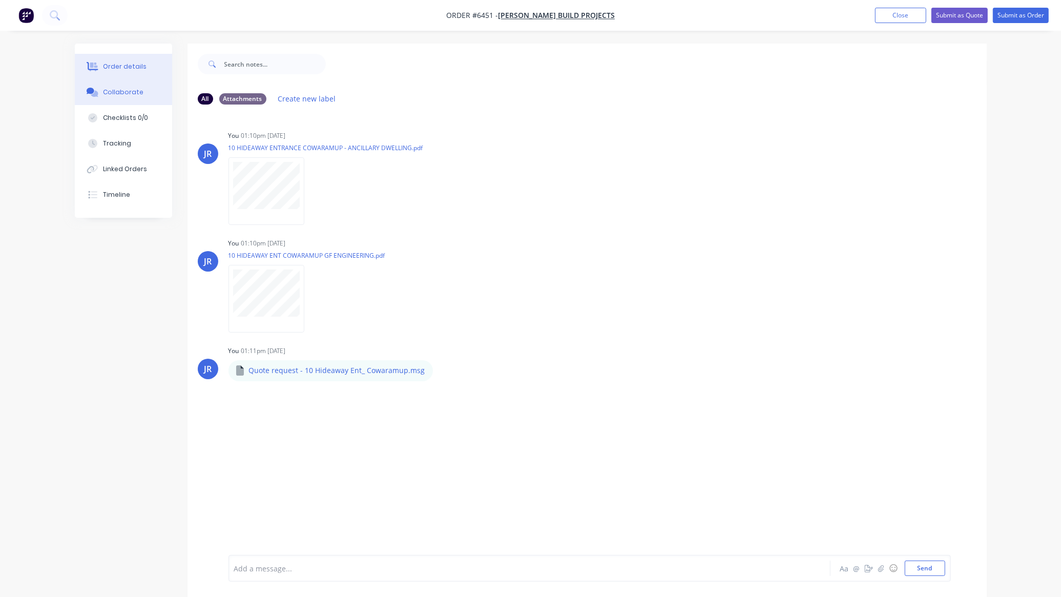
click at [119, 57] on button "Order details" at bounding box center [123, 67] width 97 height 26
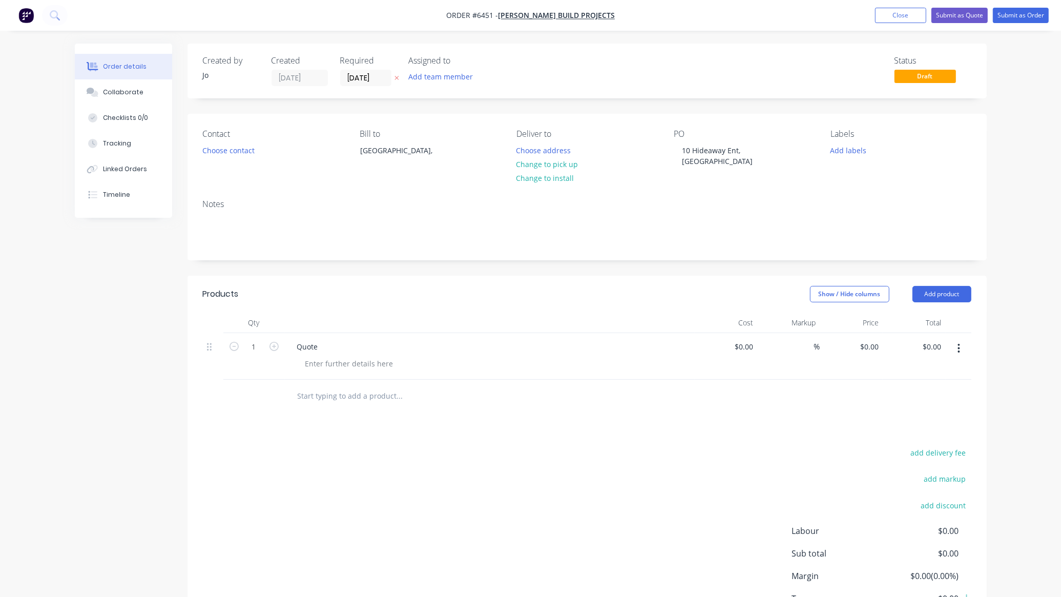
click at [180, 469] on div "Created by [PERSON_NAME] Created [DATE] Required [DATE] Assigned to Add team me…" at bounding box center [531, 359] width 912 height 631
click at [967, 22] on button "Submit as Quote" at bounding box center [960, 15] width 56 height 15
click at [966, 18] on div "Product has no price A product on this order contains no price. Submit anyway C…" at bounding box center [530, 298] width 1061 height 597
click at [967, 15] on button "Update Quote" at bounding box center [962, 15] width 51 height 15
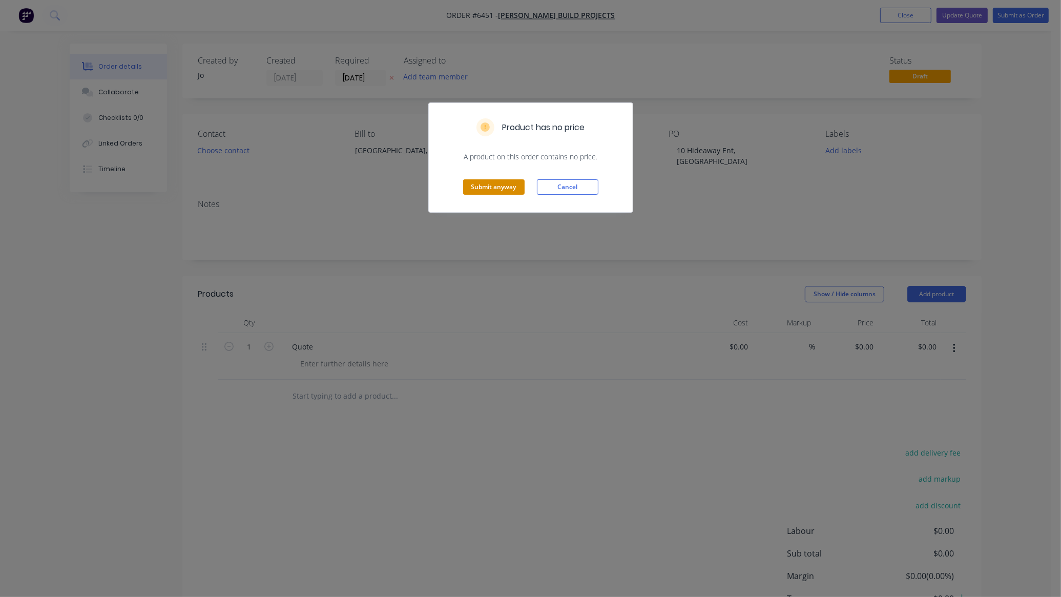
click at [503, 191] on button "Submit anyway" at bounding box center [494, 186] width 62 height 15
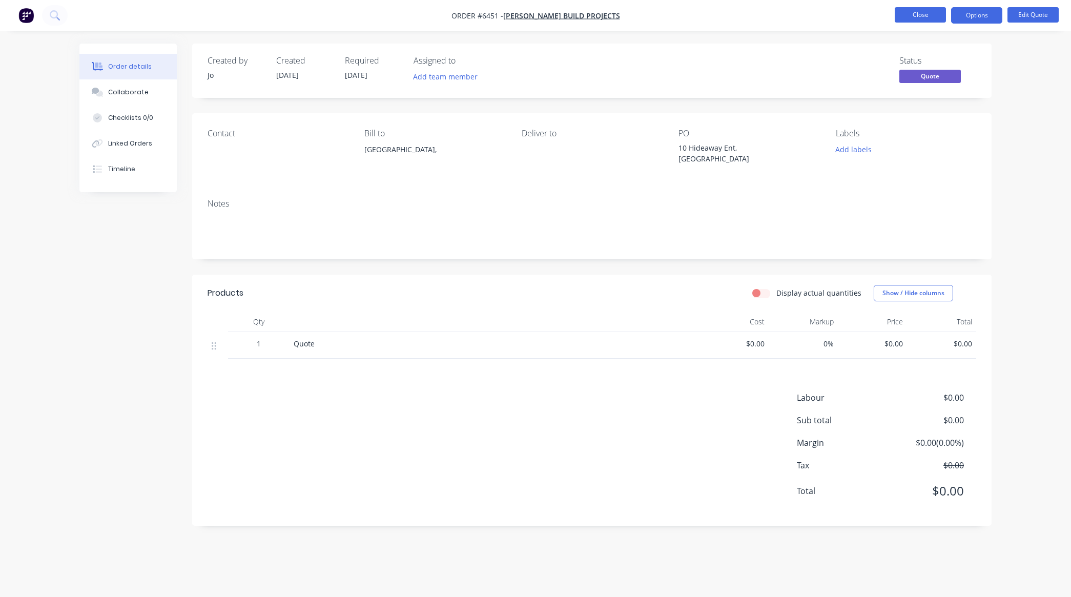
click at [905, 13] on button "Close" at bounding box center [920, 14] width 51 height 15
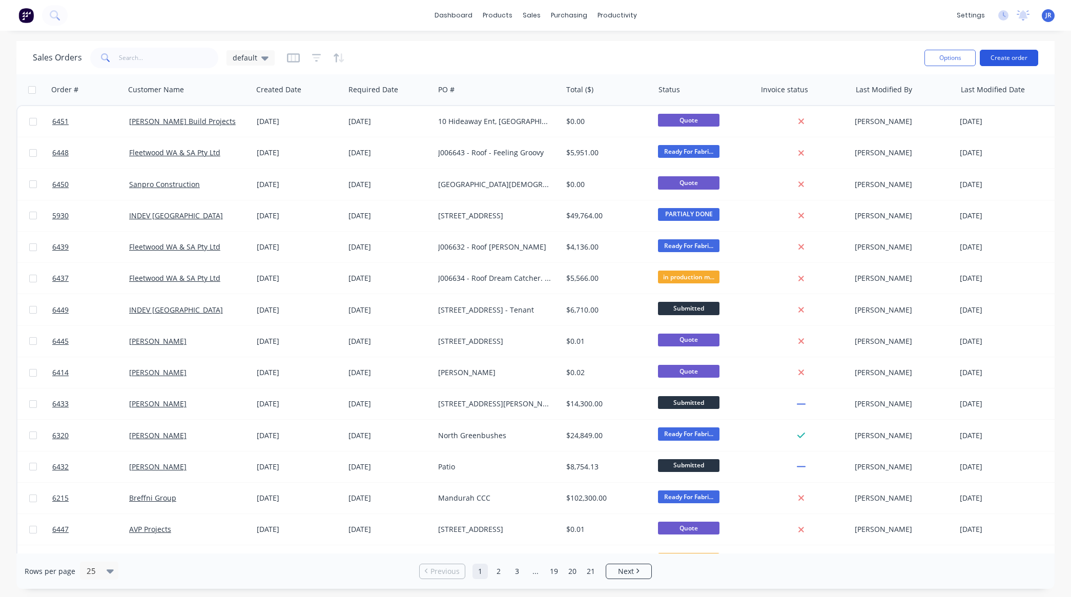
click at [1001, 53] on button "Create order" at bounding box center [1009, 58] width 58 height 16
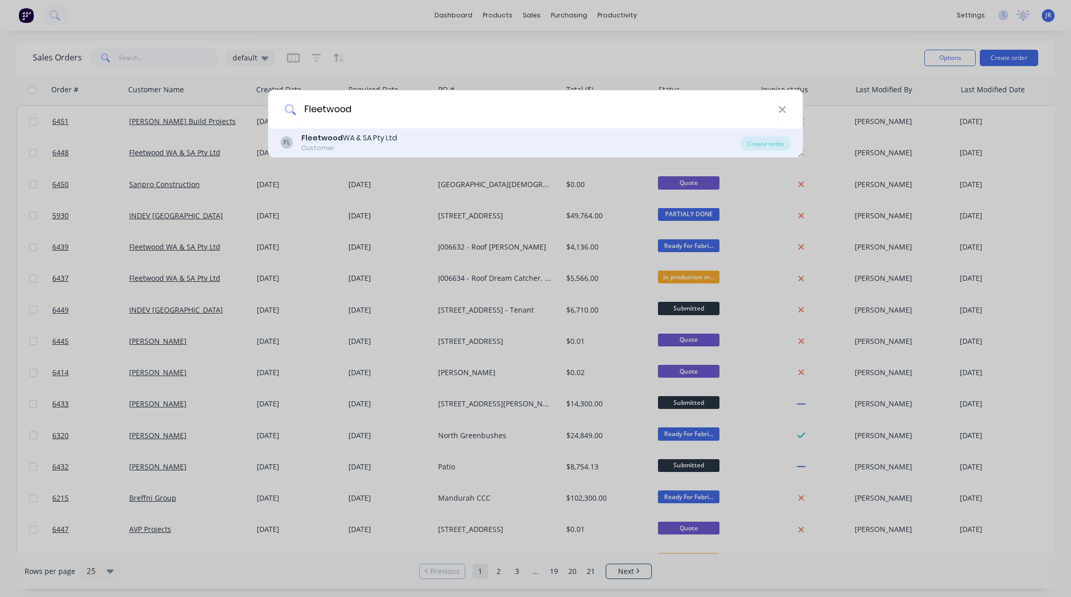
type input "Fleetwood"
click at [318, 148] on div "Customer" at bounding box center [349, 148] width 96 height 9
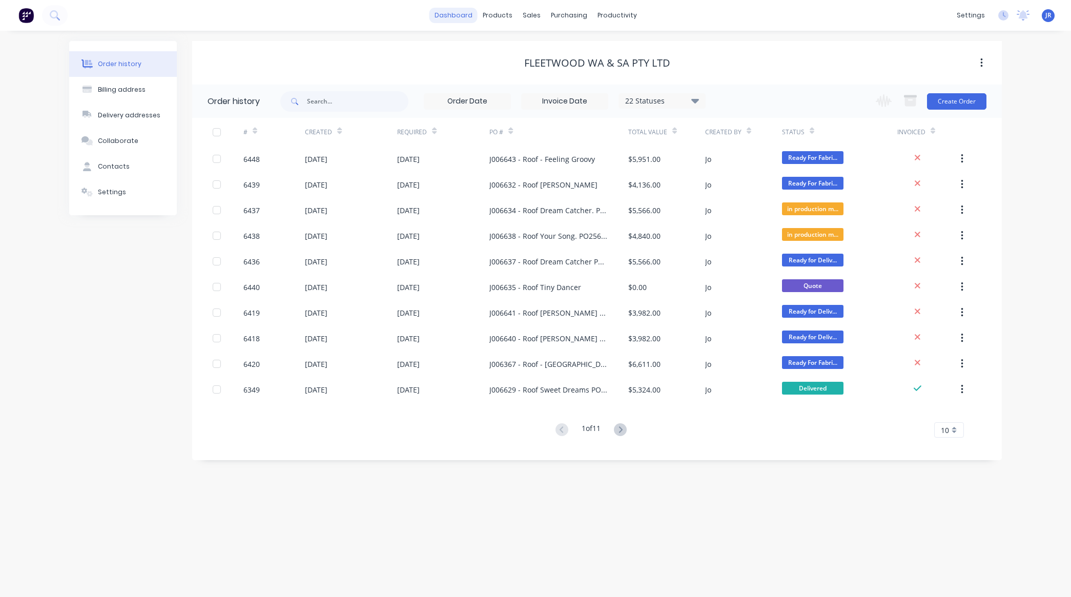
click at [459, 17] on link "dashboard" at bounding box center [454, 15] width 48 height 15
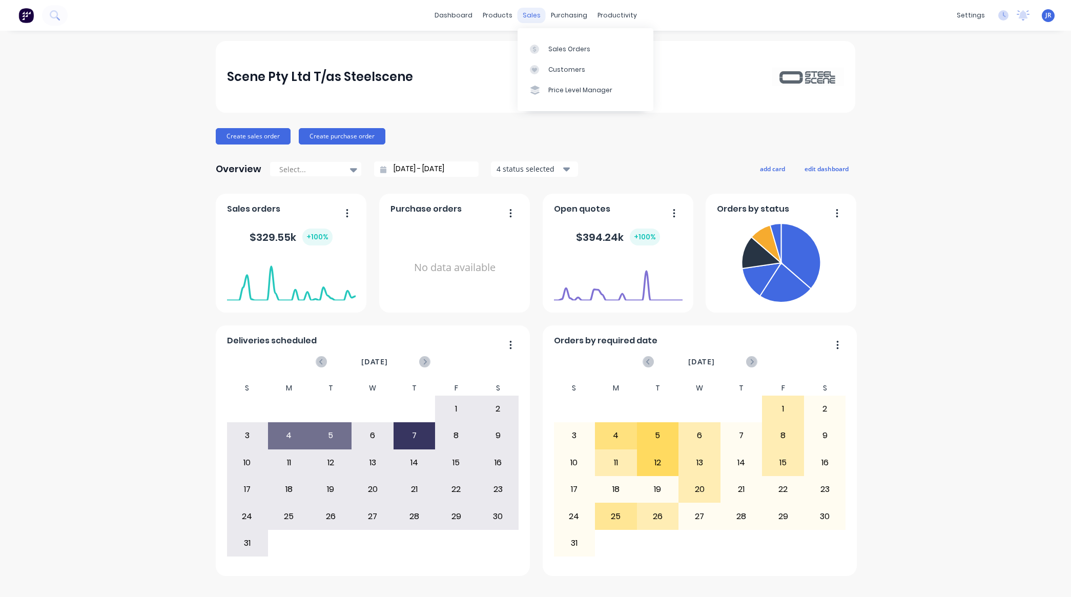
click at [534, 12] on div "sales" at bounding box center [532, 15] width 28 height 15
click at [542, 52] on div at bounding box center [537, 49] width 15 height 9
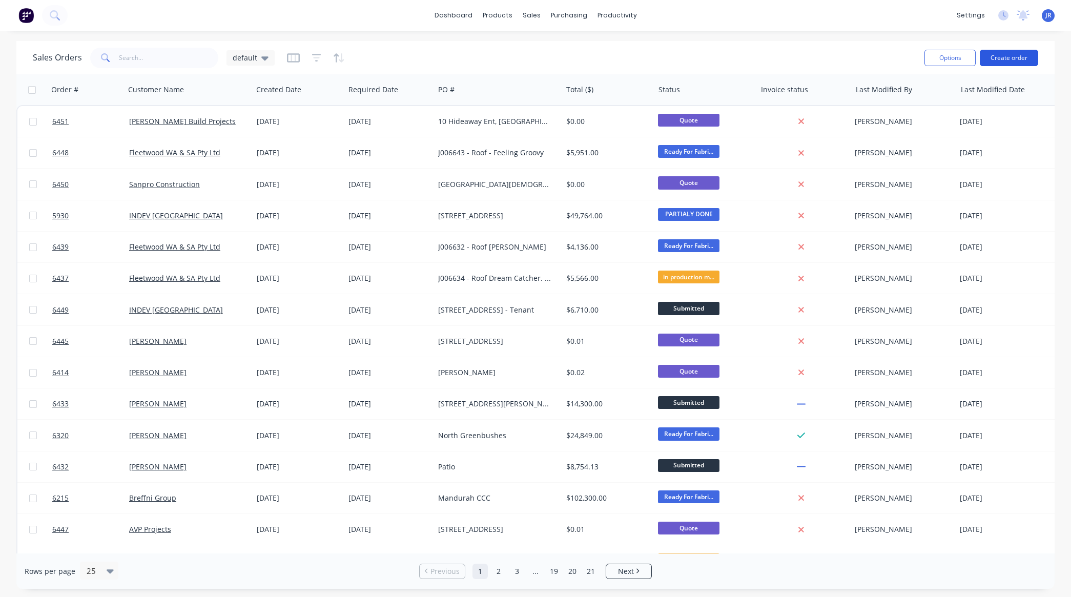
click at [1016, 60] on button "Create order" at bounding box center [1009, 58] width 58 height 16
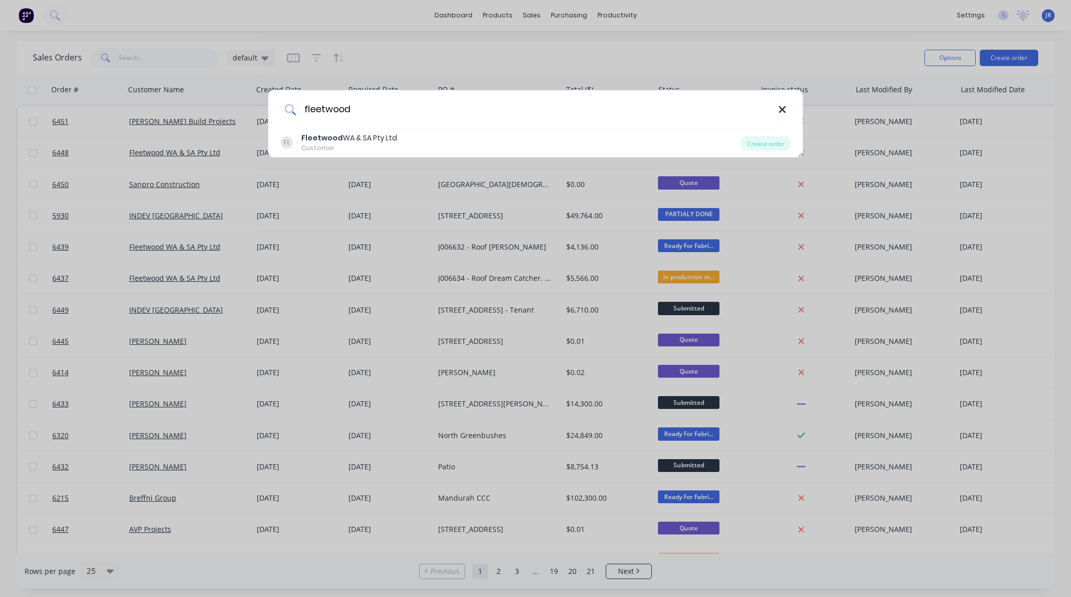
type input "fleetwood"
click at [784, 109] on icon at bounding box center [782, 109] width 8 height 11
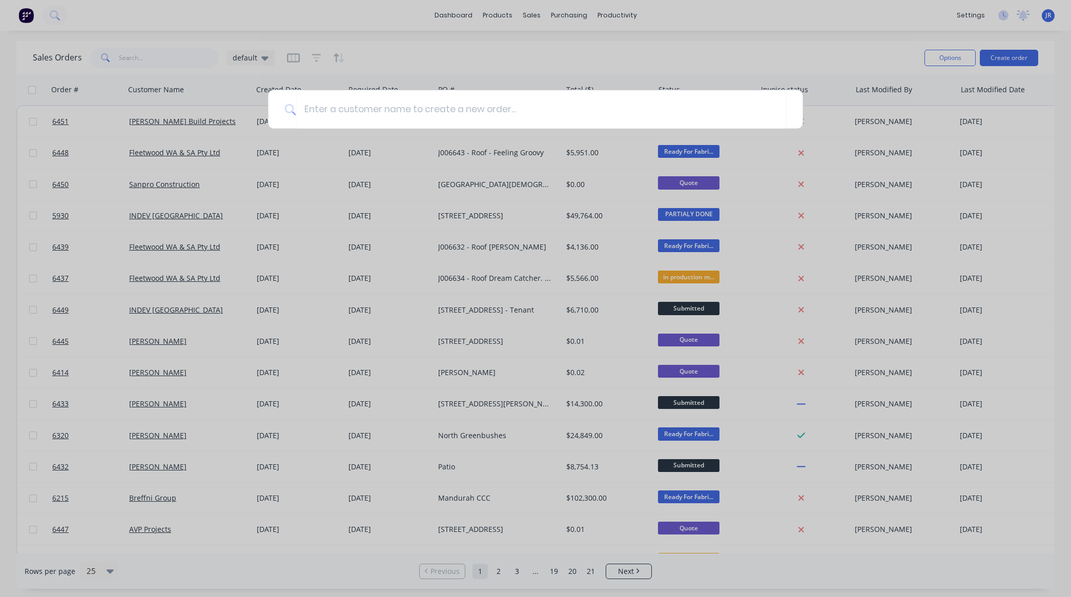
click at [767, 31] on div at bounding box center [535, 298] width 1071 height 597
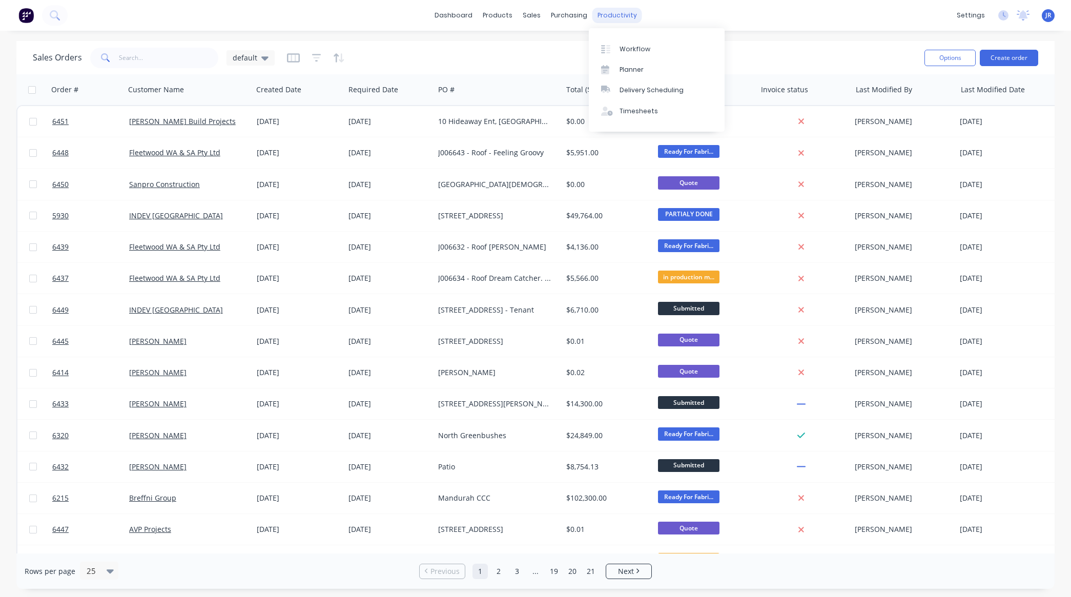
click at [631, 16] on div "productivity" at bounding box center [617, 15] width 50 height 15
click at [628, 48] on div "Workflow" at bounding box center [635, 49] width 31 height 9
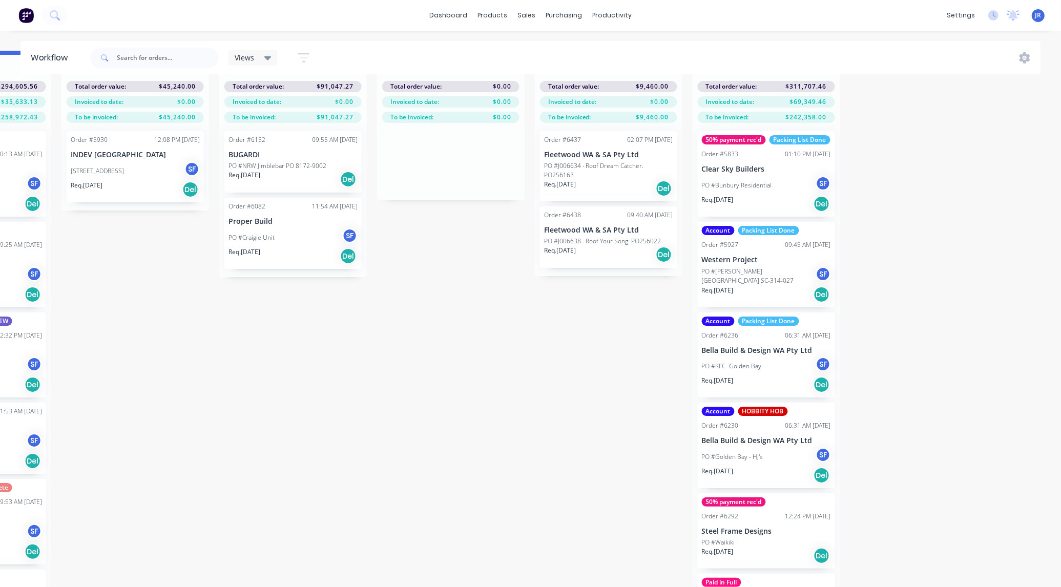
click at [748, 169] on p "Clear Sky Builders" at bounding box center [766, 169] width 129 height 9
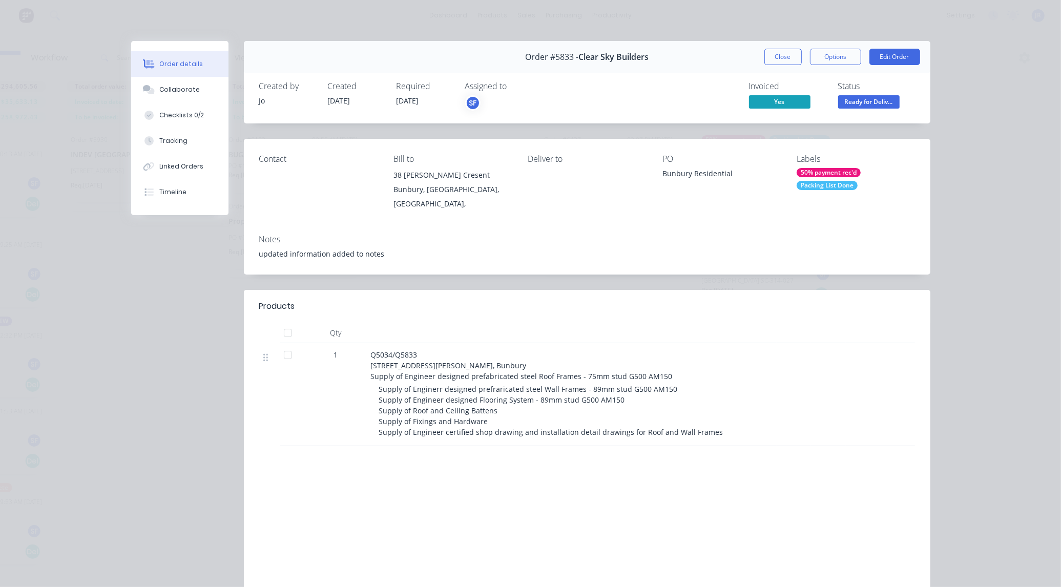
click at [823, 172] on div "50% payment rec'd" at bounding box center [829, 172] width 64 height 9
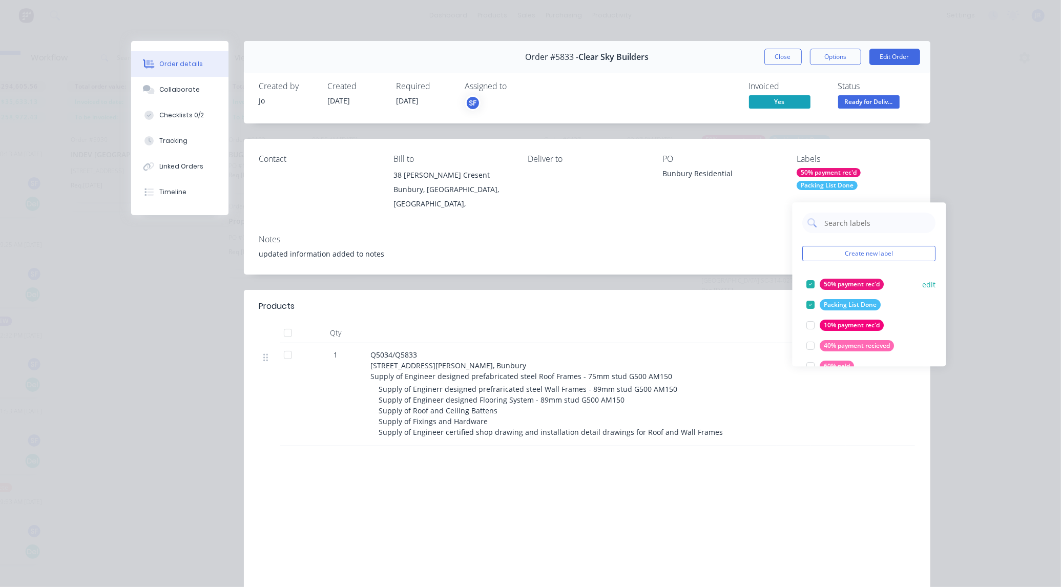
click at [808, 274] on div at bounding box center [811, 284] width 21 height 21
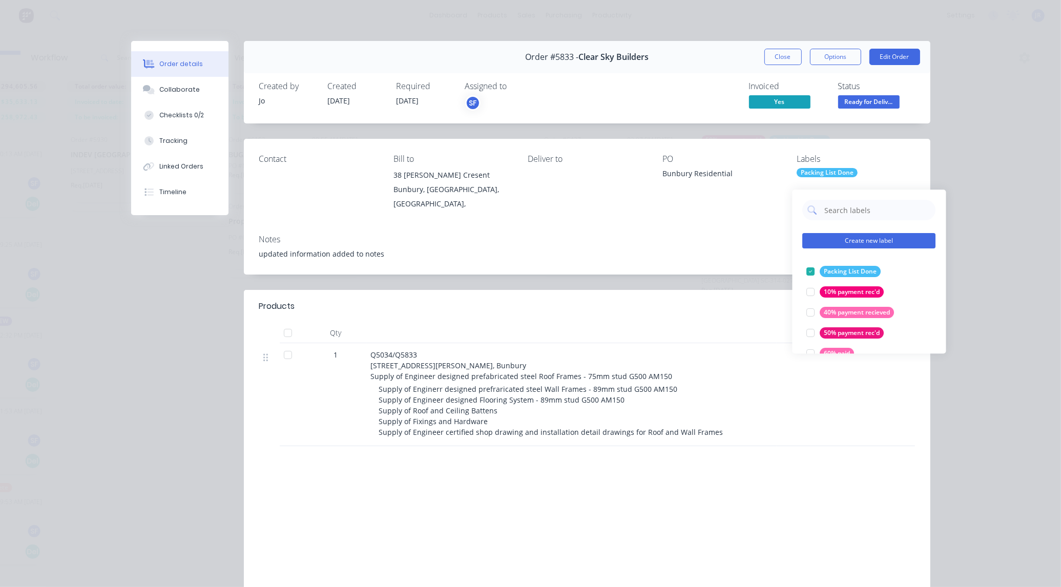
click at [874, 235] on button "Create new label" at bounding box center [869, 240] width 133 height 15
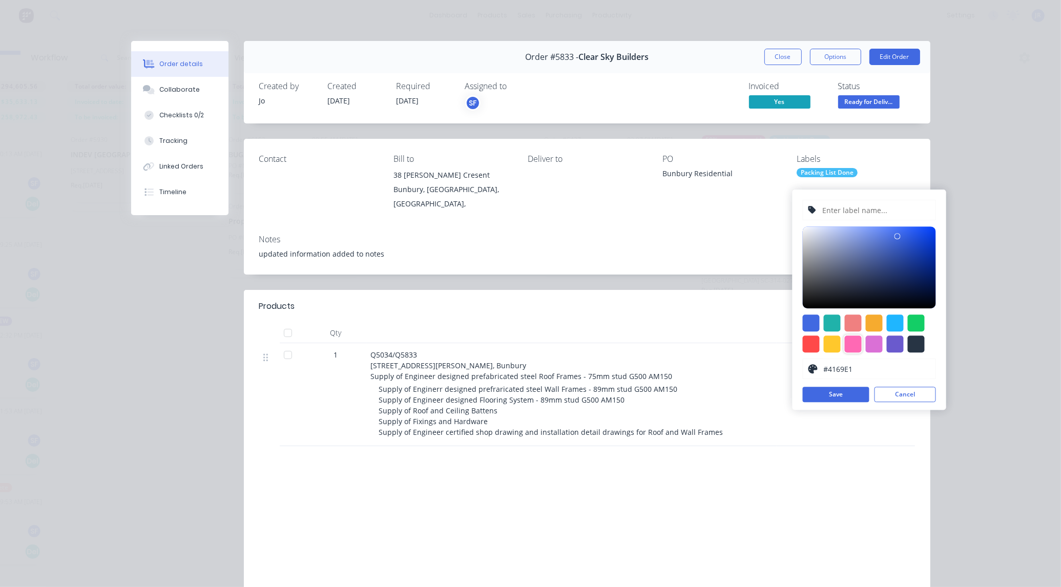
click at [855, 336] on div at bounding box center [853, 344] width 17 height 17
type input "#FF69B4"
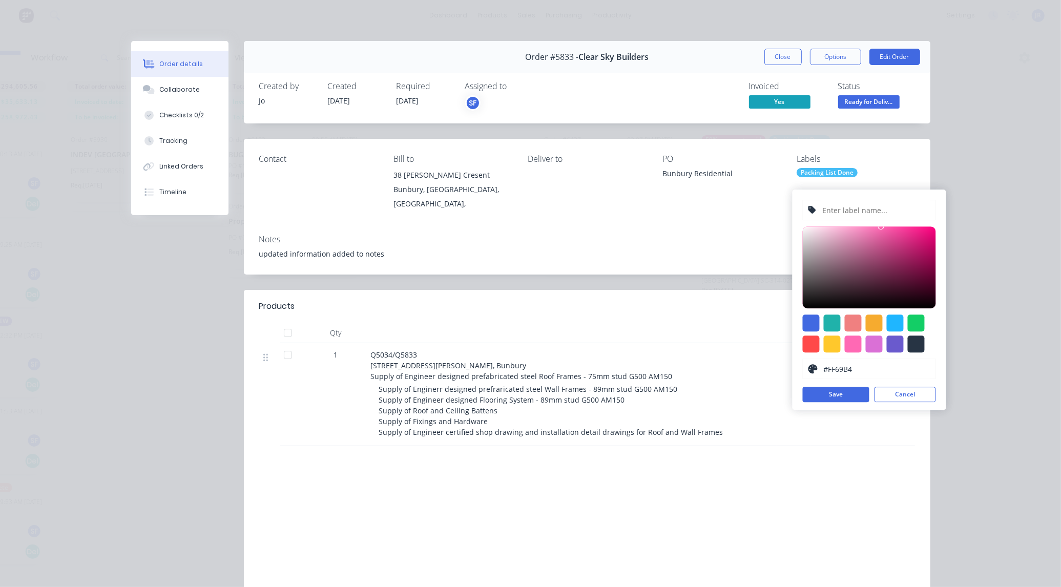
click at [841, 200] on input "text" at bounding box center [876, 209] width 109 height 19
type input "80% paid."
click at [835, 387] on button "Save" at bounding box center [836, 394] width 67 height 15
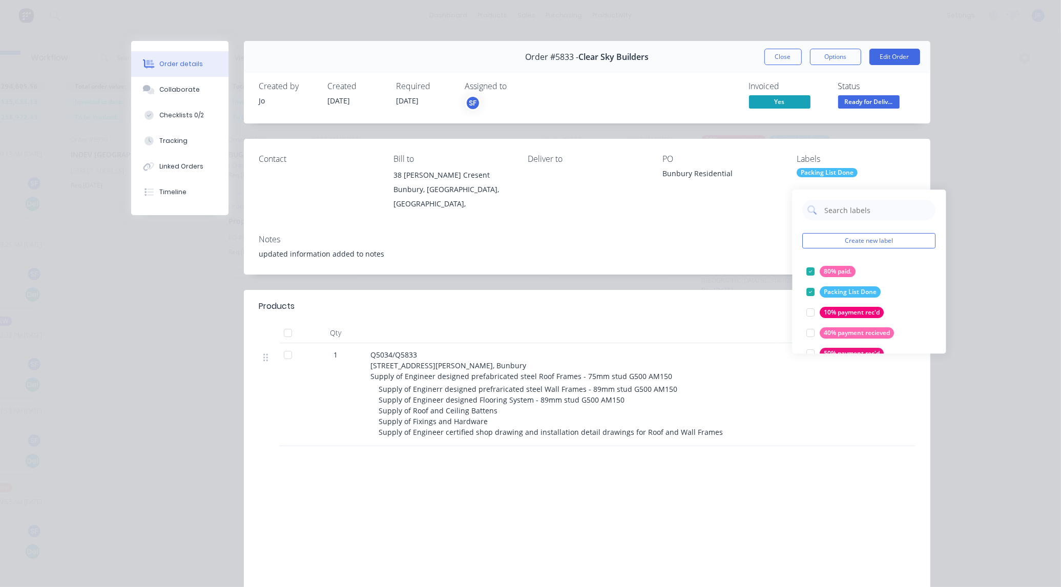
click at [884, 157] on div "Labels" at bounding box center [856, 159] width 118 height 10
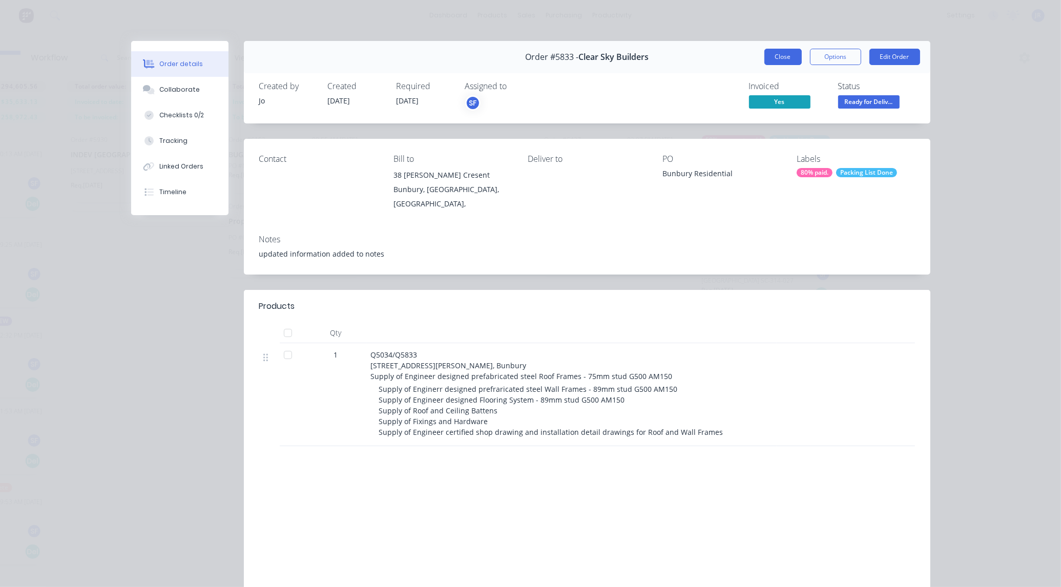
click at [792, 60] on button "Close" at bounding box center [783, 57] width 37 height 16
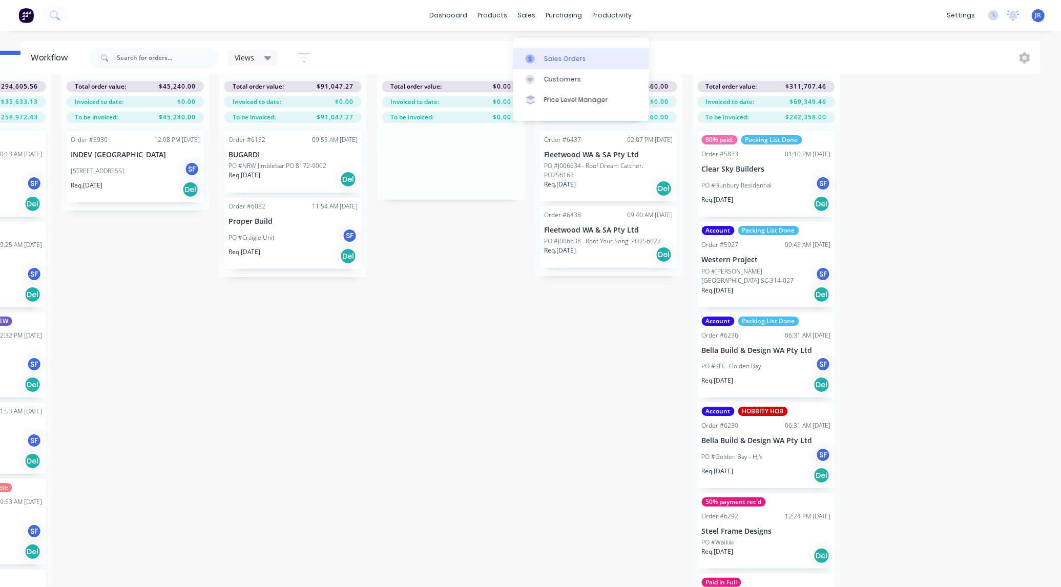
click at [532, 48] on link "Sales Orders" at bounding box center [582, 58] width 136 height 21
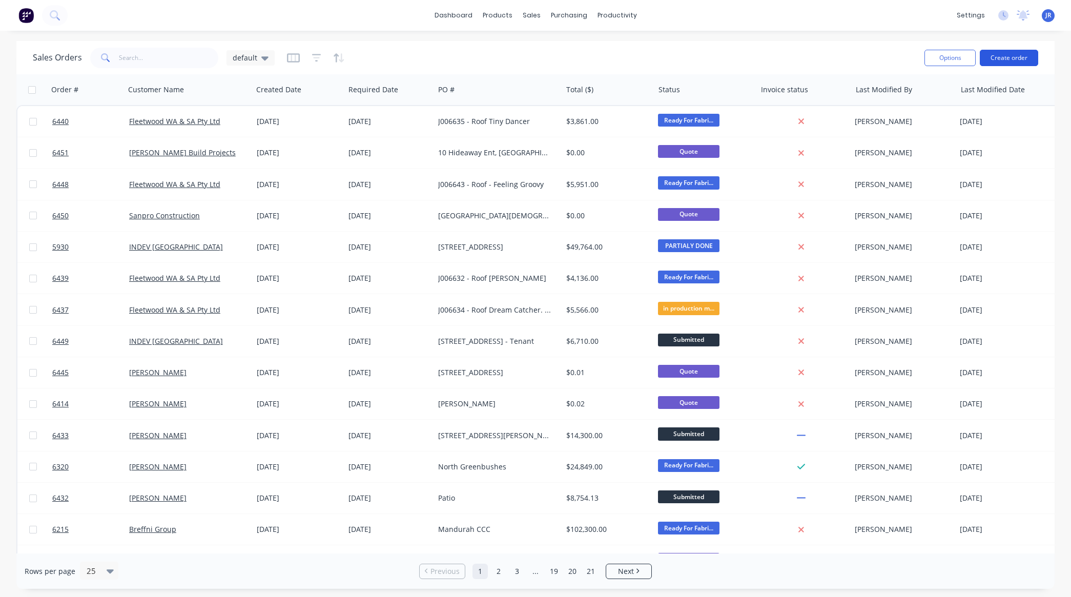
click at [1005, 56] on button "Create order" at bounding box center [1009, 58] width 58 height 16
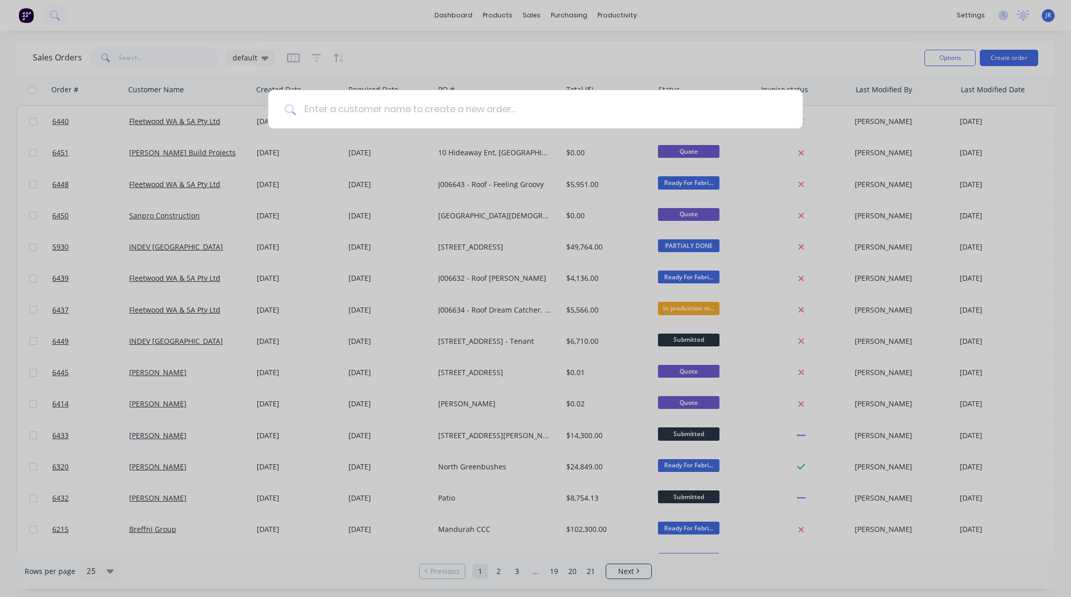
click at [330, 112] on input at bounding box center [541, 109] width 491 height 38
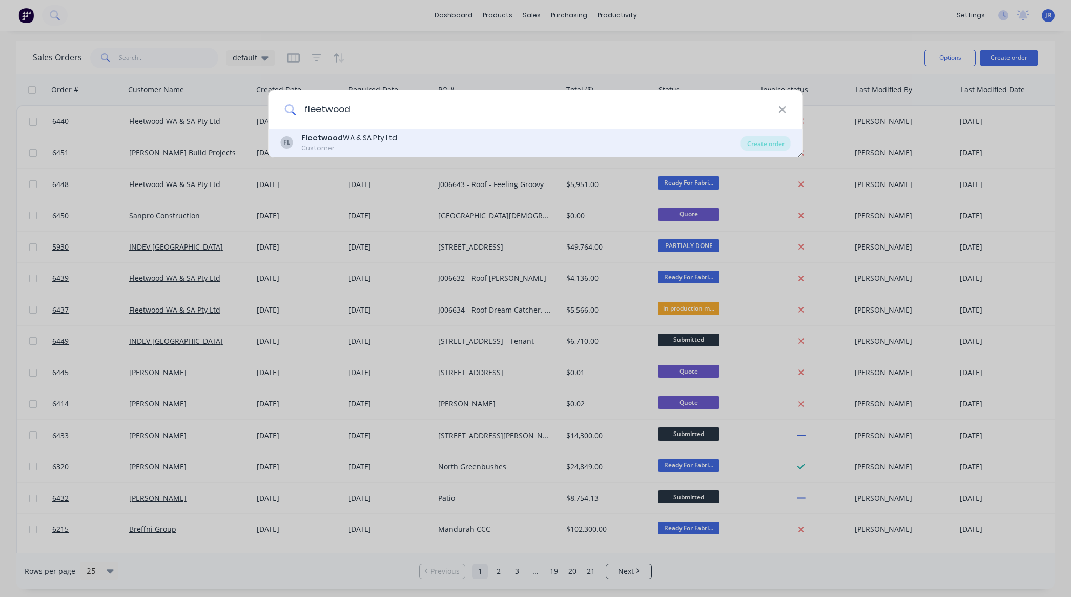
type input "fleetwood"
click at [357, 142] on div "Fleetwood WA & SA Pty Ltd" at bounding box center [349, 138] width 96 height 11
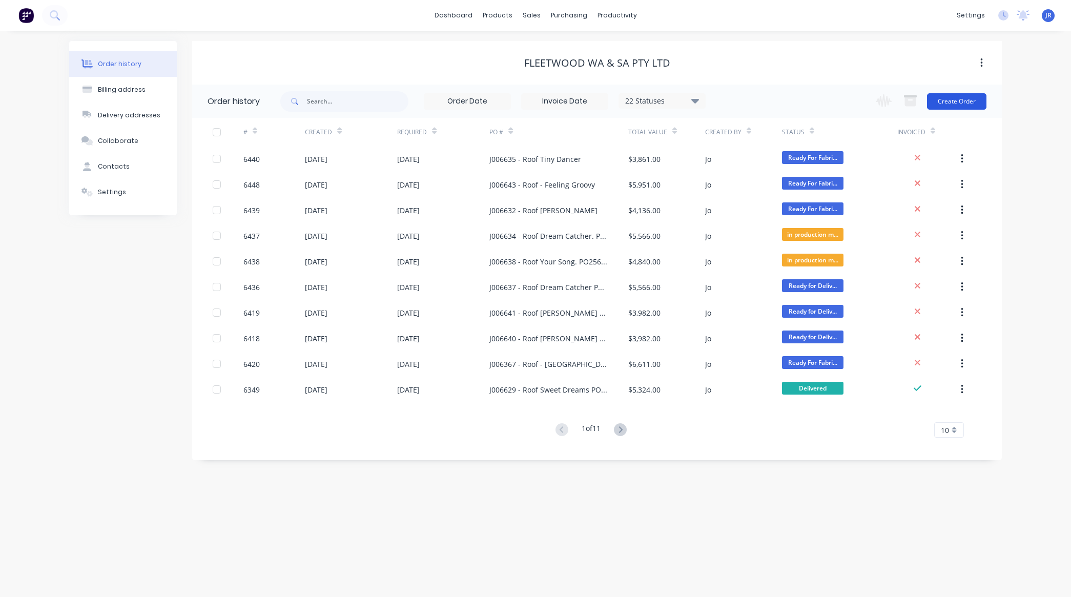
click at [957, 104] on button "Create Order" at bounding box center [956, 101] width 59 height 16
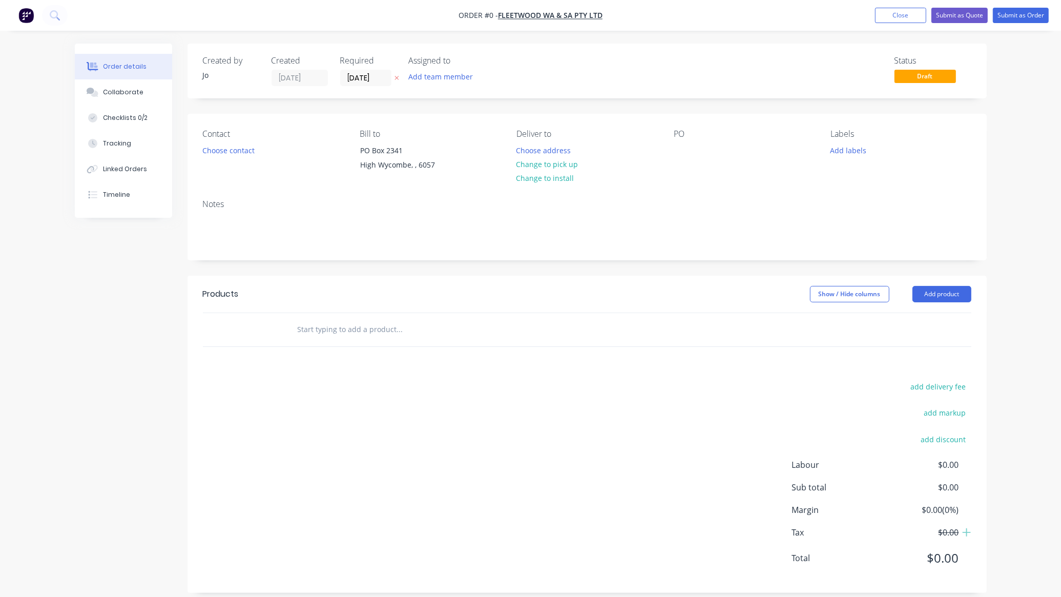
click at [375, 335] on input "text" at bounding box center [399, 329] width 205 height 21
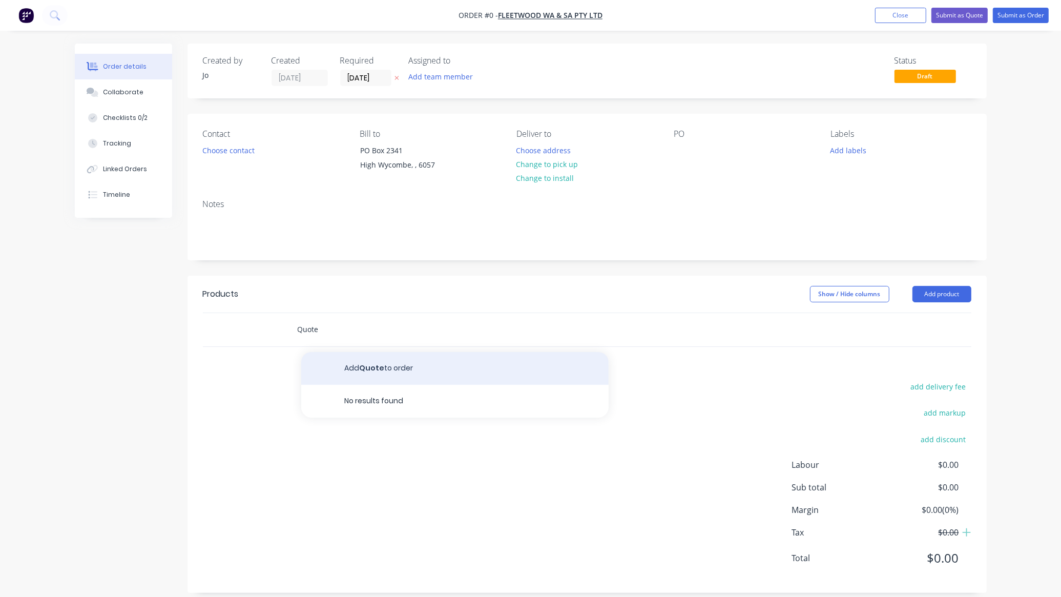
type input "Quote"
click at [353, 369] on button "Add Quote to order" at bounding box center [455, 368] width 308 height 33
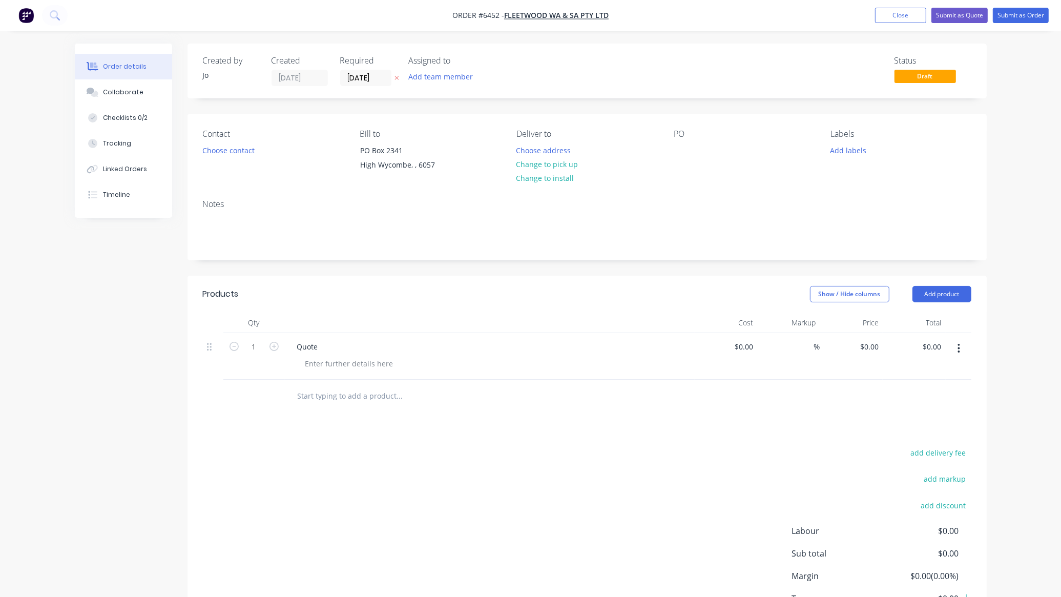
click at [672, 149] on div "Contact Choose contact [PERSON_NAME] to [STREET_ADDRESS] Deliver to Choose addr…" at bounding box center [588, 152] width 800 height 77
click at [681, 151] on div at bounding box center [682, 150] width 16 height 15
click at [108, 89] on div "Collaborate" at bounding box center [123, 92] width 40 height 9
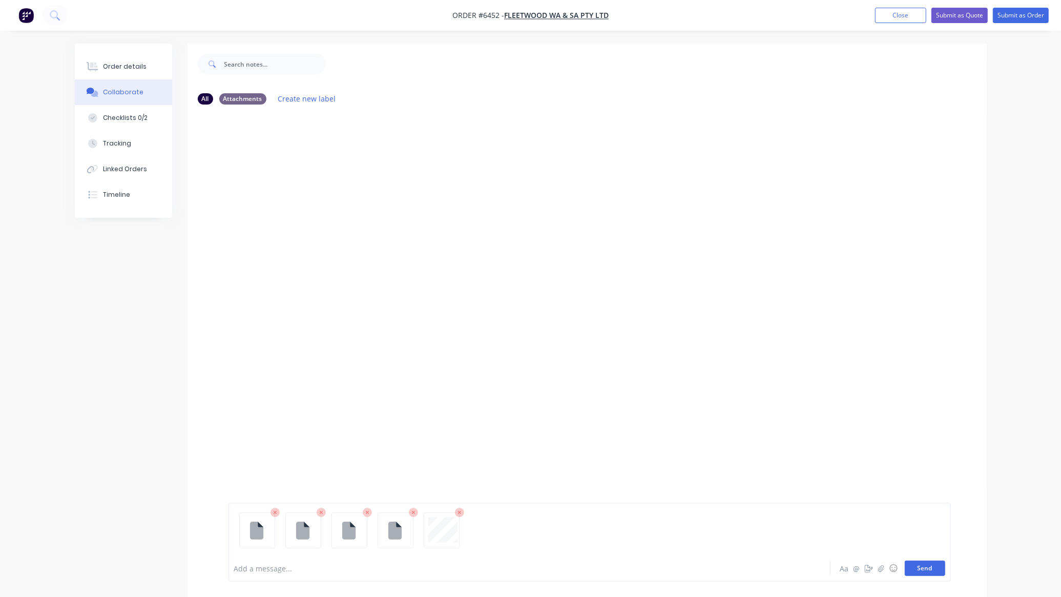
click at [913, 564] on button "Send" at bounding box center [925, 568] width 40 height 15
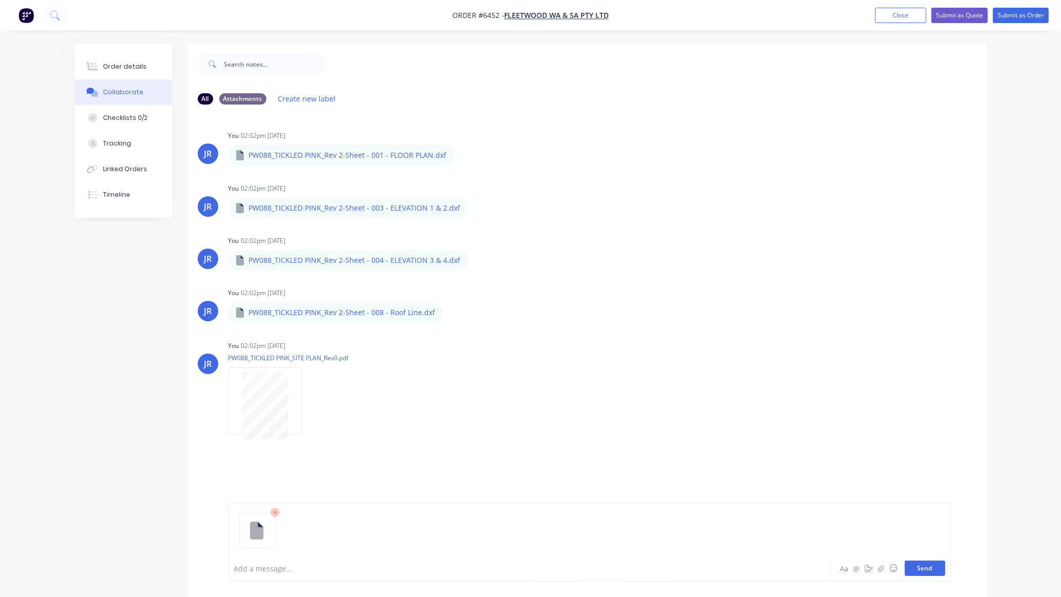
click at [934, 573] on button "Send" at bounding box center [925, 568] width 40 height 15
drag, startPoint x: 390, startPoint y: 7, endPoint x: 397, endPoint y: 13, distance: 9.8
click at [390, 7] on nav "Order #6452 - Fleetwood WA & SA Pty Ltd Add product Close Submit as Quote Submi…" at bounding box center [530, 15] width 1061 height 31
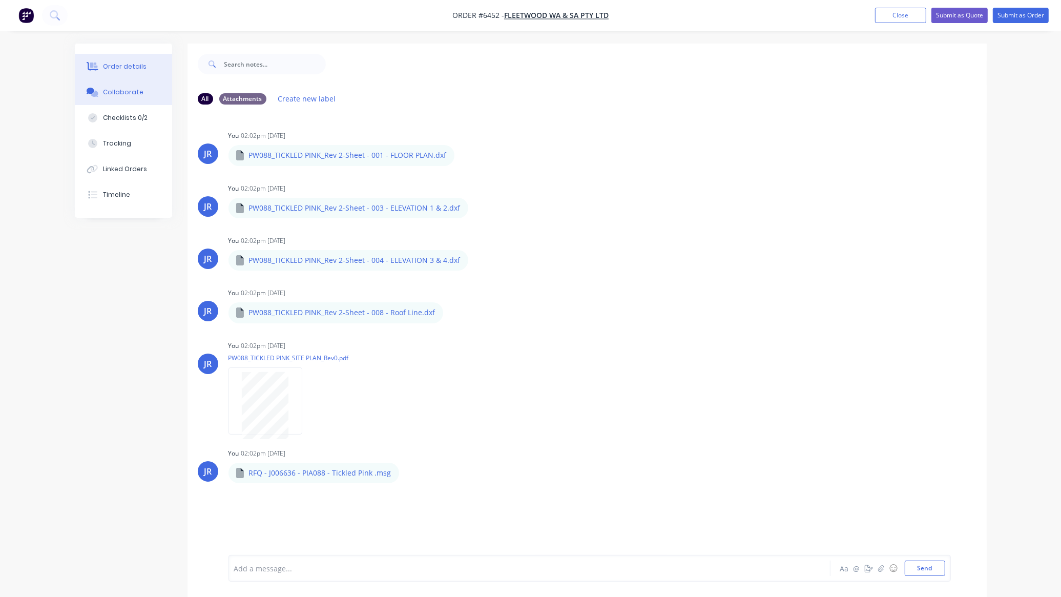
click at [126, 67] on div "Order details" at bounding box center [125, 66] width 44 height 9
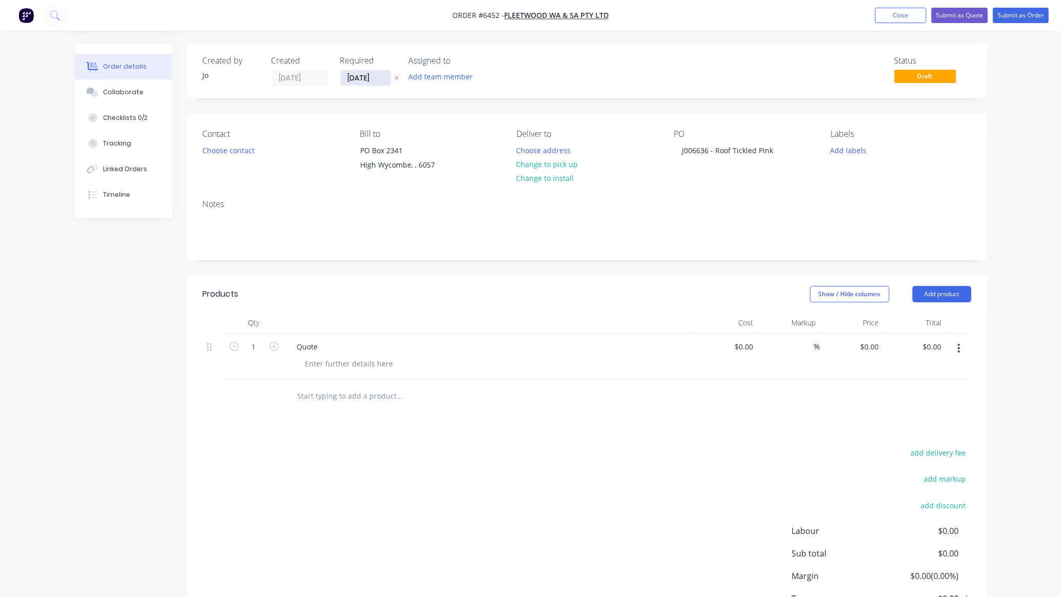
click at [372, 83] on input "[DATE]" at bounding box center [366, 77] width 50 height 15
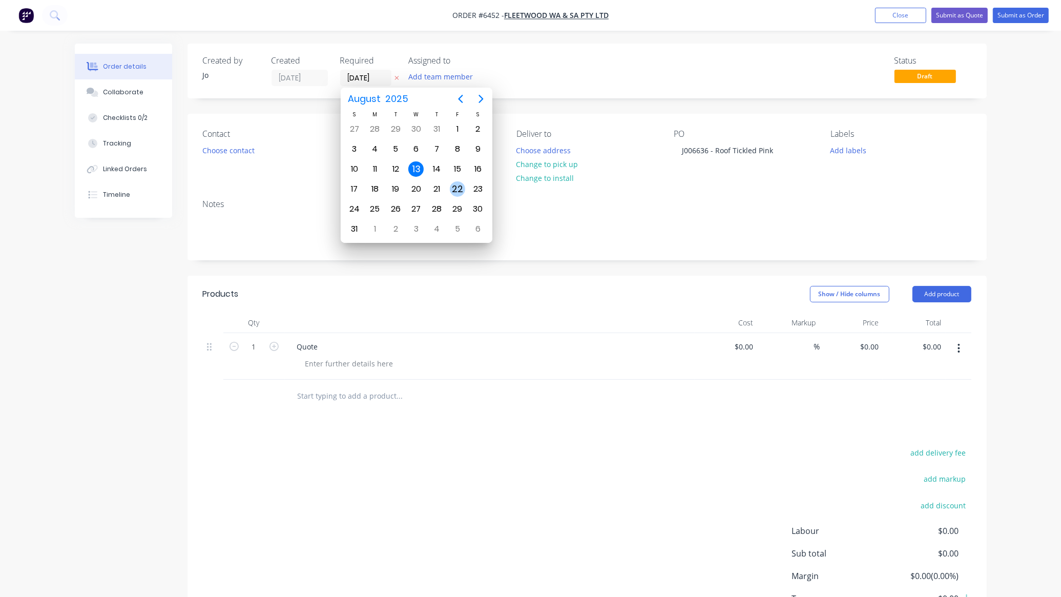
click at [466, 187] on div "22" at bounding box center [457, 188] width 21 height 19
type input "[DATE]"
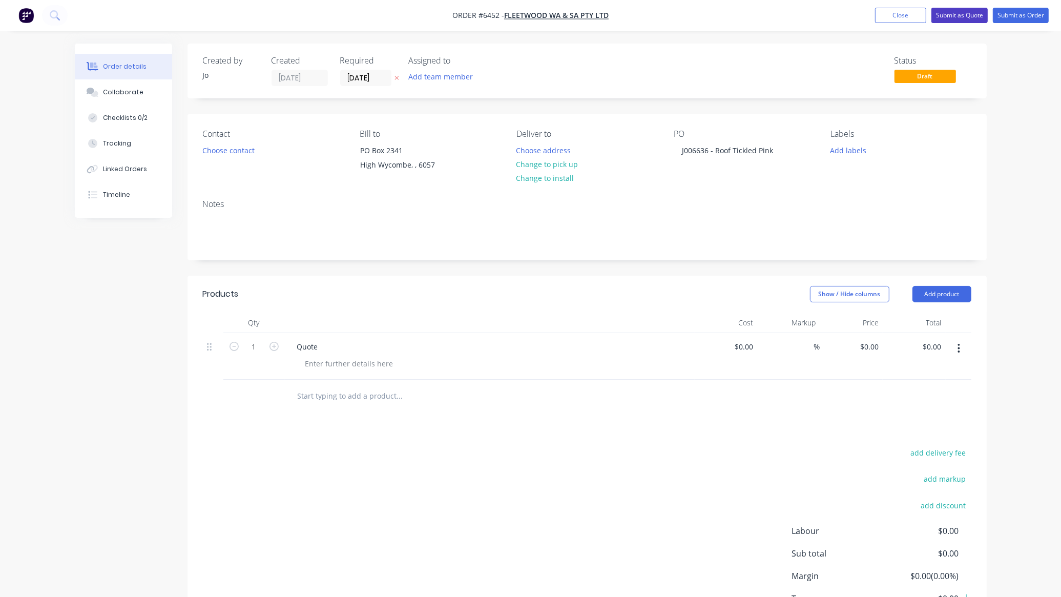
drag, startPoint x: 973, startPoint y: 17, endPoint x: 965, endPoint y: 9, distance: 11.2
click at [965, 9] on button "Submit as Quote" at bounding box center [960, 15] width 56 height 15
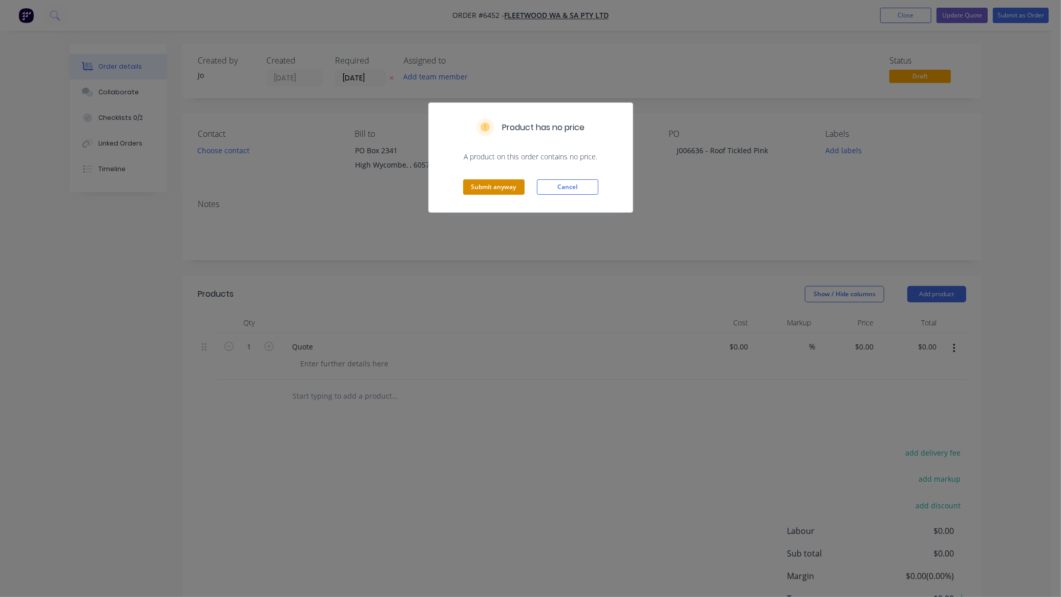
click at [480, 187] on button "Submit anyway" at bounding box center [494, 186] width 62 height 15
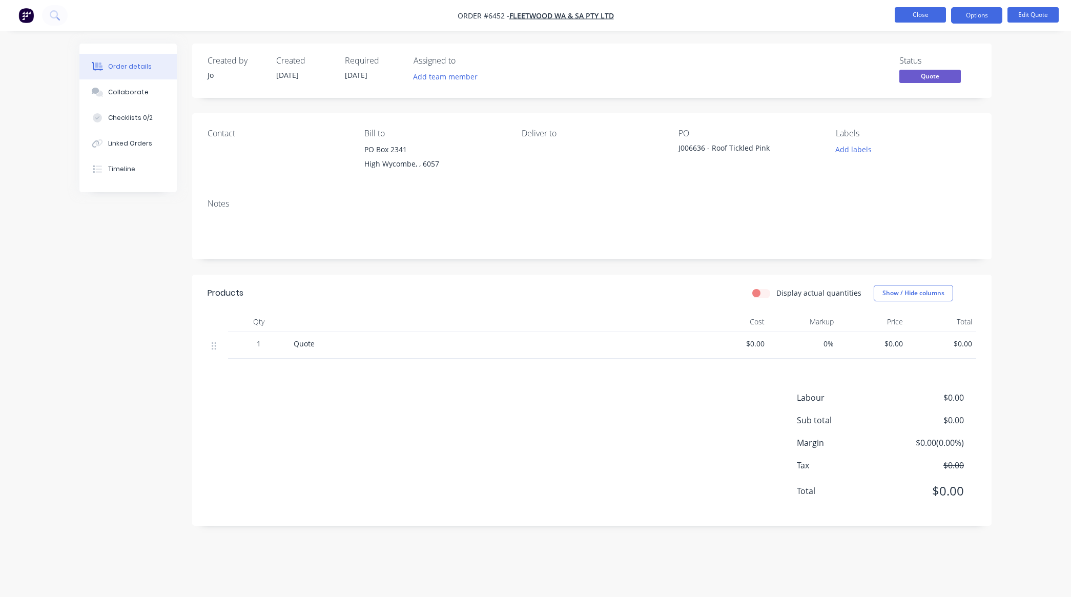
click at [927, 12] on button "Close" at bounding box center [920, 14] width 51 height 15
